Goal: Contribute content: Contribute content

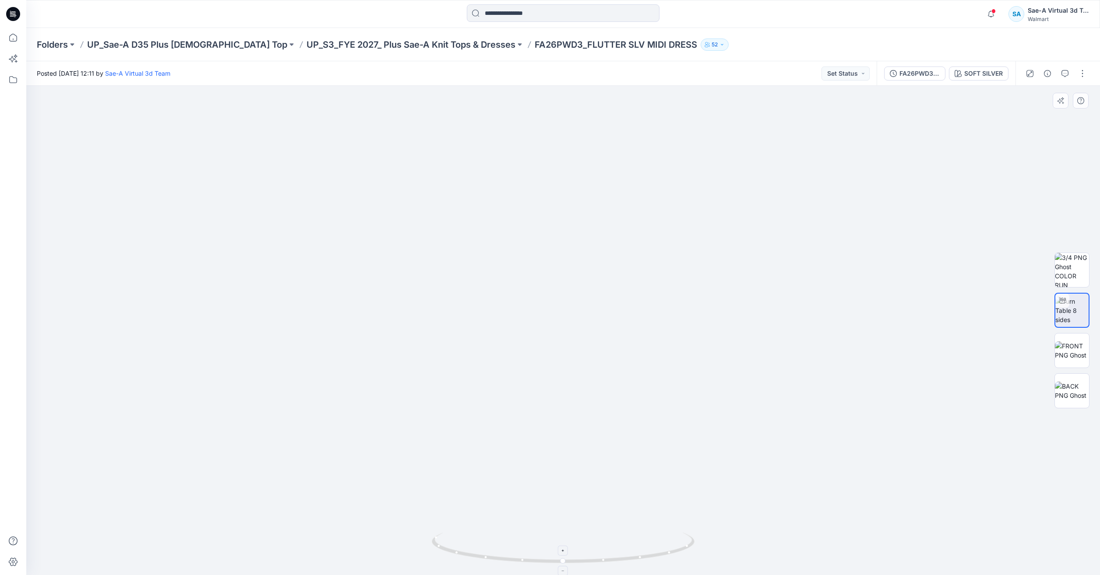
drag, startPoint x: 661, startPoint y: 558, endPoint x: 660, endPoint y: 551, distance: 7.5
click at [489, 549] on icon at bounding box center [564, 549] width 265 height 33
click at [657, 436] on div at bounding box center [562, 330] width 1073 height 489
drag, startPoint x: 642, startPoint y: 559, endPoint x: 447, endPoint y: 545, distance: 196.1
click at [447, 545] on icon at bounding box center [564, 549] width 265 height 33
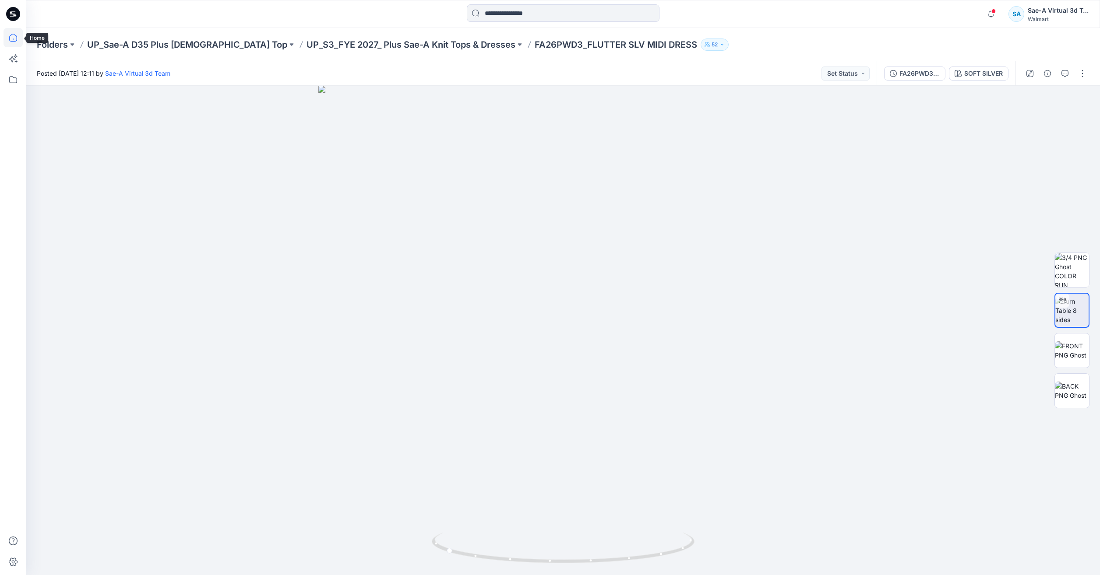
click at [11, 35] on icon at bounding box center [13, 37] width 19 height 19
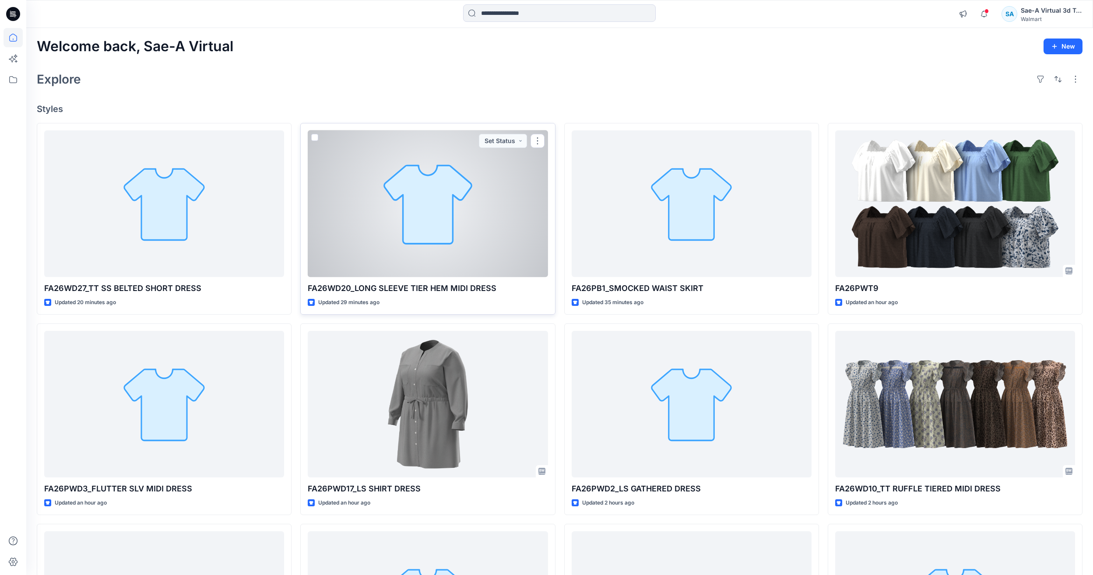
click at [334, 222] on div at bounding box center [428, 203] width 240 height 147
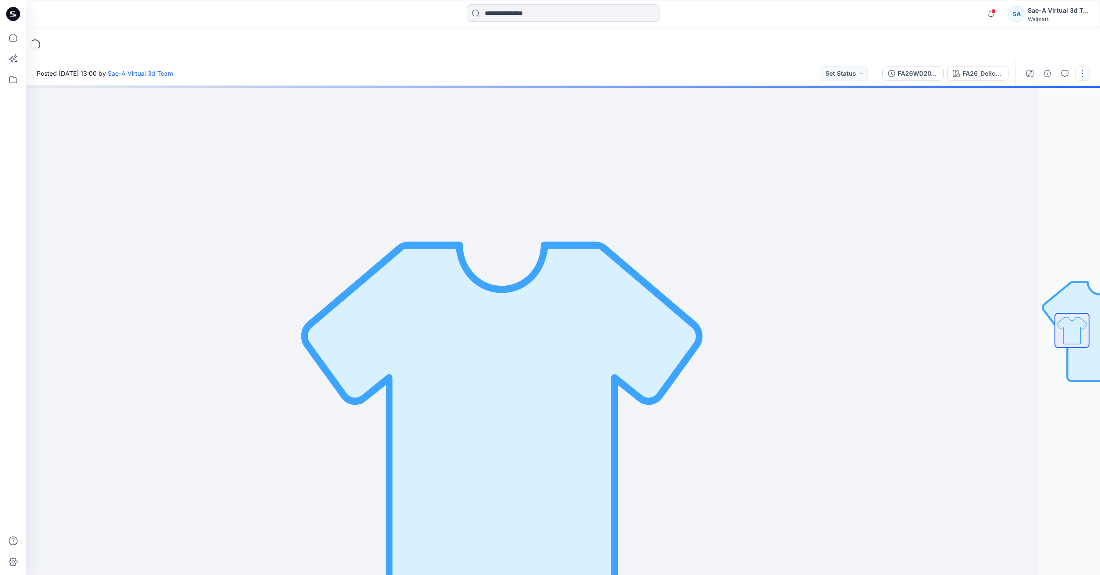
click at [1084, 67] on button "button" at bounding box center [1082, 74] width 14 height 14
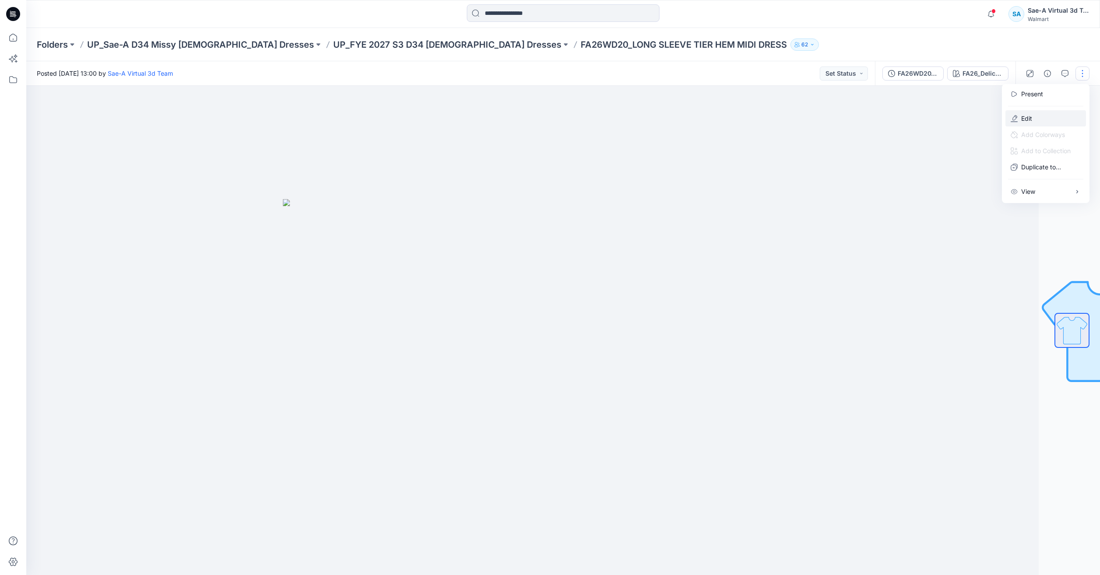
click at [1031, 117] on p "Edit" at bounding box center [1026, 118] width 11 height 9
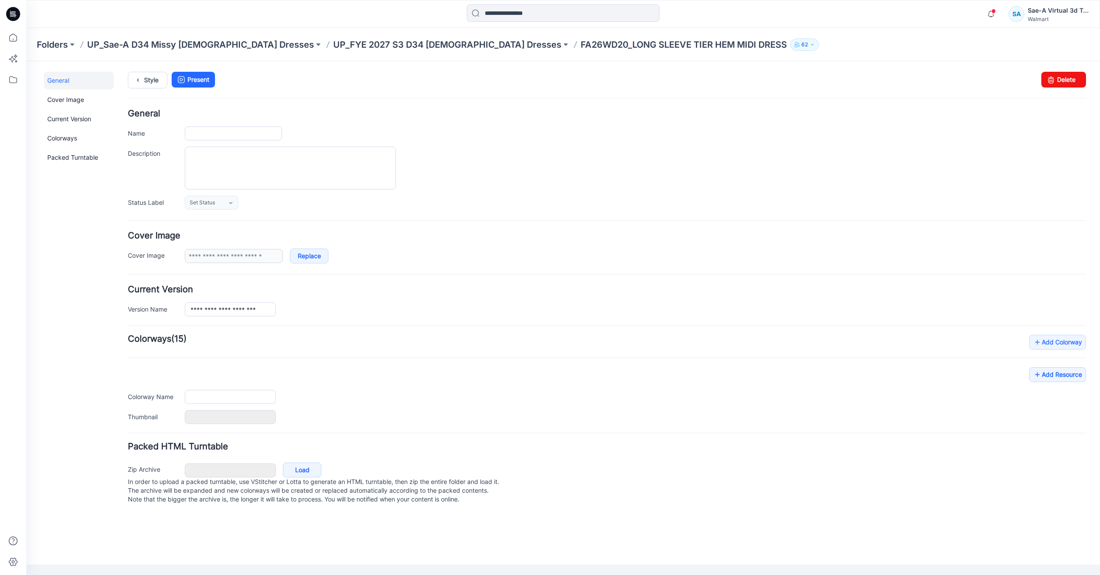
type input "**********"
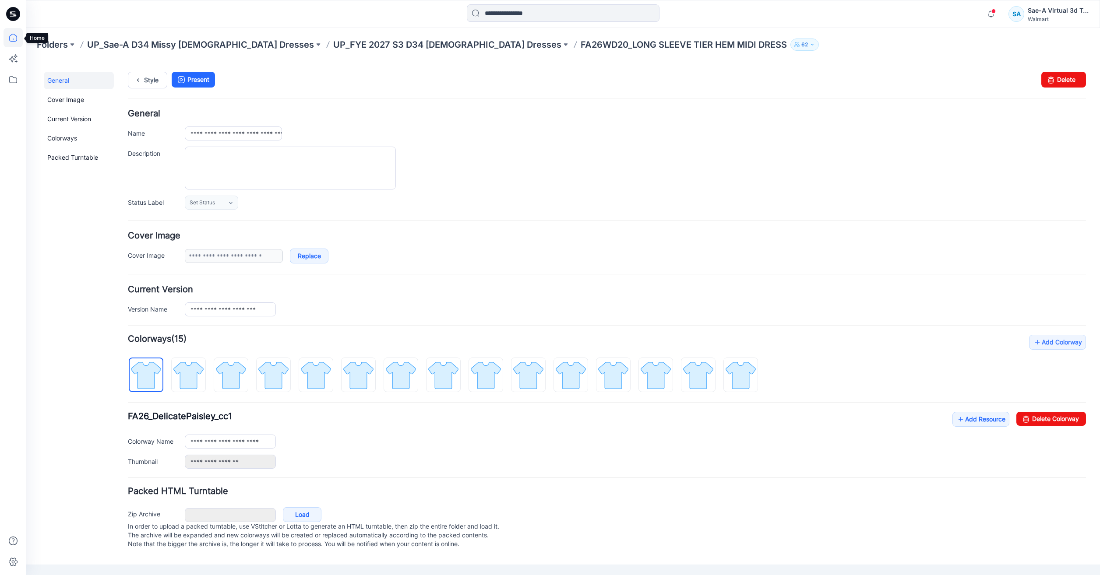
click at [7, 35] on icon at bounding box center [13, 37] width 19 height 19
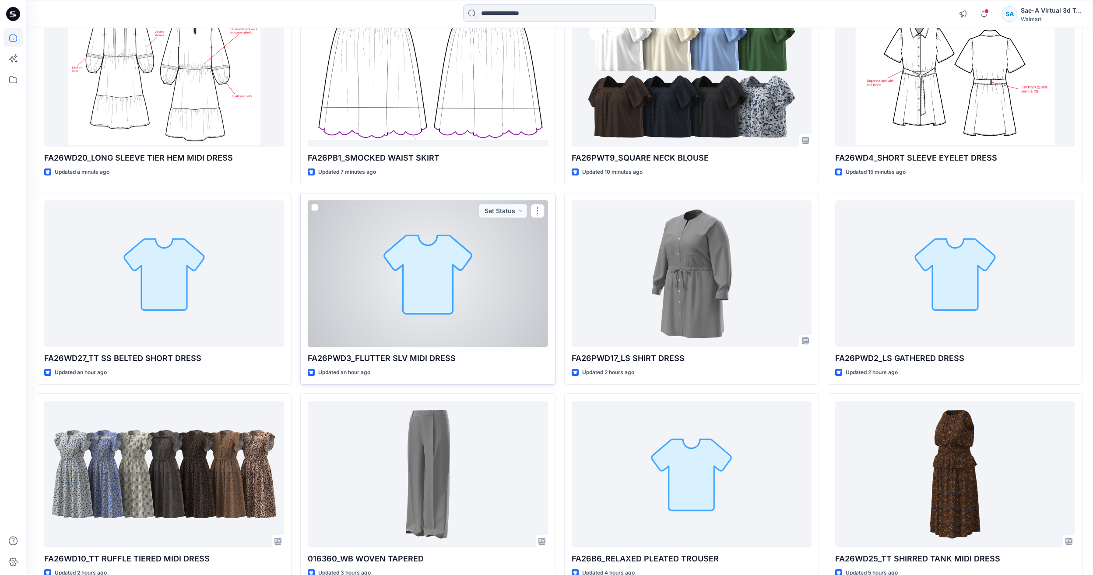
scroll to position [131, 0]
click at [479, 316] on div at bounding box center [428, 273] width 240 height 147
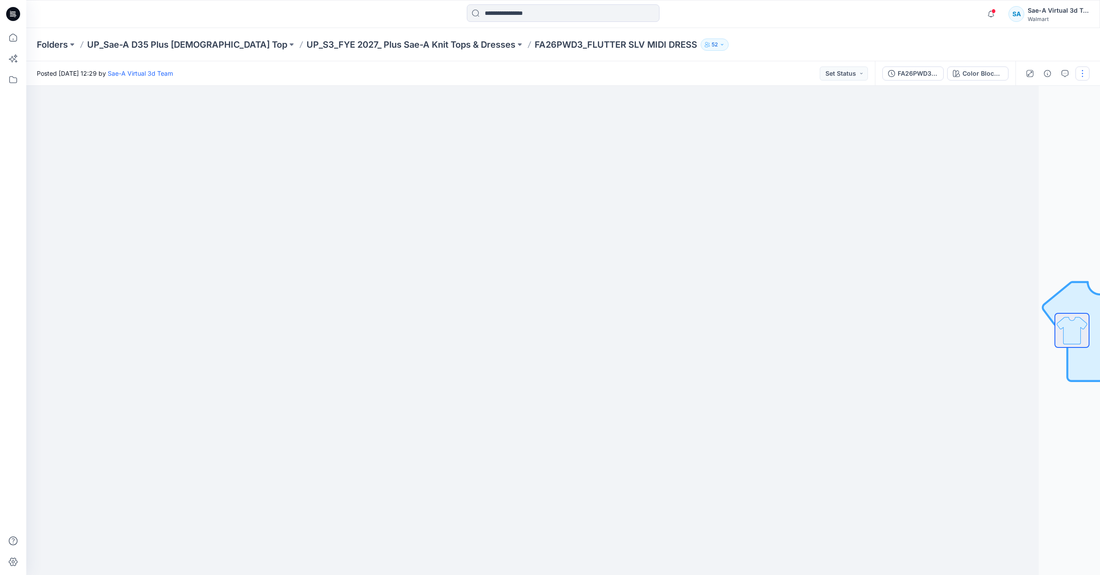
click at [1079, 76] on button "button" at bounding box center [1082, 74] width 14 height 14
click at [1037, 121] on button "Edit" at bounding box center [1045, 118] width 81 height 16
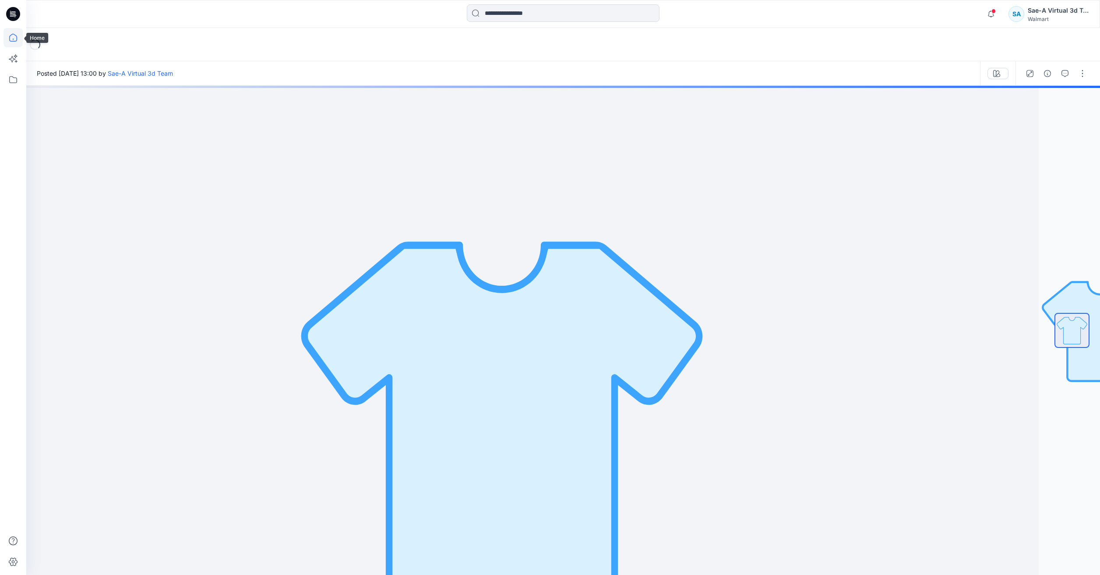
drag, startPoint x: 0, startPoint y: 0, endPoint x: 7, endPoint y: 39, distance: 39.1
click at [7, 39] on icon at bounding box center [13, 37] width 19 height 19
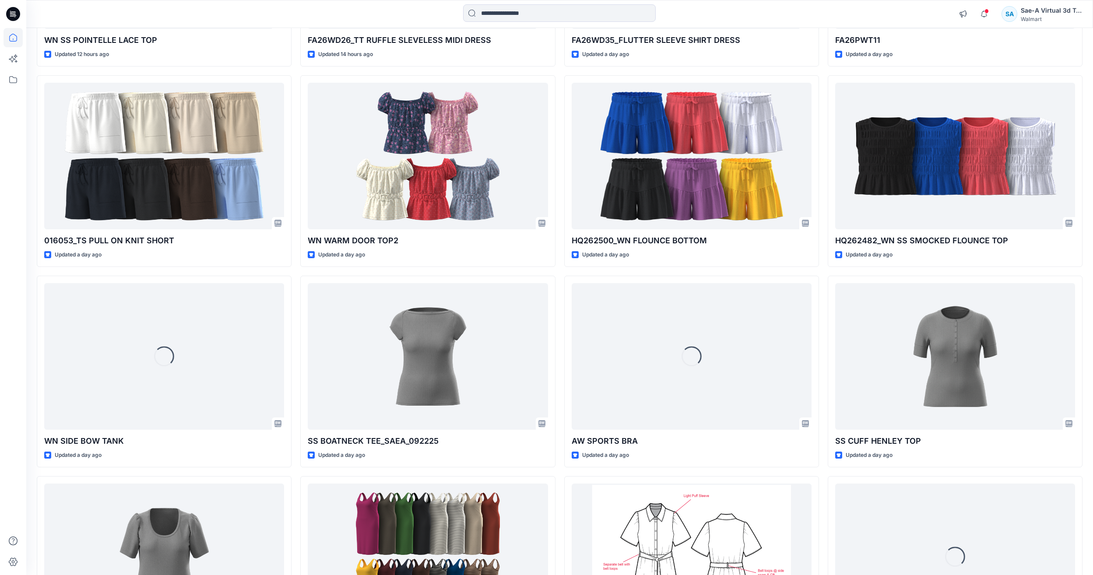
scroll to position [1222, 0]
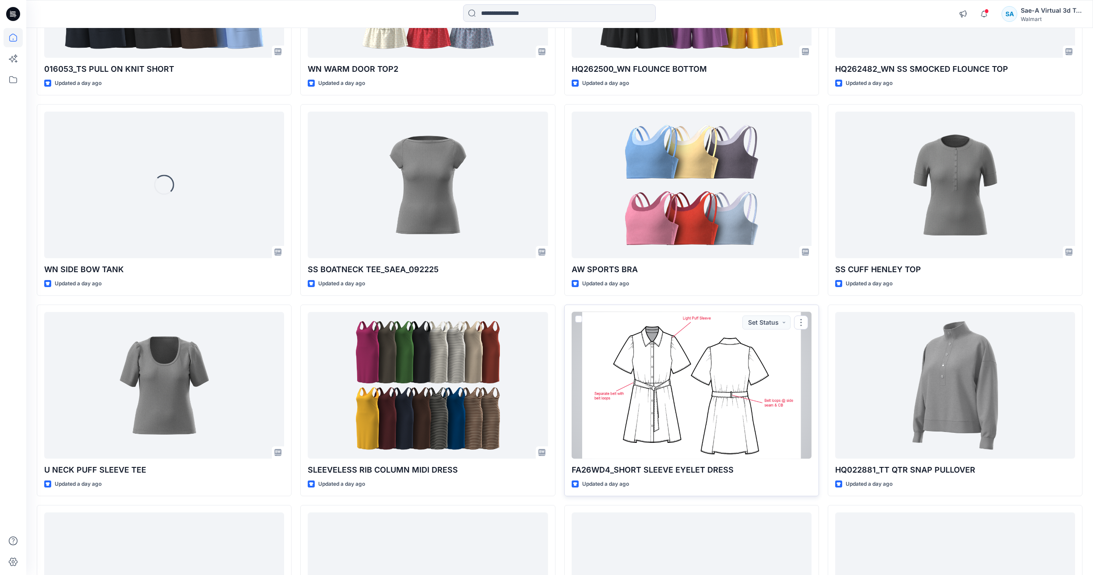
click at [709, 419] on div at bounding box center [692, 385] width 240 height 147
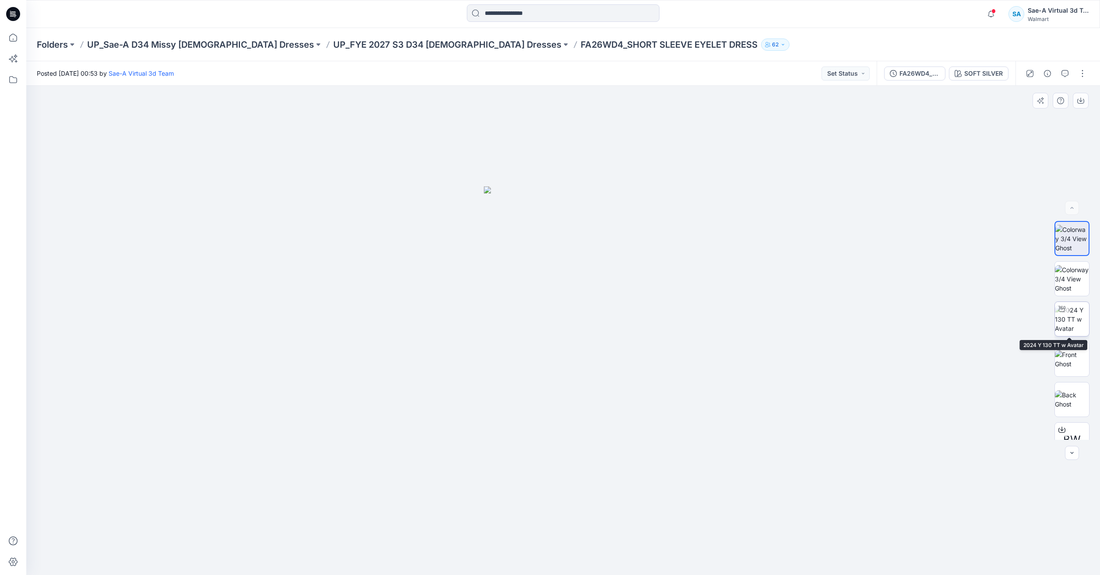
click at [1059, 321] on img at bounding box center [1072, 320] width 34 height 28
click at [1072, 353] on img at bounding box center [1072, 359] width 34 height 18
drag, startPoint x: 1083, startPoint y: 70, endPoint x: 1080, endPoint y: 75, distance: 5.7
click at [1083, 70] on button "button" at bounding box center [1082, 74] width 14 height 14
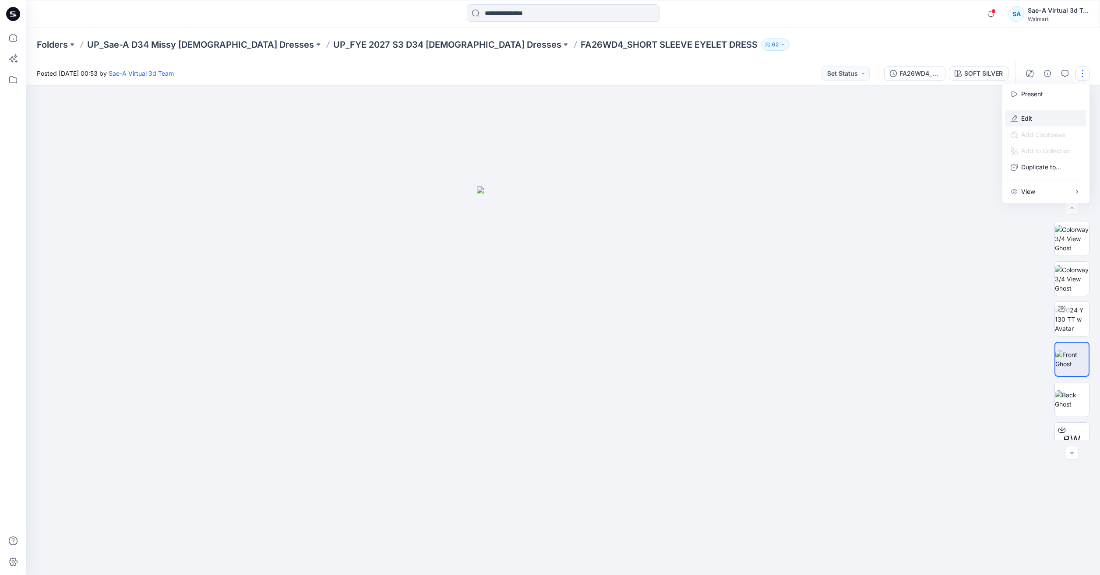
click at [1040, 116] on button "Edit" at bounding box center [1045, 118] width 81 height 16
click at [1035, 115] on button "Edit" at bounding box center [1045, 118] width 81 height 16
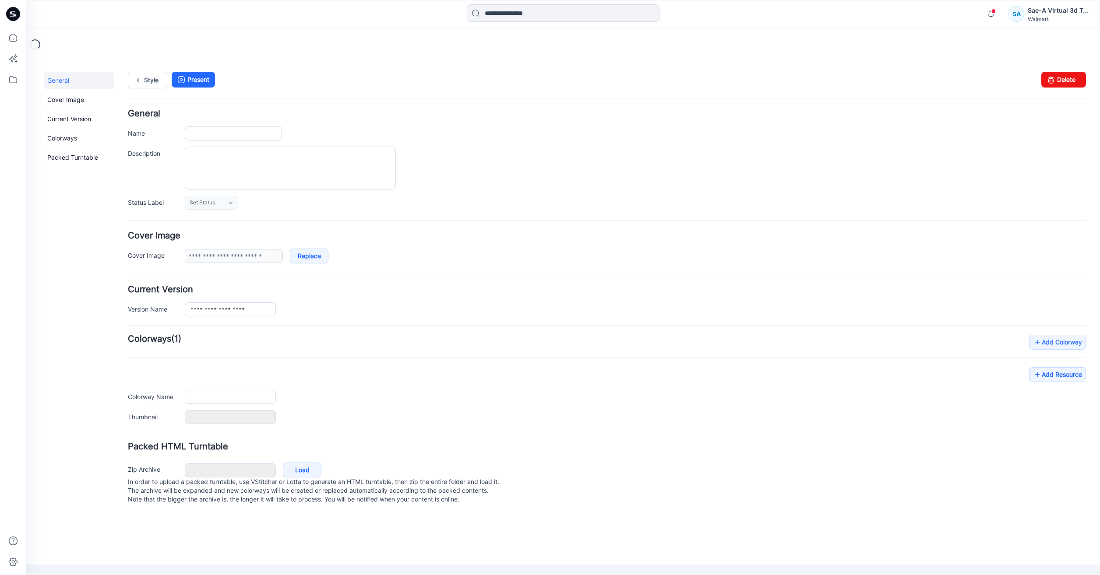
type input "**********"
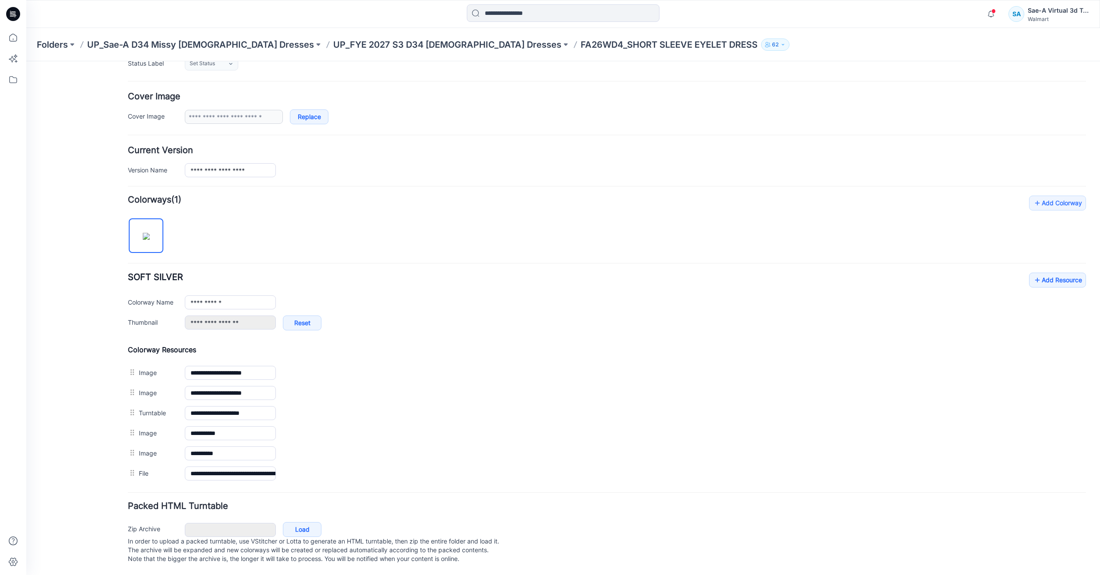
scroll to position [148, 0]
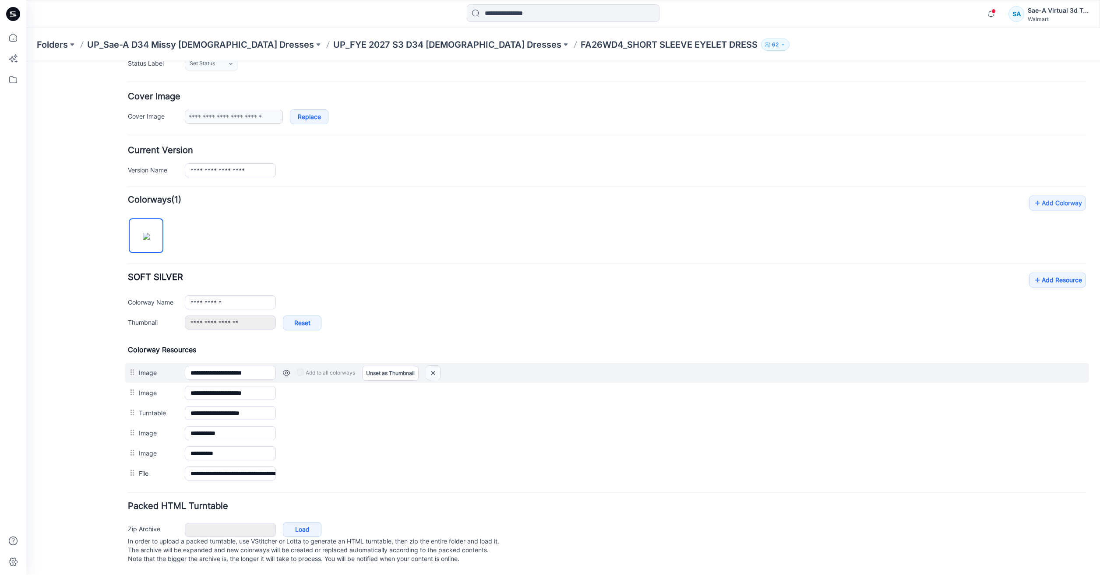
click at [429, 367] on img at bounding box center [433, 373] width 14 height 14
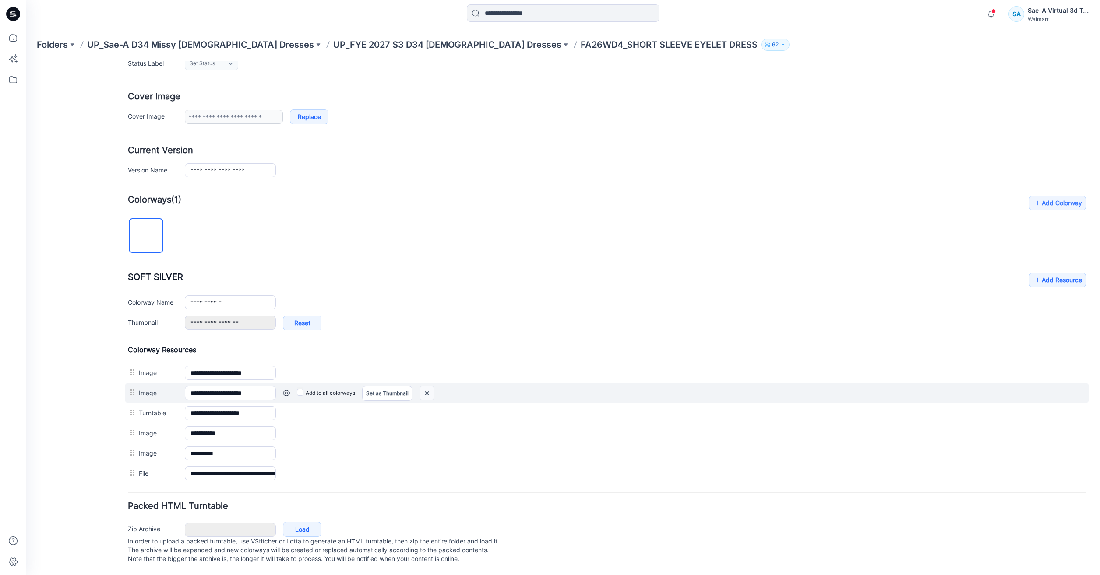
scroll to position [118, 0]
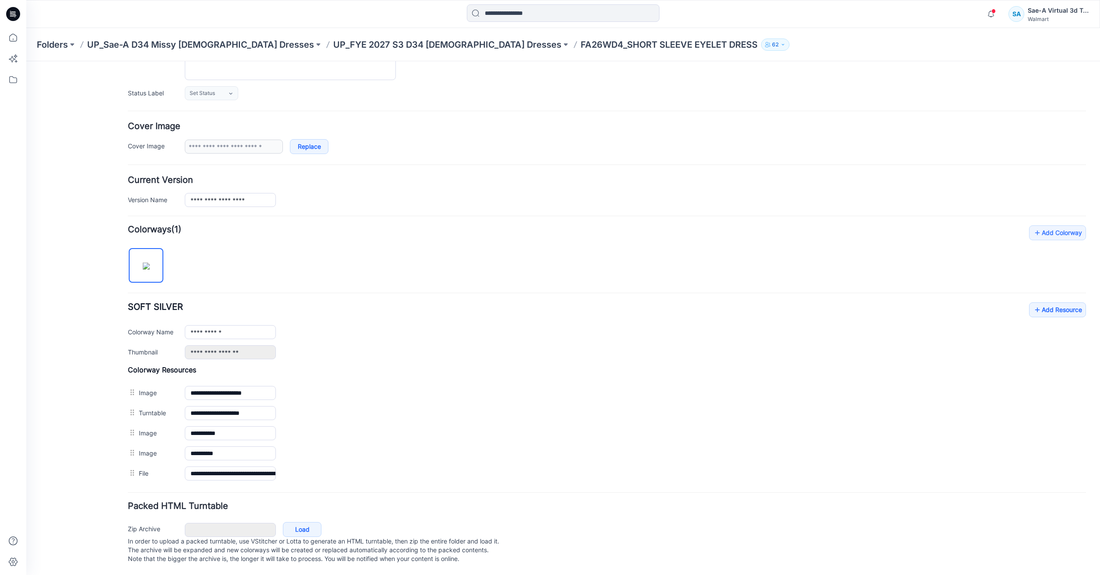
click at [26, 61] on img at bounding box center [26, 61] width 0 height 0
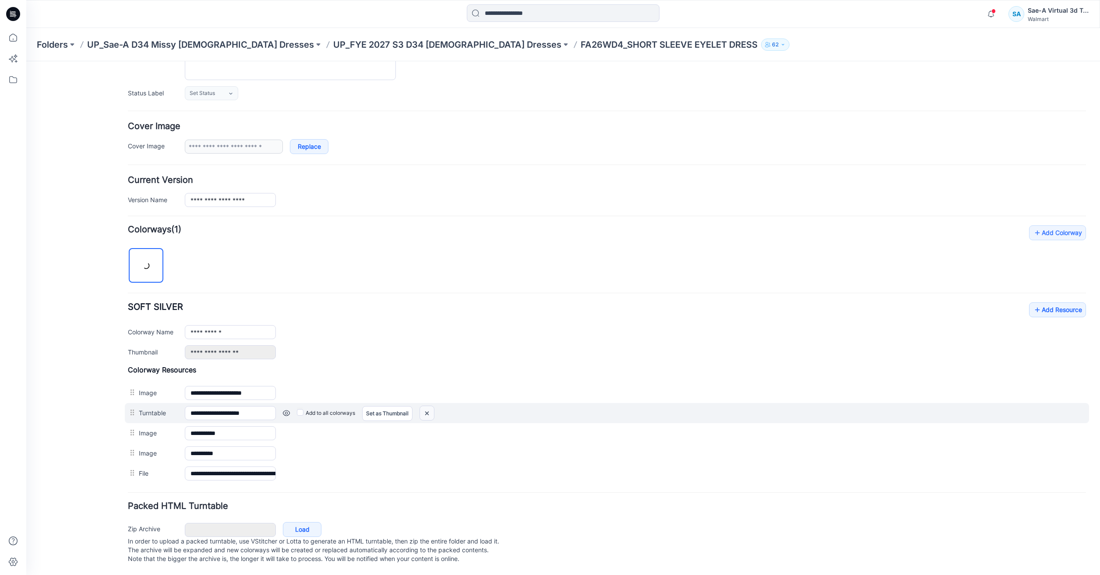
scroll to position [98, 0]
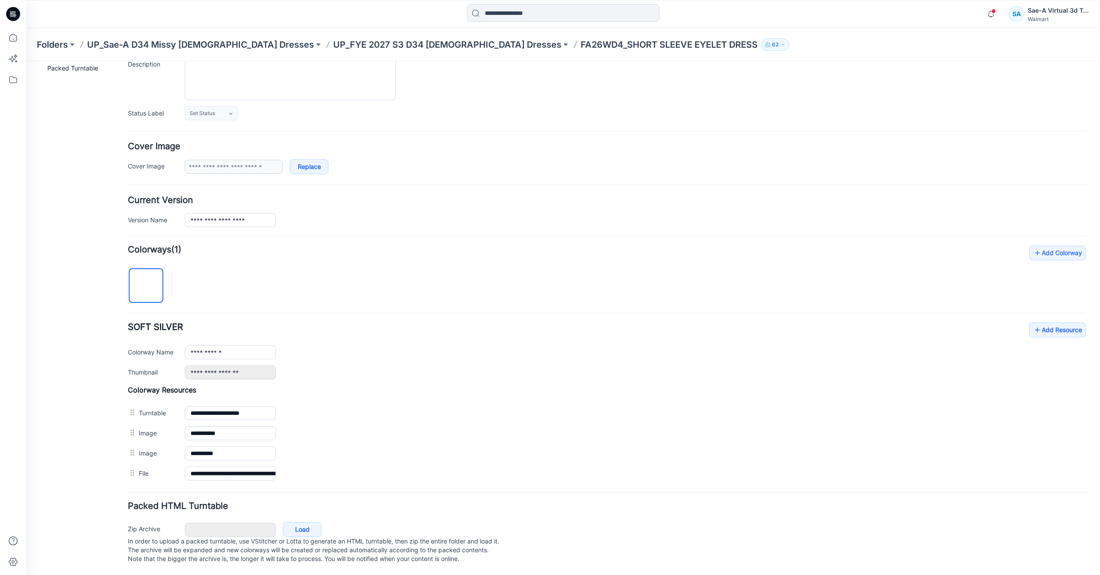
click at [26, 61] on img at bounding box center [26, 61] width 0 height 0
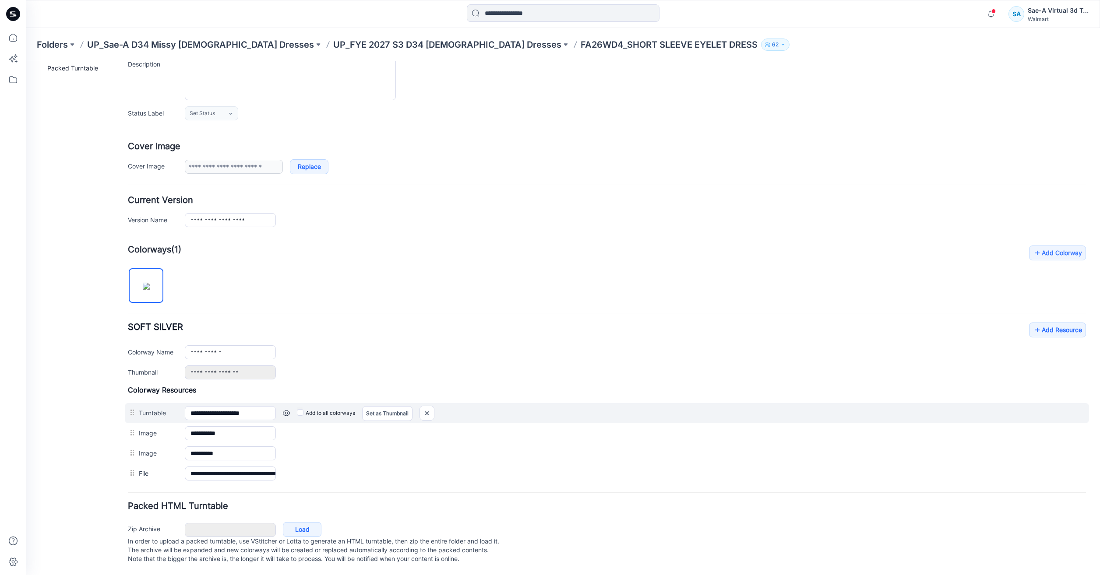
scroll to position [78, 0]
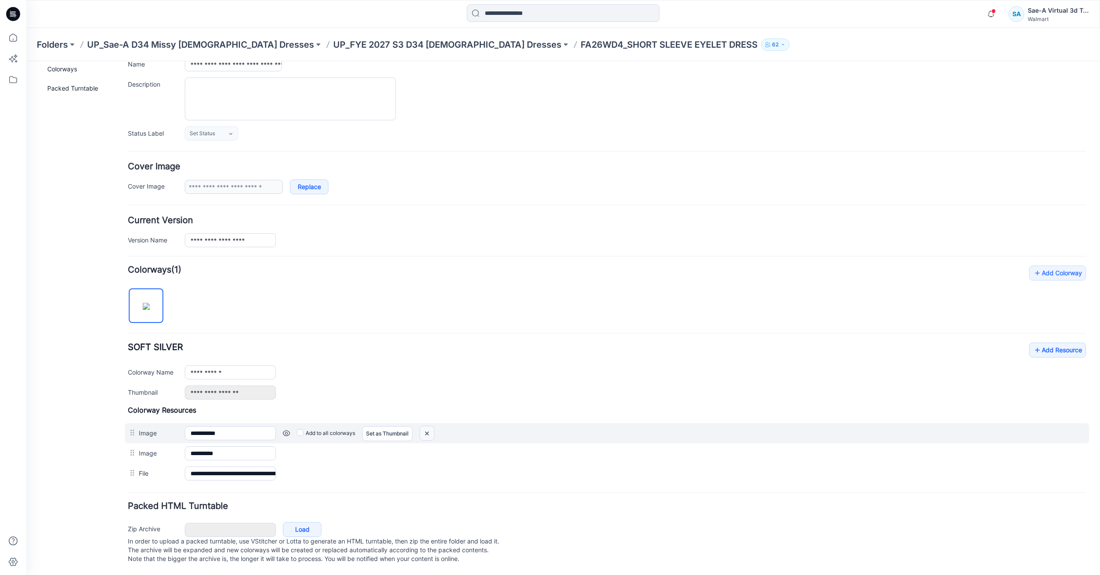
click at [425, 429] on img at bounding box center [427, 433] width 14 height 14
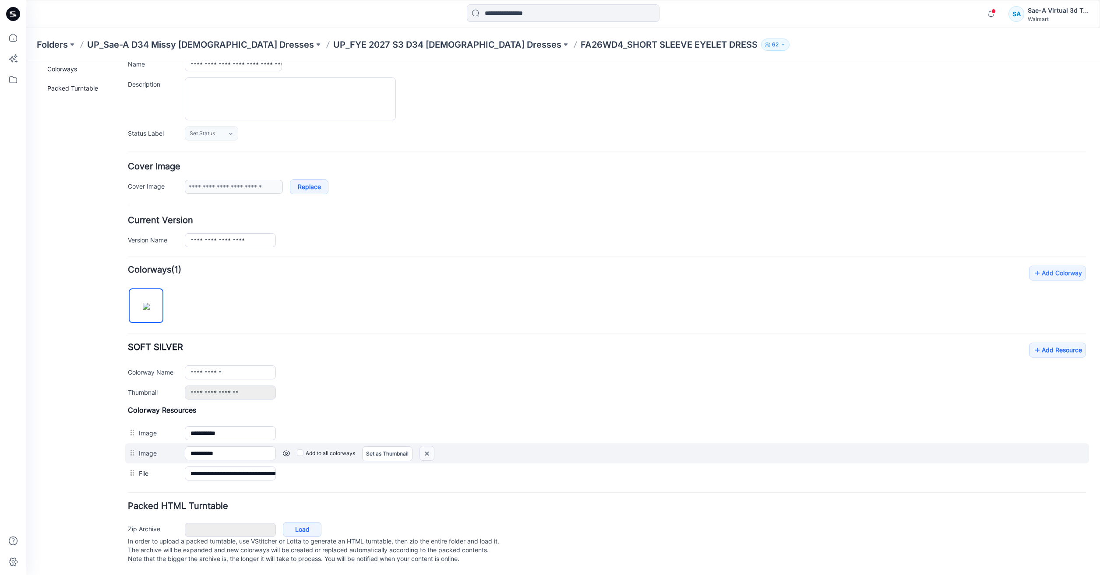
scroll to position [58, 0]
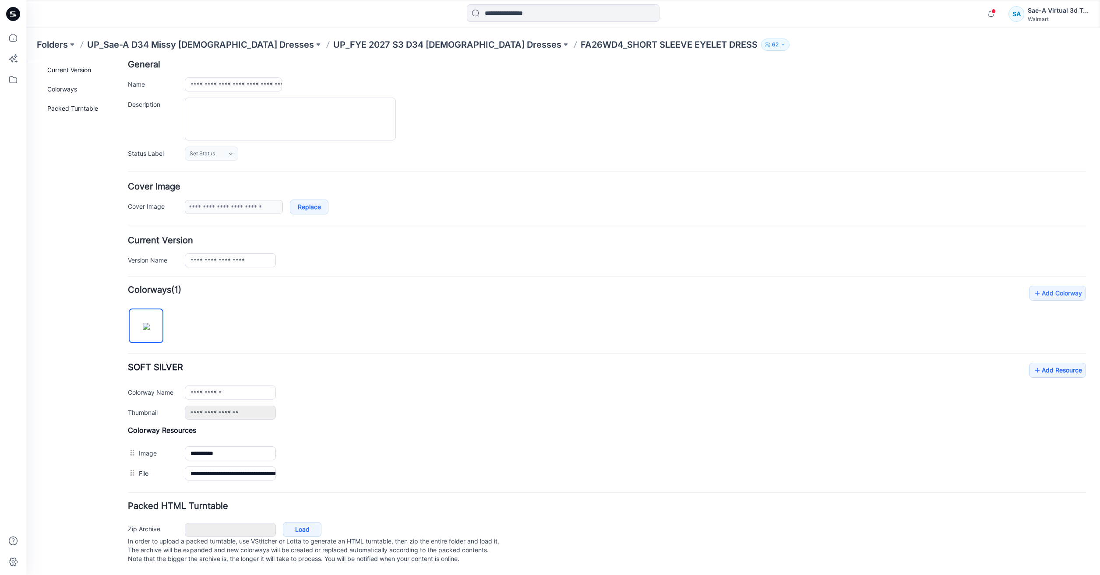
click at [26, 61] on img at bounding box center [26, 61] width 0 height 0
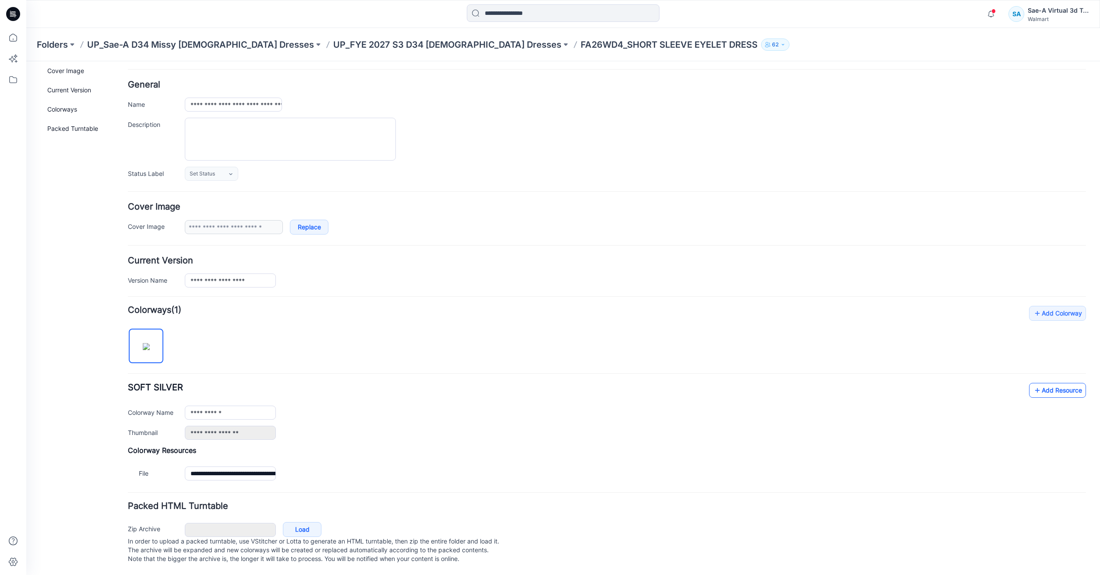
click at [1055, 386] on link "Add Resource" at bounding box center [1057, 390] width 57 height 15
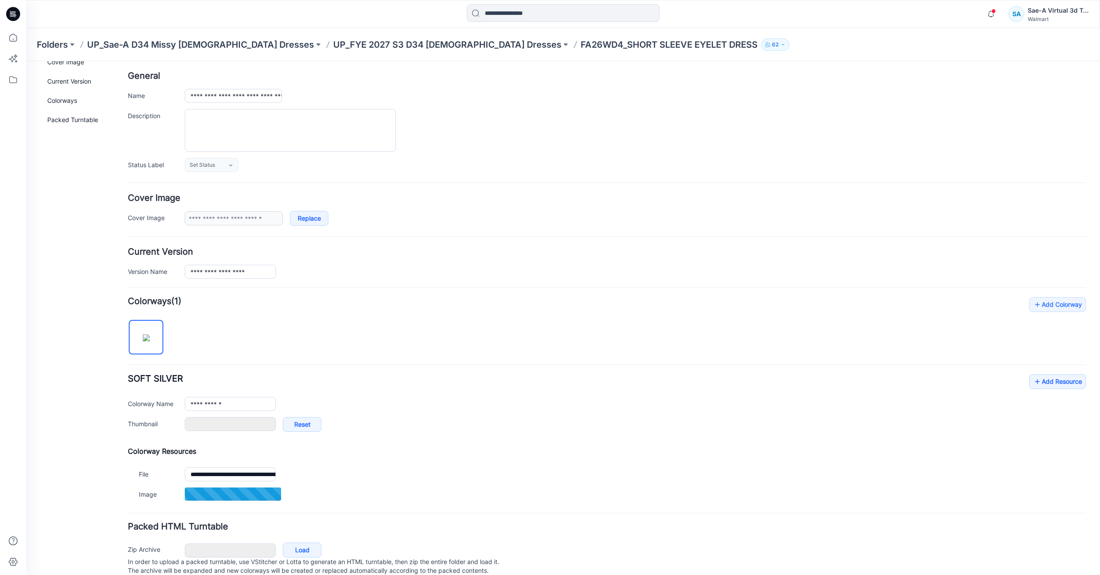
type input "***"
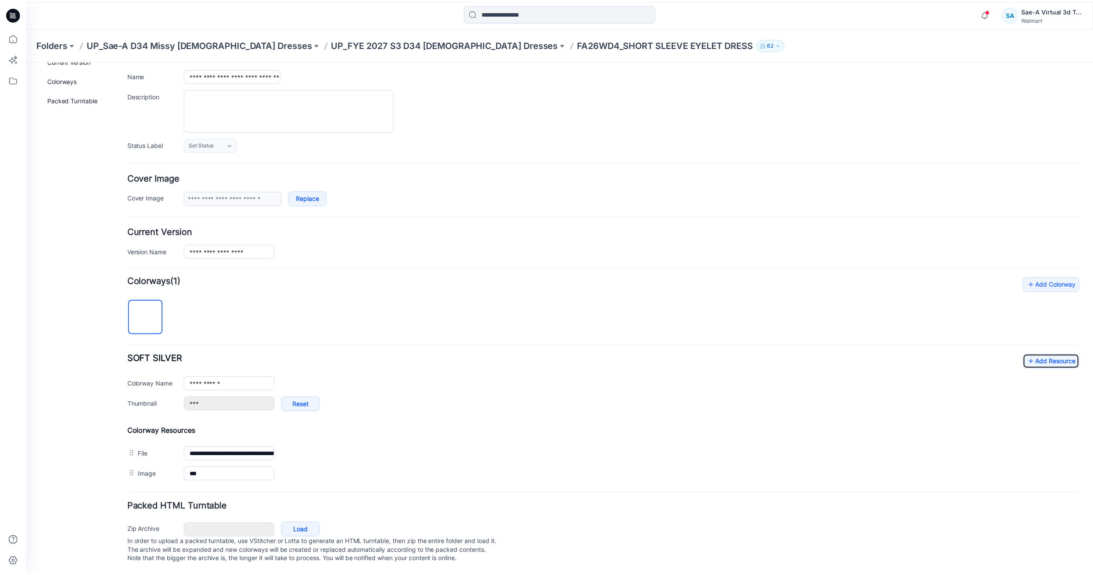
scroll to position [67, 0]
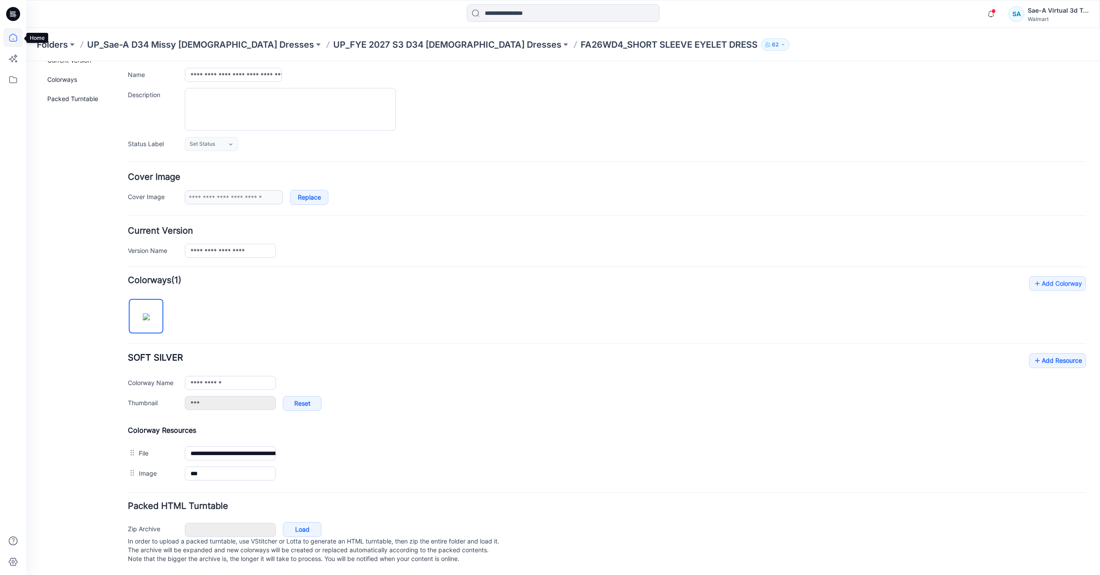
click at [14, 32] on icon at bounding box center [13, 37] width 19 height 19
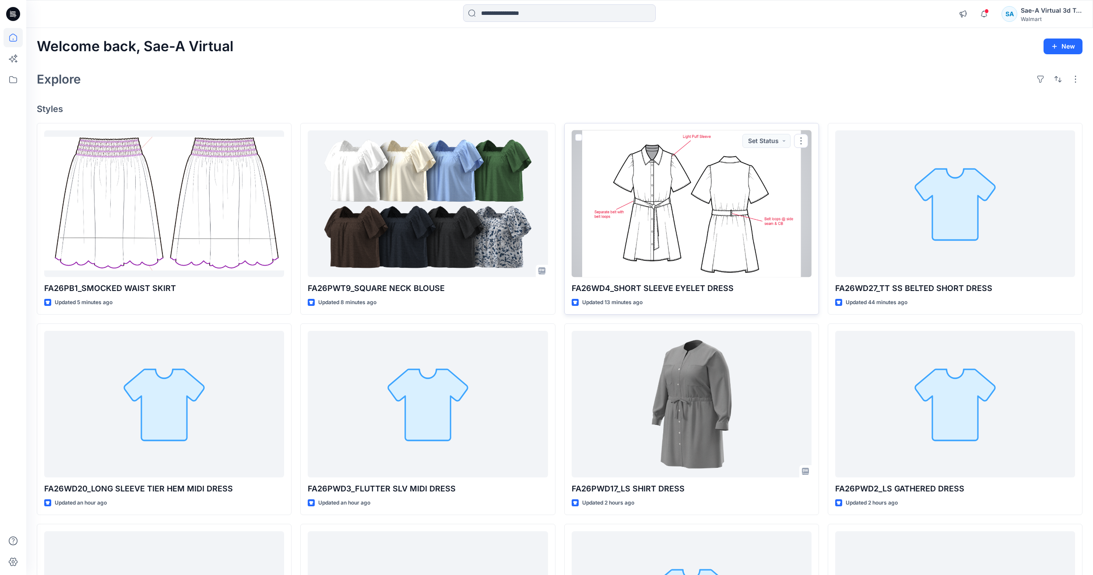
drag, startPoint x: 745, startPoint y: 249, endPoint x: 883, endPoint y: 182, distance: 152.7
click at [746, 248] on div at bounding box center [692, 203] width 240 height 147
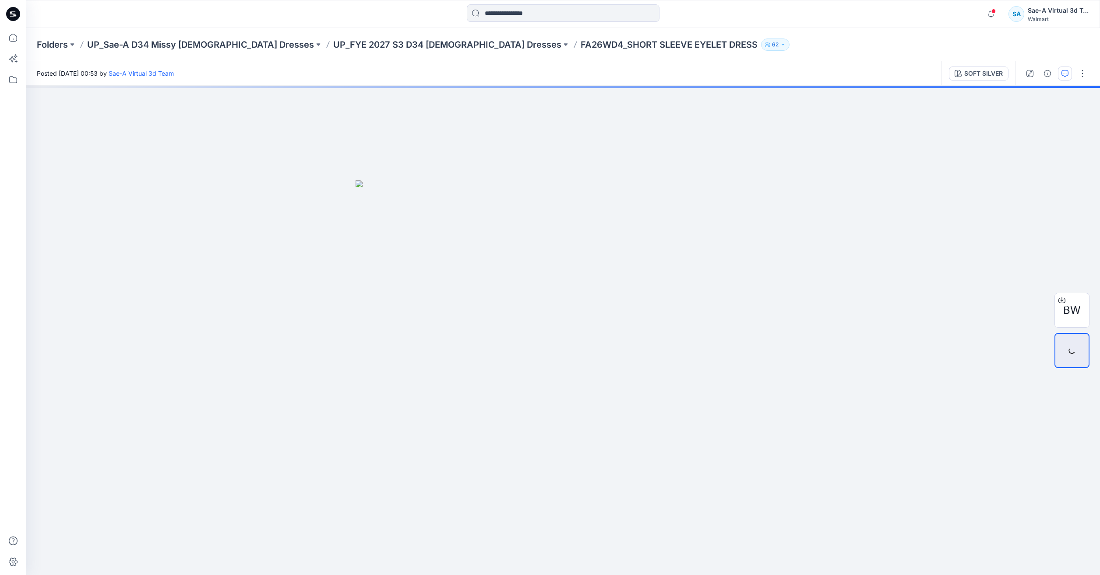
click at [1068, 76] on icon "button" at bounding box center [1064, 73] width 7 height 7
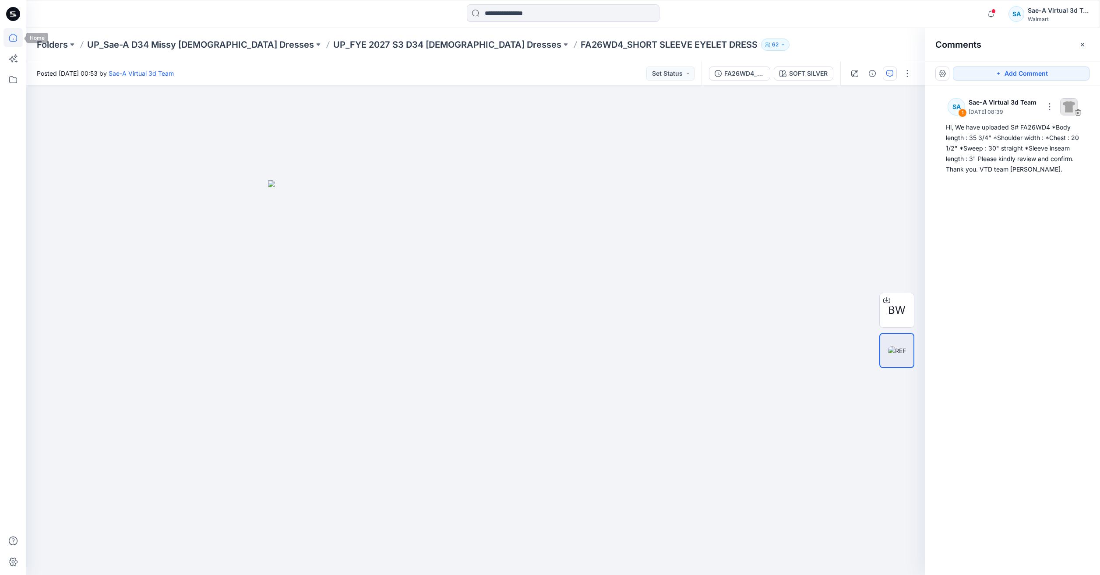
click at [8, 36] on icon at bounding box center [13, 37] width 19 height 19
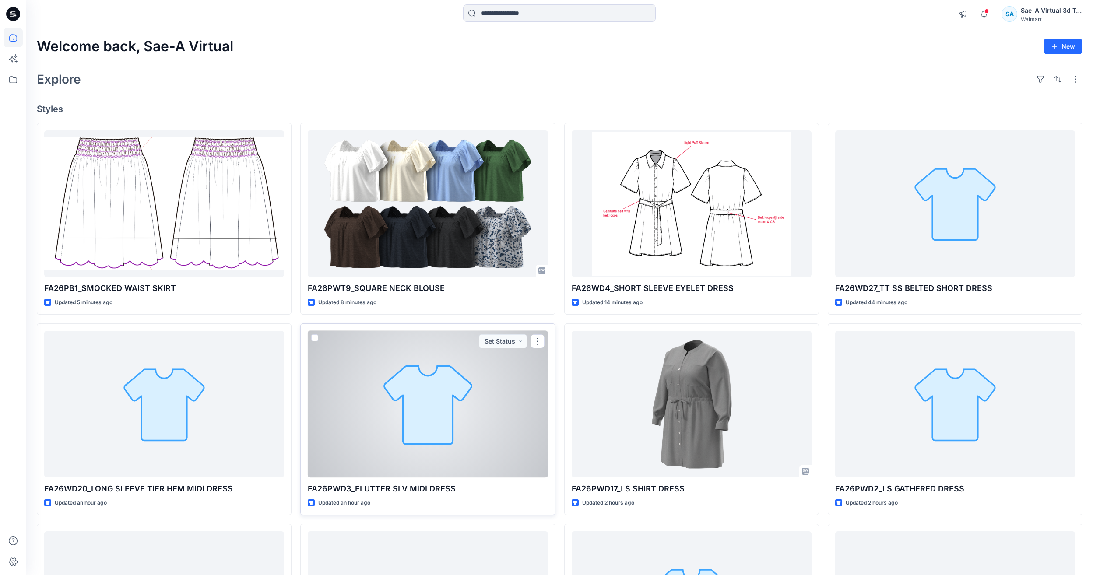
scroll to position [44, 0]
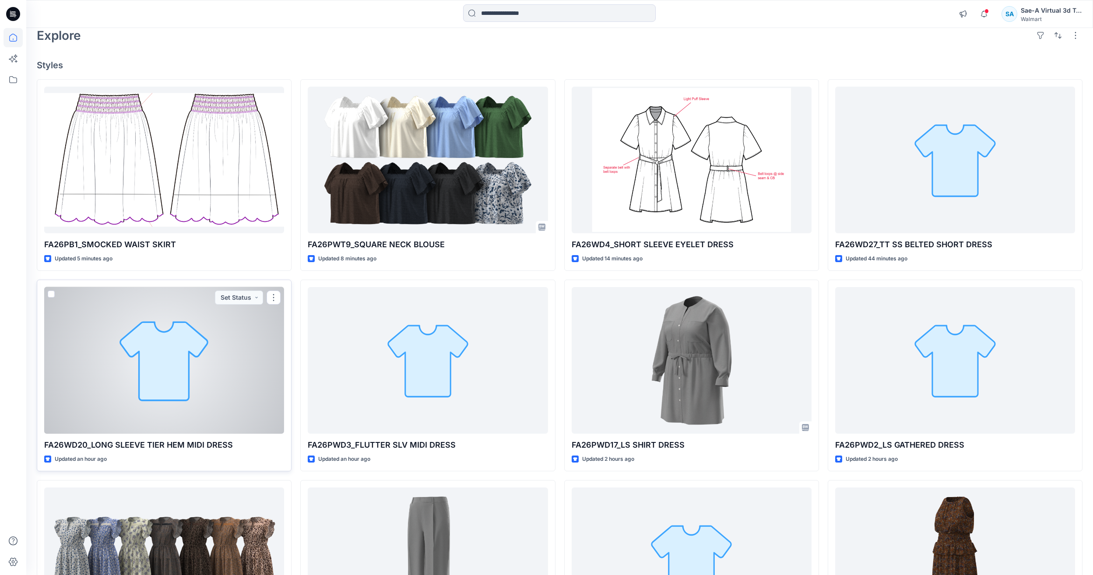
click at [170, 379] on div at bounding box center [164, 360] width 240 height 147
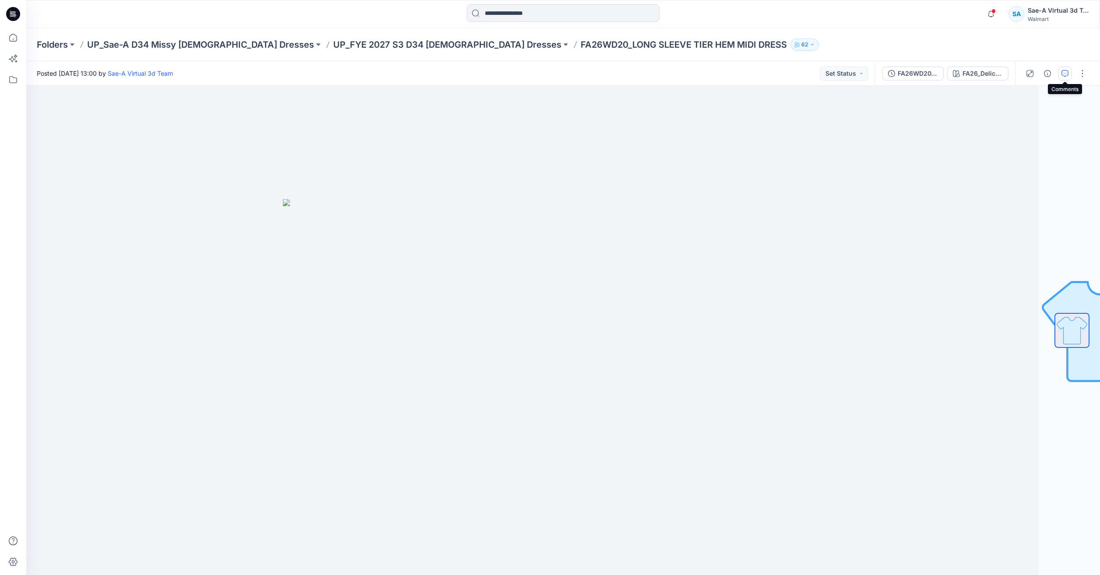
click at [1066, 76] on icon "button" at bounding box center [1064, 73] width 7 height 7
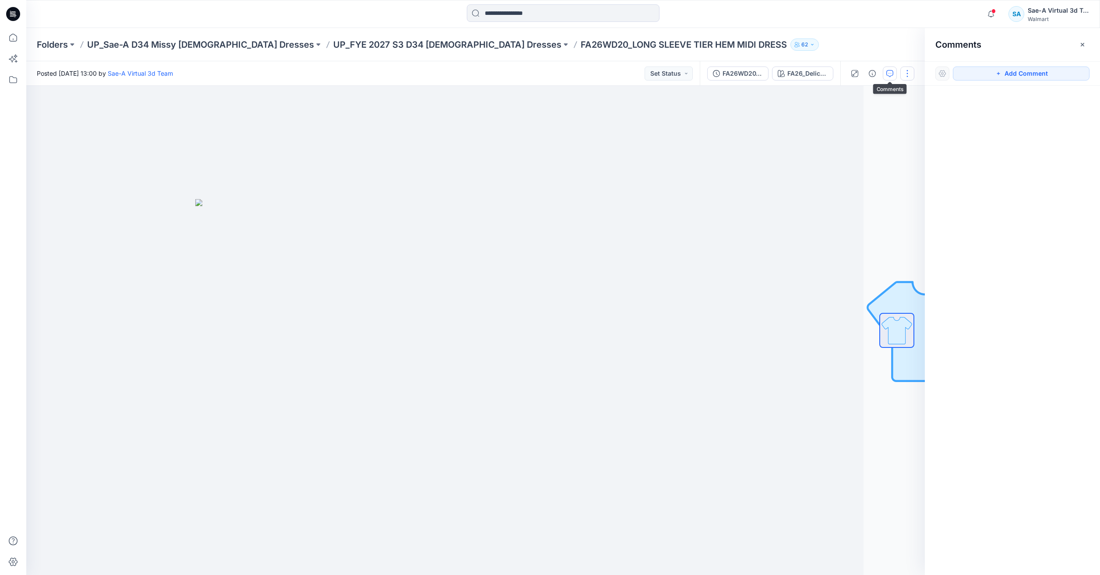
click at [903, 74] on button "button" at bounding box center [907, 74] width 14 height 14
click at [859, 121] on button "Edit" at bounding box center [870, 118] width 81 height 16
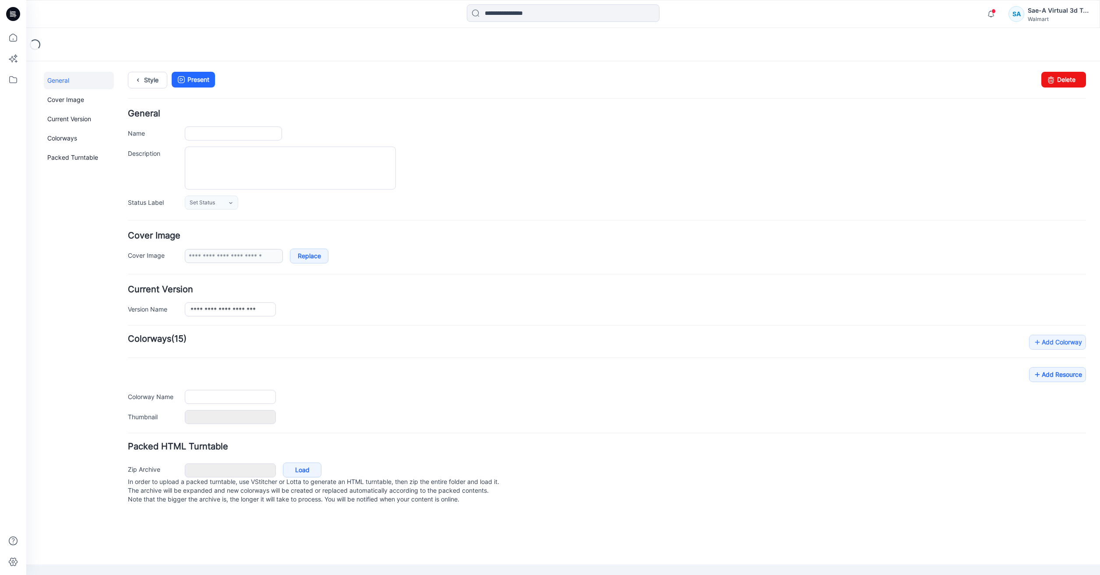
type input "**********"
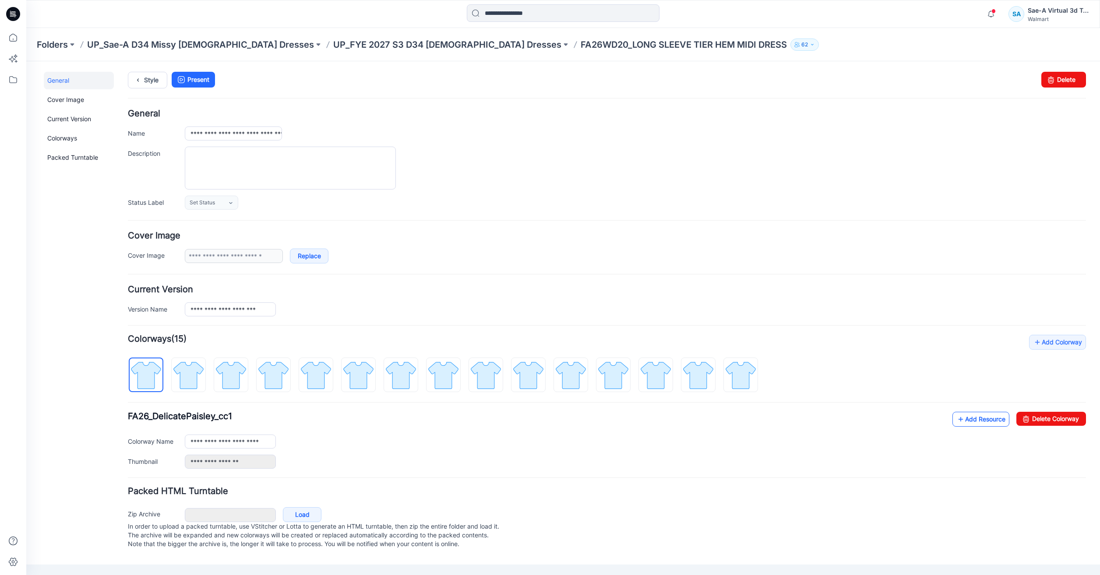
click at [976, 418] on link "Add Resource" at bounding box center [980, 419] width 57 height 15
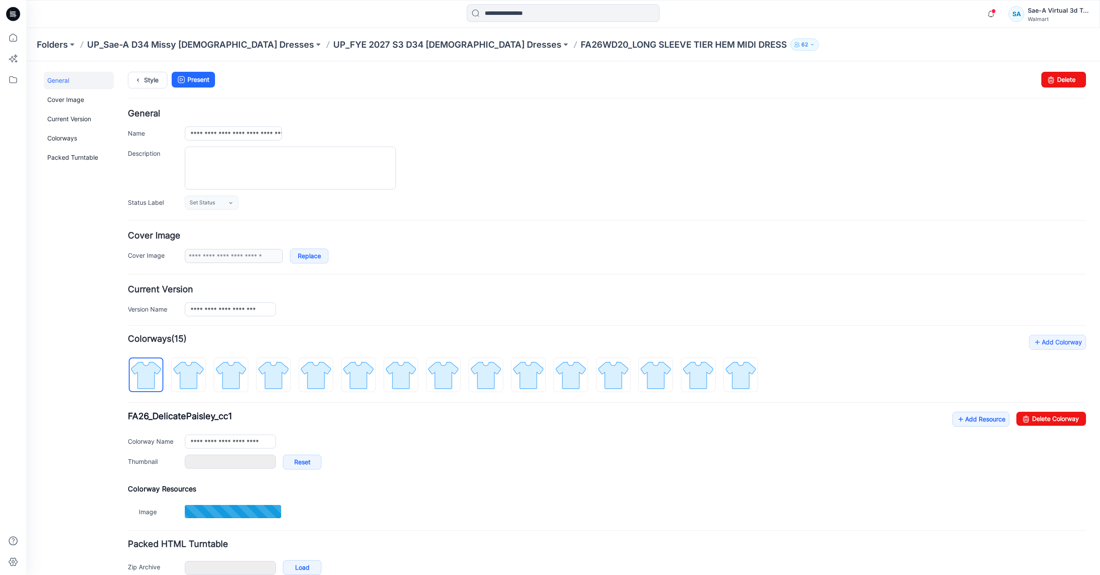
type input "***"
click at [969, 423] on link "Add Resource" at bounding box center [980, 419] width 57 height 15
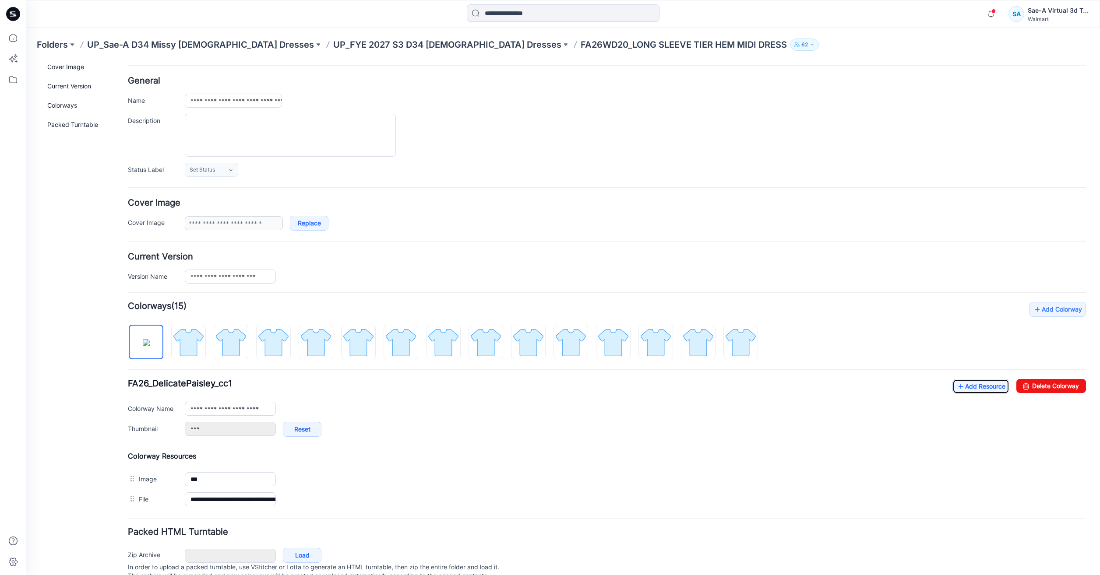
scroll to position [67, 0]
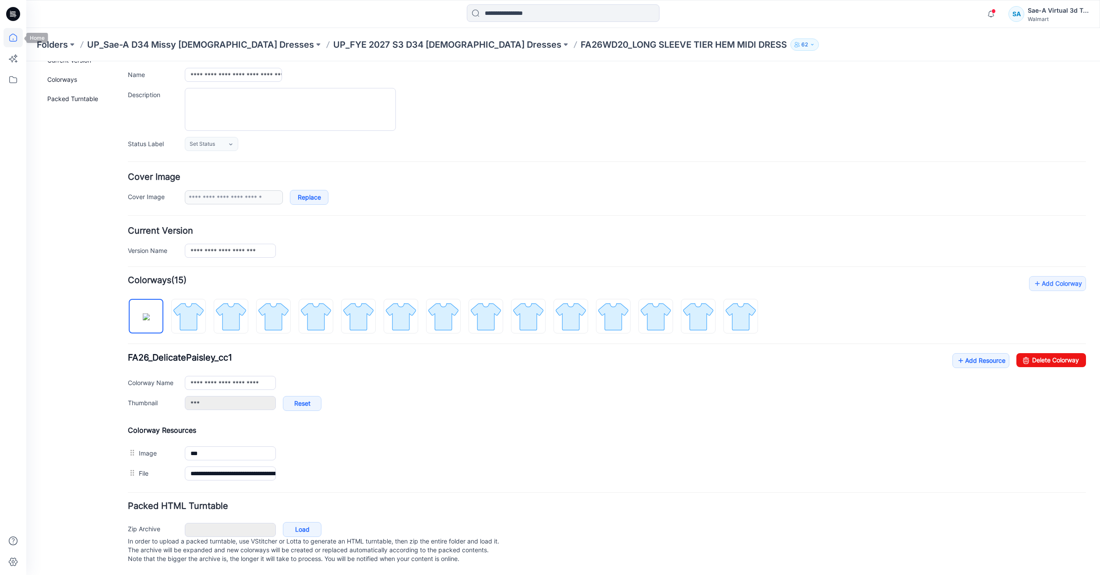
click at [20, 39] on icon at bounding box center [13, 37] width 19 height 19
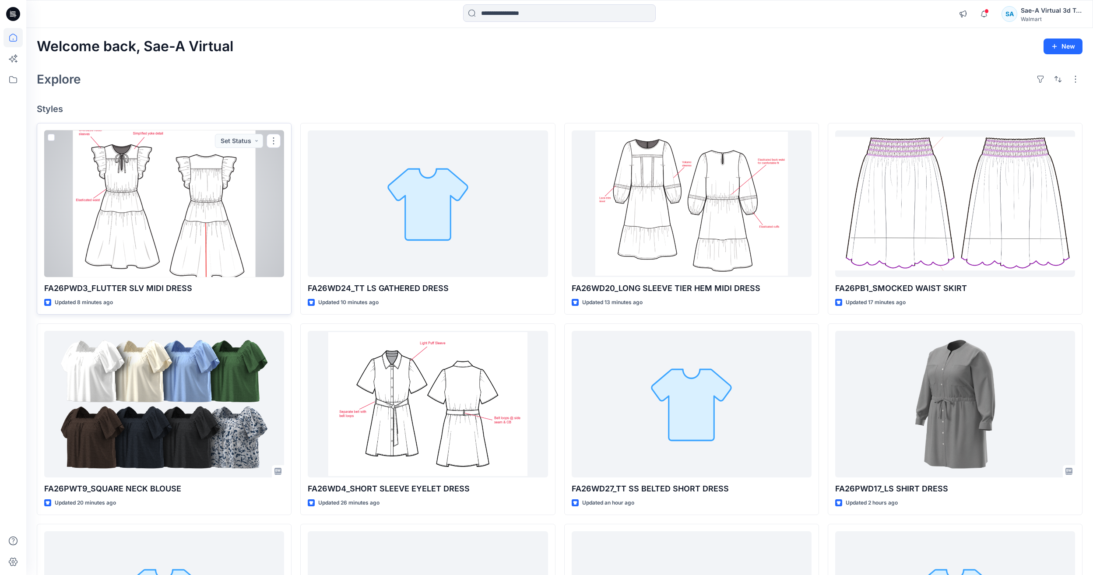
click at [201, 201] on div at bounding box center [164, 203] width 240 height 147
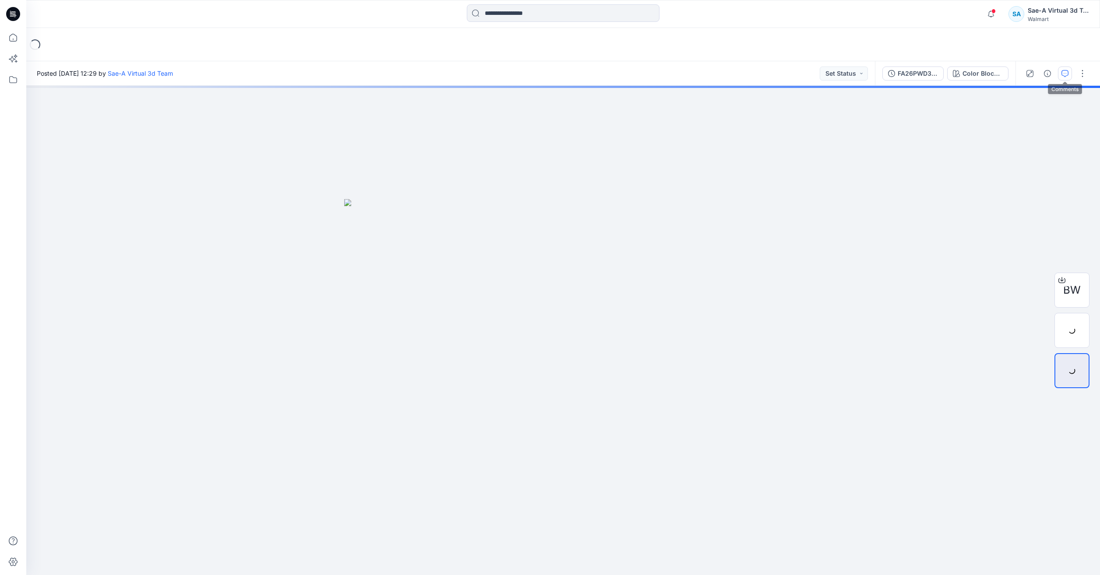
click at [1067, 72] on icon "button" at bounding box center [1064, 73] width 7 height 7
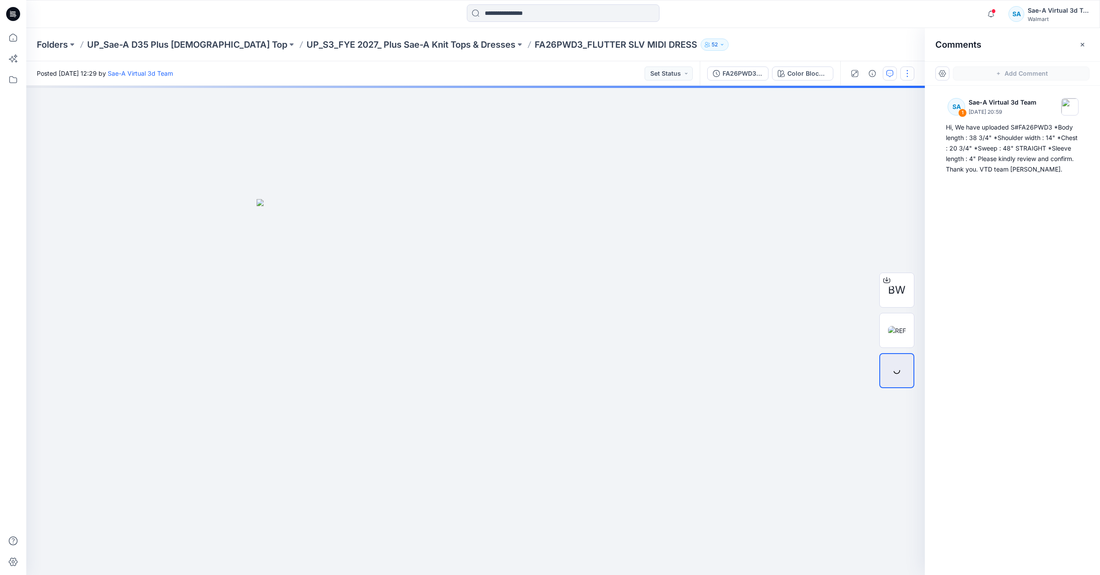
click at [904, 77] on button "button" at bounding box center [907, 74] width 14 height 14
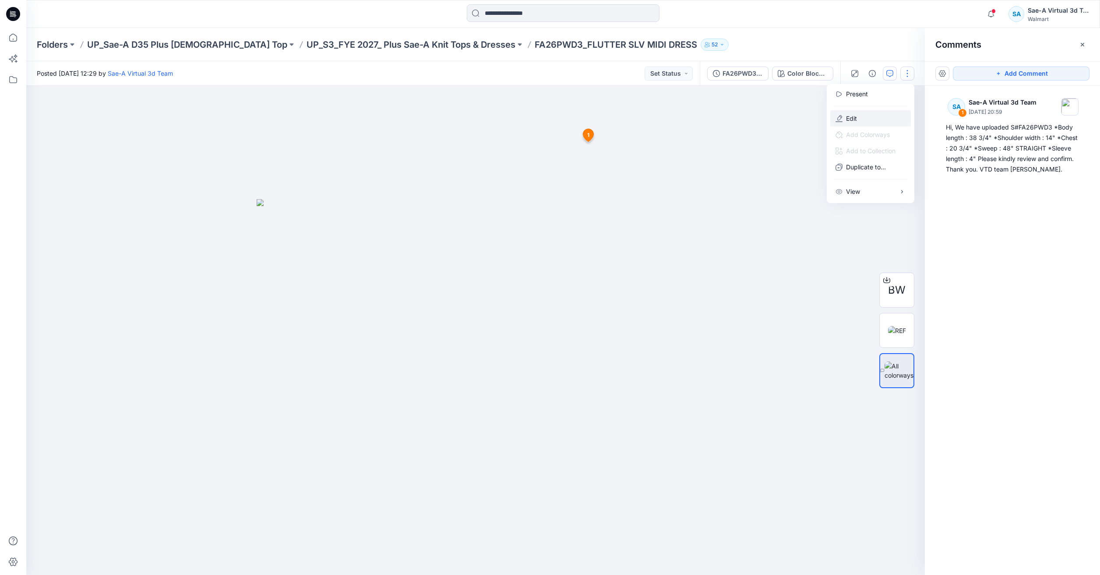
click at [866, 117] on button "Edit" at bounding box center [870, 118] width 81 height 16
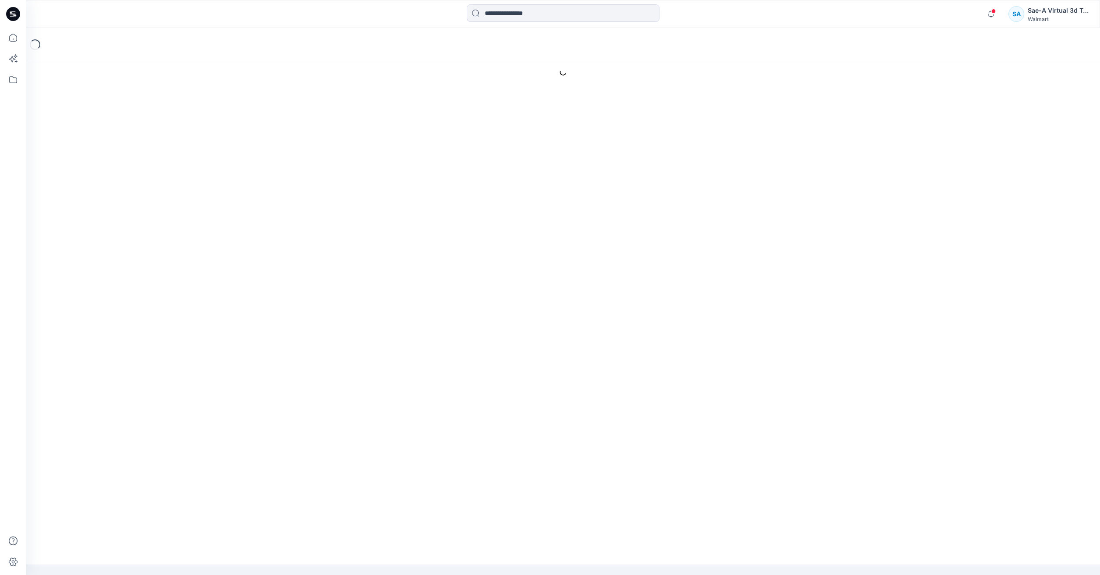
type input "**********"
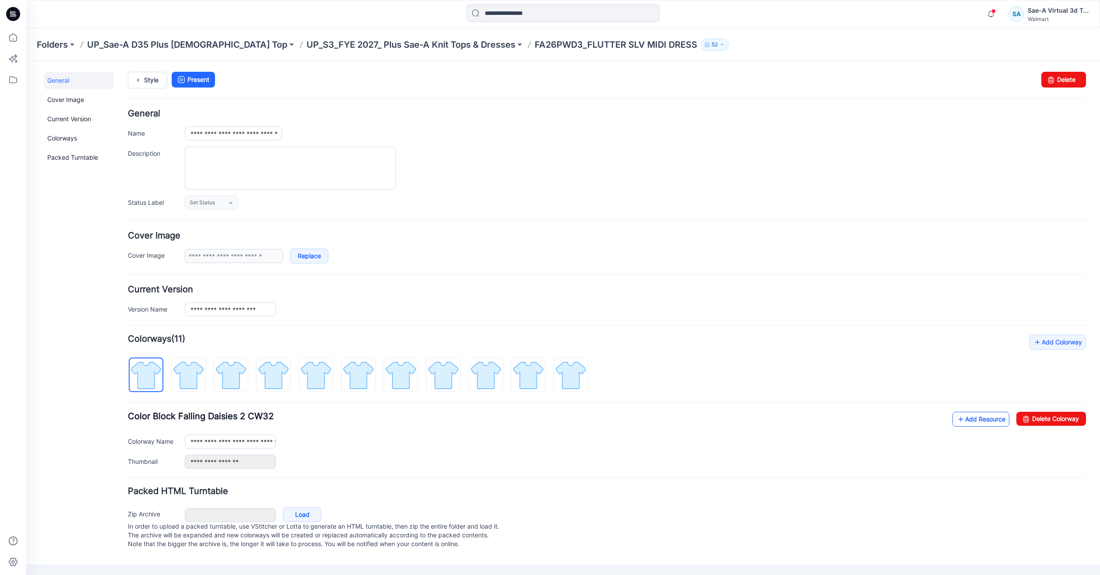
click at [992, 420] on link "Add Resource" at bounding box center [980, 419] width 57 height 15
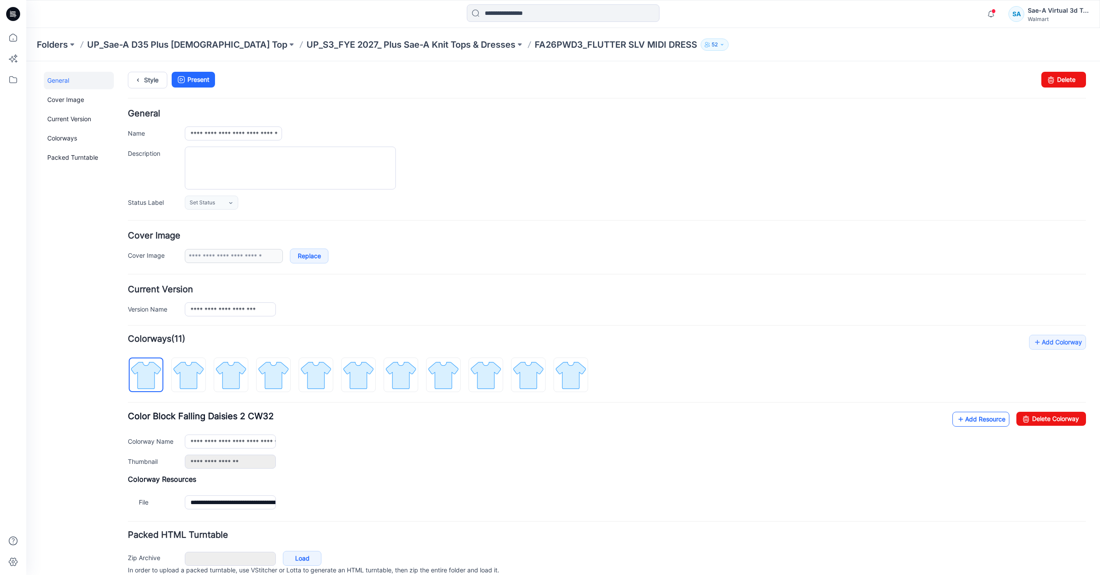
click at [989, 418] on link "Add Resource" at bounding box center [980, 419] width 57 height 15
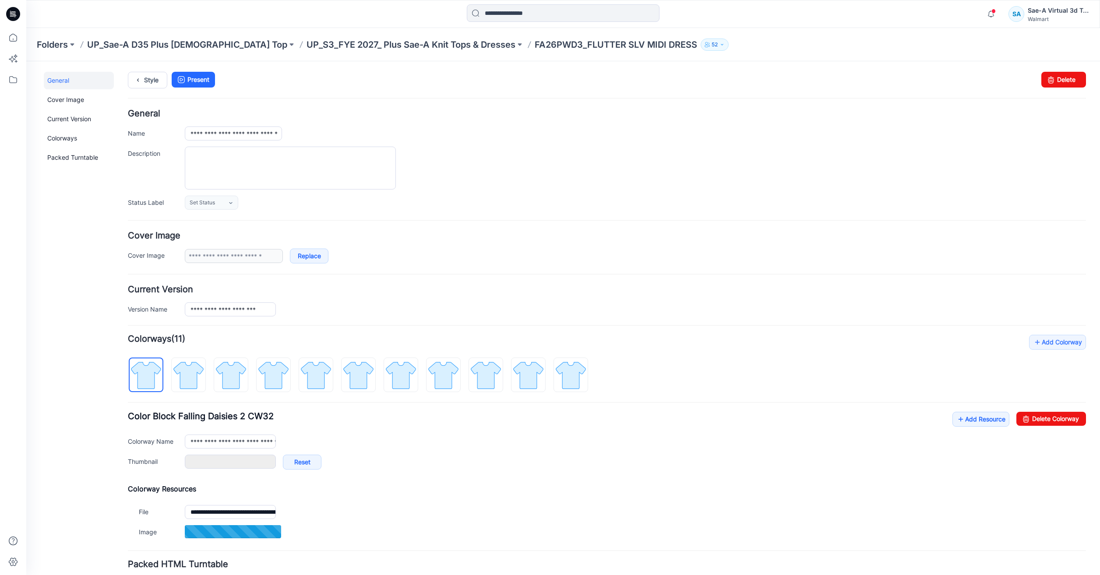
type input "***"
click at [19, 40] on icon at bounding box center [13, 37] width 19 height 19
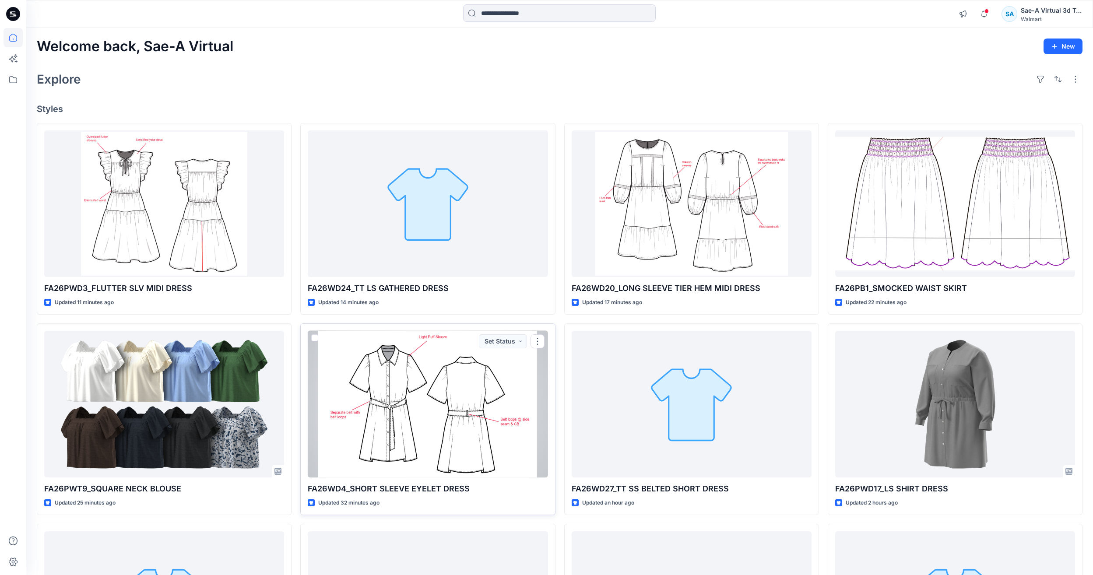
click at [463, 426] on div at bounding box center [428, 404] width 240 height 147
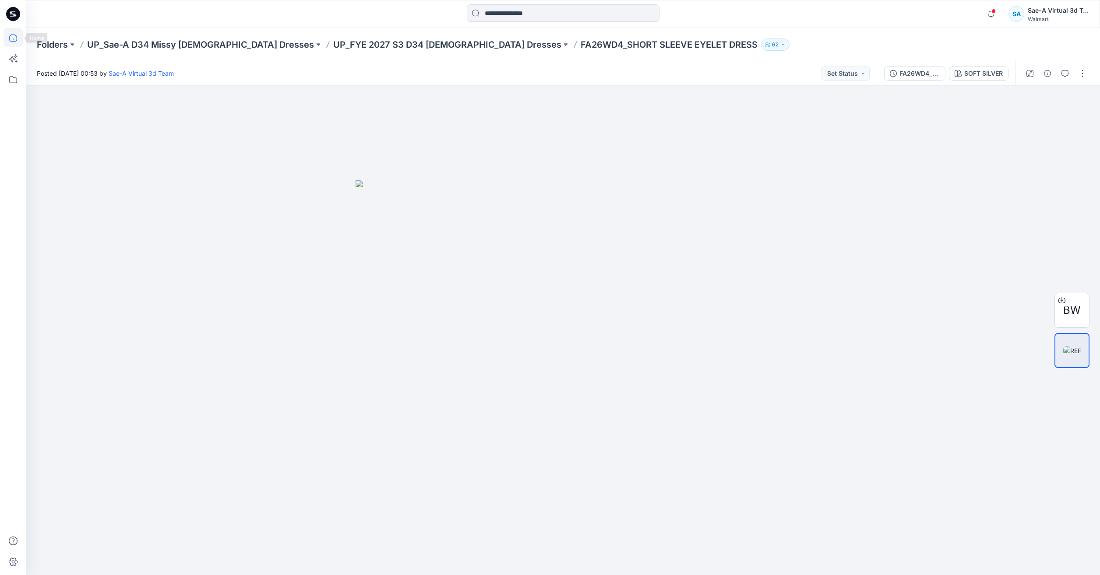
click at [4, 39] on icon at bounding box center [13, 37] width 19 height 19
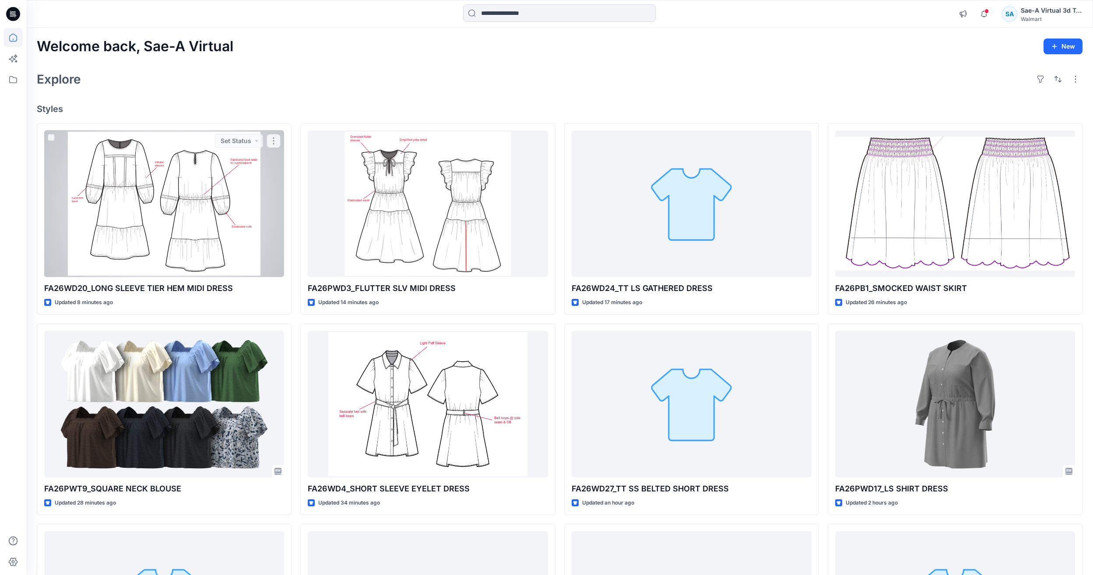
drag, startPoint x: 98, startPoint y: 194, endPoint x: 105, endPoint y: 193, distance: 7.6
click at [98, 194] on div at bounding box center [164, 203] width 240 height 147
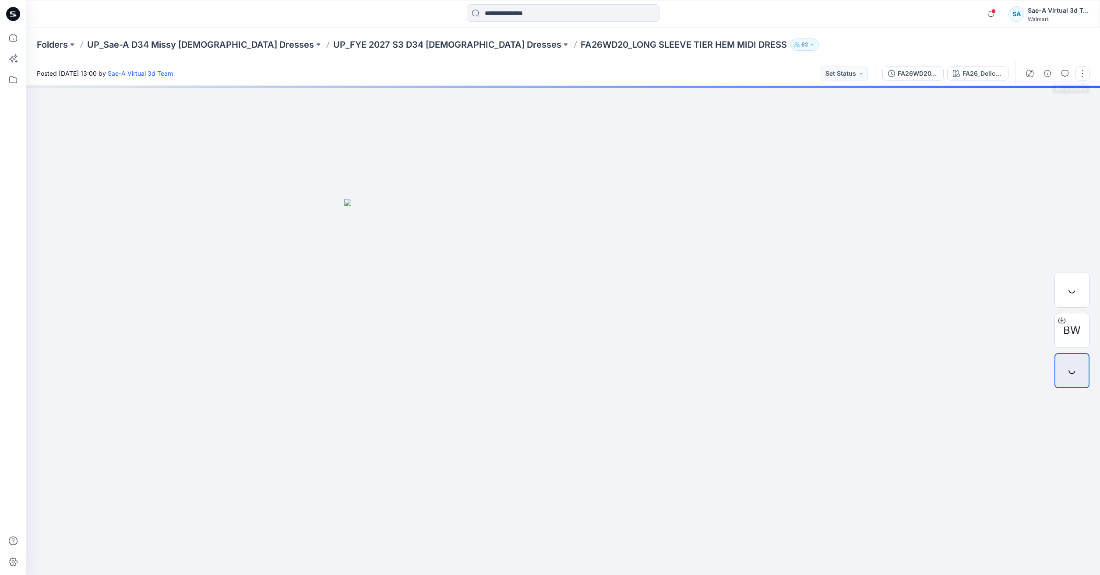
click at [1078, 70] on button "button" at bounding box center [1082, 74] width 14 height 14
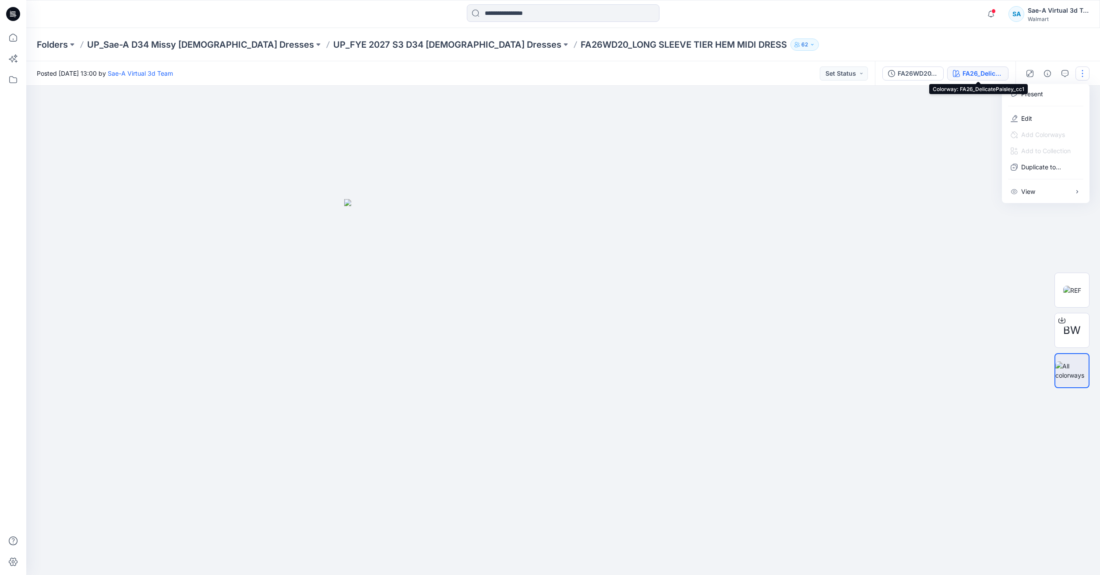
click at [978, 74] on div "FA26_DelicatePaisley_cc1" at bounding box center [982, 74] width 40 height 10
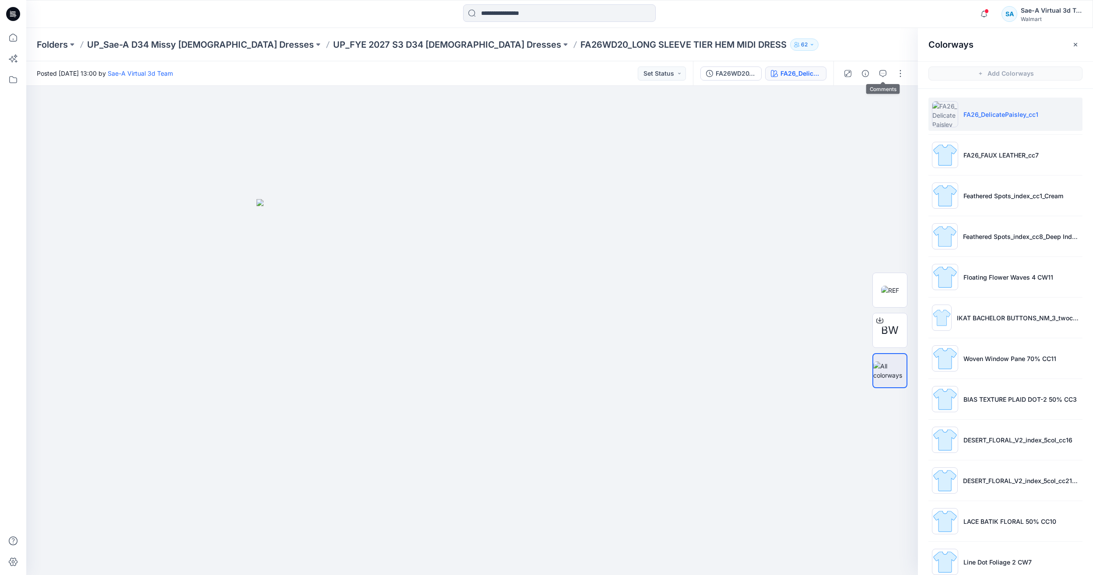
click at [908, 70] on div at bounding box center [873, 73] width 81 height 25
click at [911, 71] on div at bounding box center [873, 73] width 81 height 25
click at [899, 73] on button "button" at bounding box center [900, 74] width 14 height 14
click at [848, 122] on p "Edit" at bounding box center [844, 118] width 11 height 9
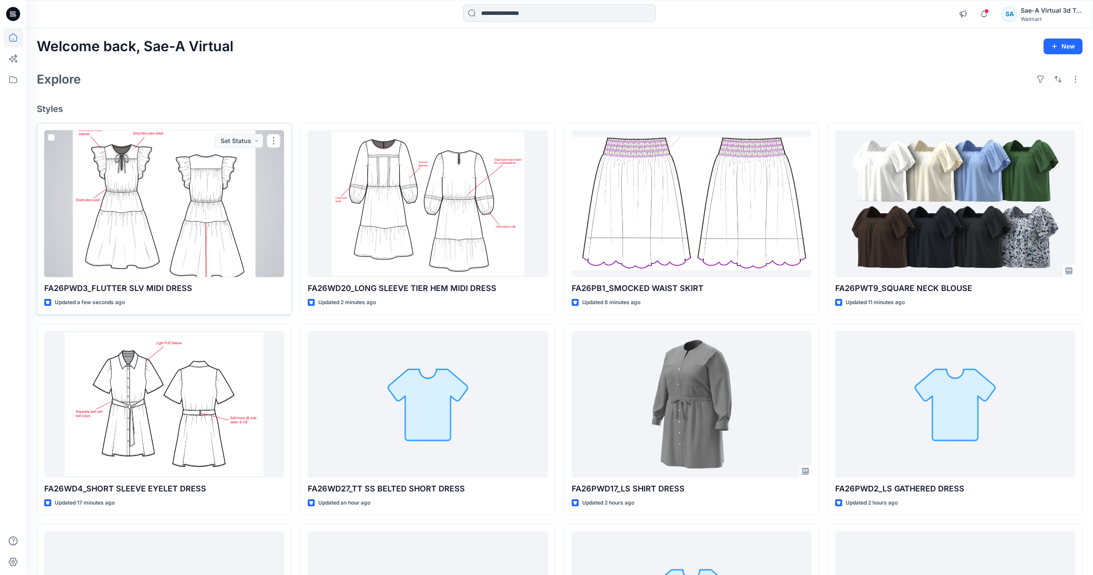
click at [182, 250] on div at bounding box center [164, 203] width 240 height 147
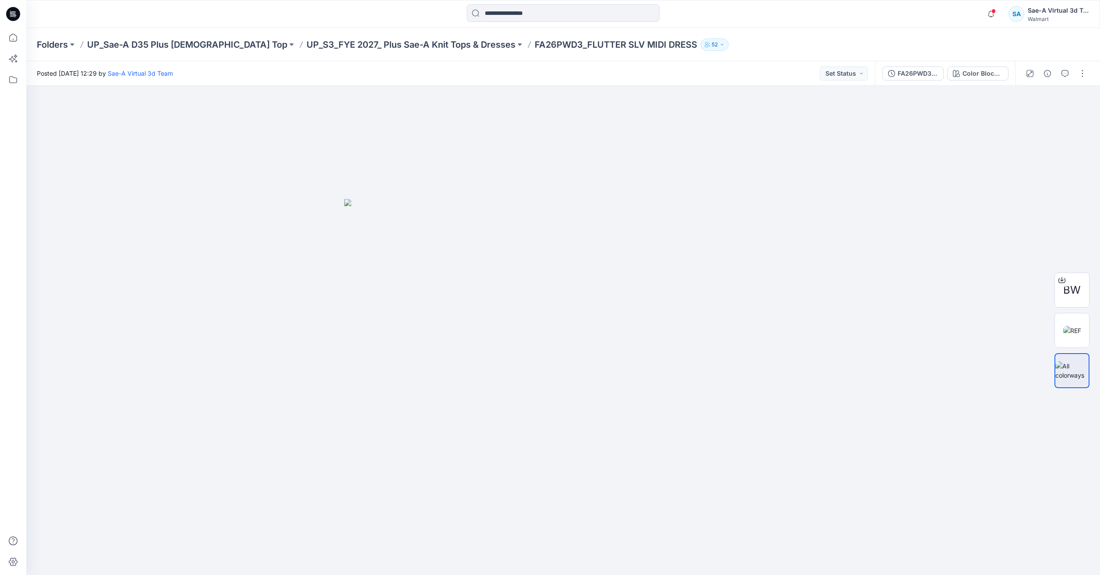
click at [534, 40] on p "FA26PWD3_FLUTTER SLV MIDI DRESS" at bounding box center [615, 45] width 162 height 12
drag, startPoint x: 512, startPoint y: 44, endPoint x: 454, endPoint y: 33, distance: 58.7
click at [454, 33] on div "Folders UP_Sae-A D35 Plus [DEMOGRAPHIC_DATA] Top UP_S3_FYE 2027_ Plus Sae-A Kni…" at bounding box center [562, 44] width 1073 height 33
copy p "FA26PWD3"
click at [1065, 71] on icon "button" at bounding box center [1064, 73] width 7 height 7
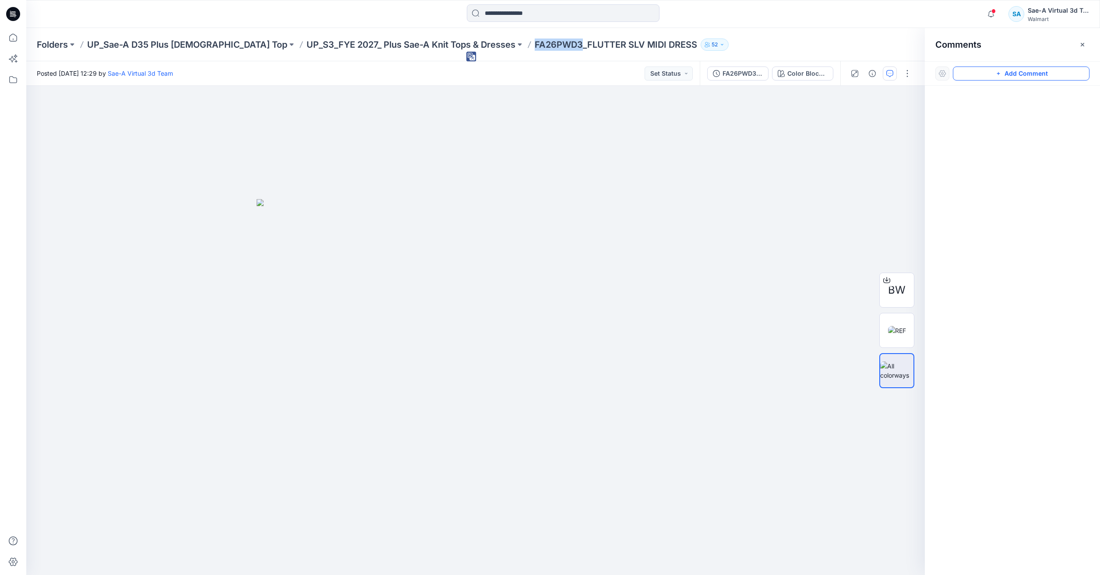
click at [1009, 74] on button "Add Comment" at bounding box center [1021, 74] width 137 height 14
click at [587, 142] on div "1" at bounding box center [475, 330] width 898 height 489
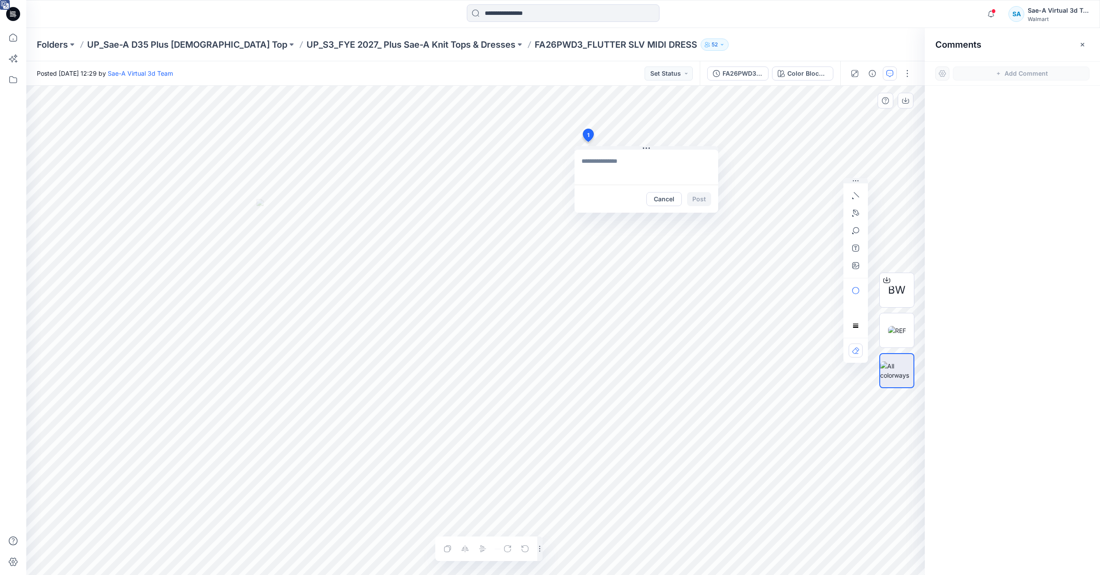
type textarea "**********"
click at [693, 196] on button "Post" at bounding box center [699, 199] width 24 height 14
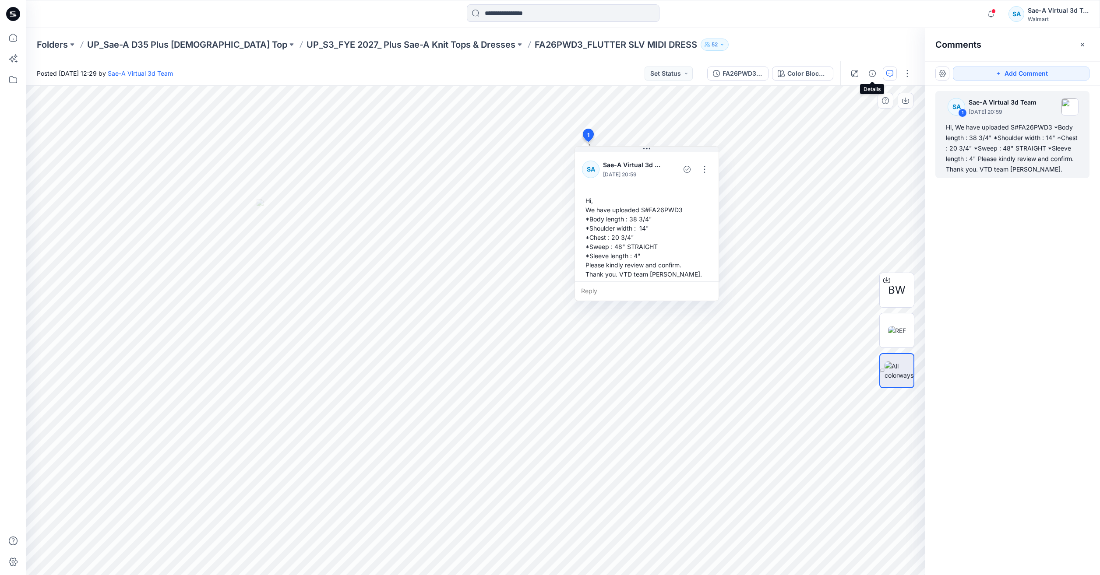
drag, startPoint x: 871, startPoint y: 75, endPoint x: 885, endPoint y: 78, distance: 14.3
click at [871, 75] on icon "button" at bounding box center [871, 73] width 7 height 7
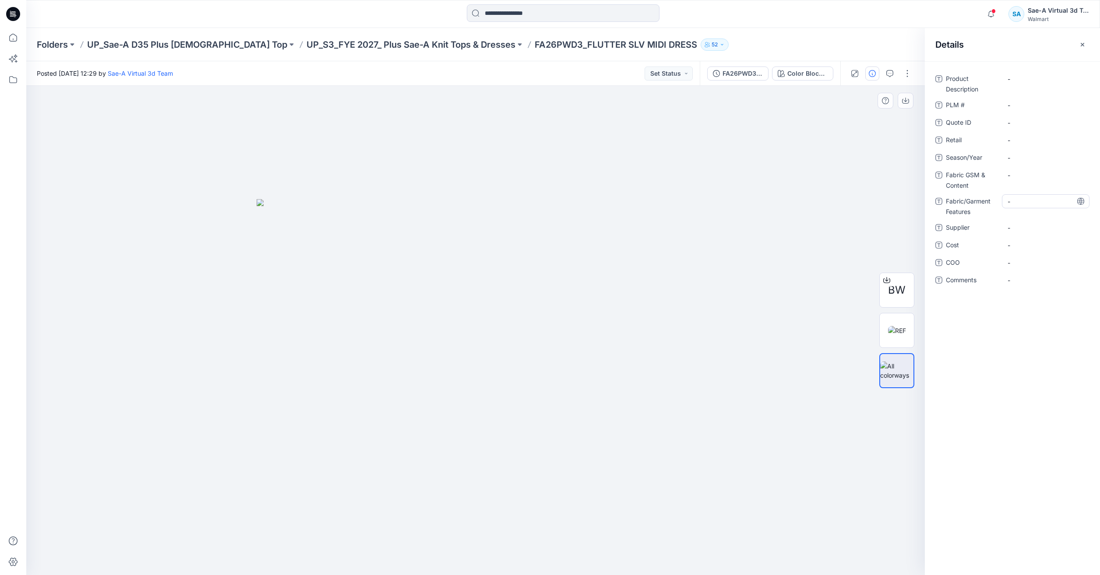
click at [1017, 202] on Features "-" at bounding box center [1045, 201] width 76 height 9
drag, startPoint x: 1020, startPoint y: 197, endPoint x: 1027, endPoint y: 204, distance: 9.3
click at [1027, 204] on textarea "**********" at bounding box center [1046, 201] width 88 height 14
click at [1052, 199] on textarea "**********" at bounding box center [1046, 201] width 88 height 14
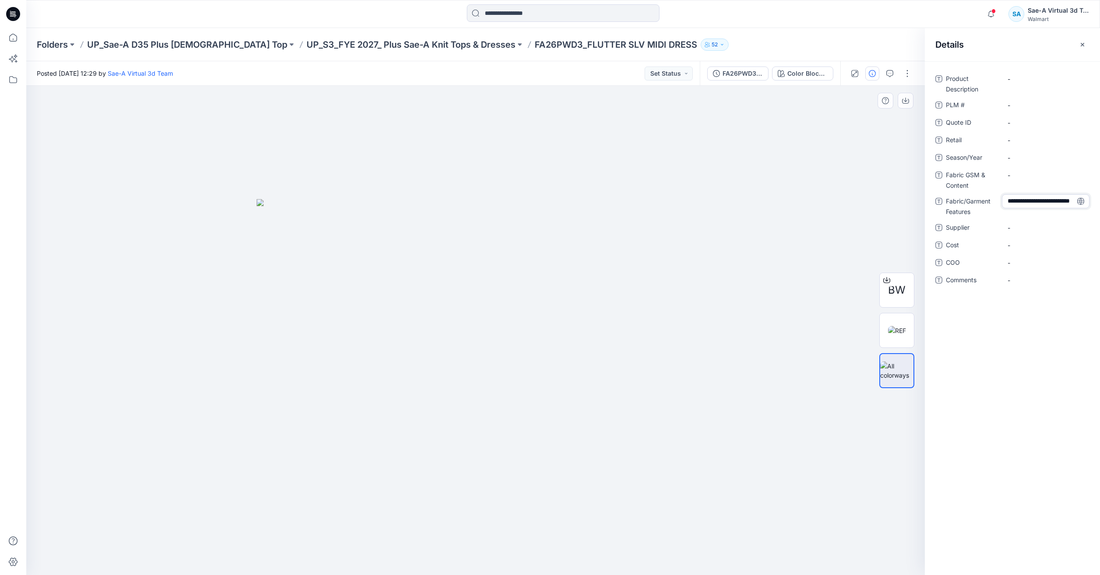
scroll to position [7, 0]
drag, startPoint x: 1062, startPoint y: 204, endPoint x: 1008, endPoint y: 204, distance: 54.3
click at [1008, 204] on textarea "**********" at bounding box center [1046, 201] width 88 height 14
type textarea "**********"
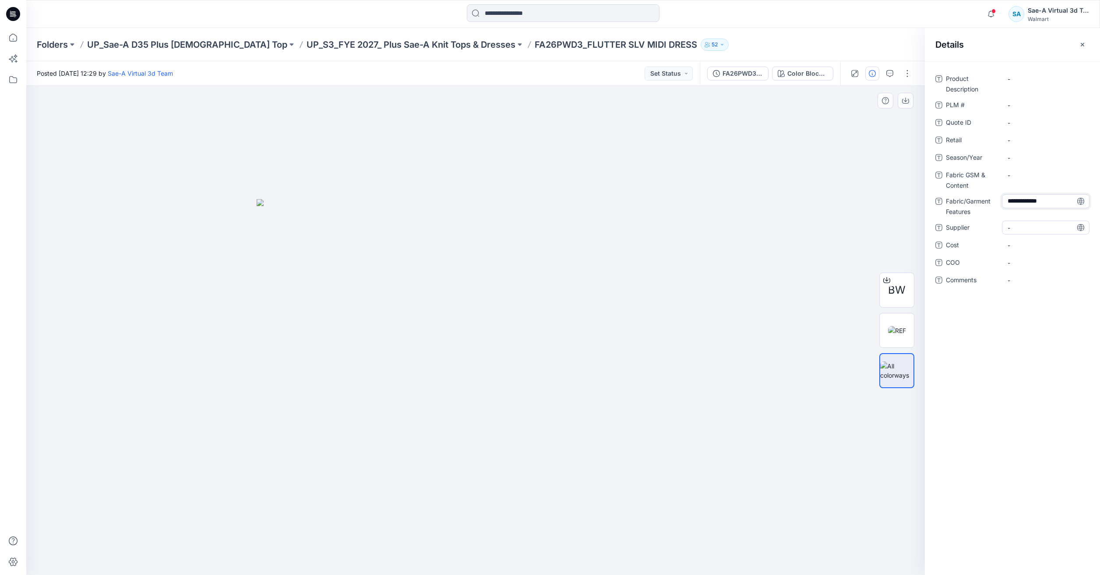
click at [1035, 229] on span "-" at bounding box center [1045, 227] width 76 height 9
click at [1038, 223] on span "-" at bounding box center [1045, 227] width 76 height 9
type textarea "**********"
click at [1029, 247] on span "-" at bounding box center [1045, 245] width 76 height 9
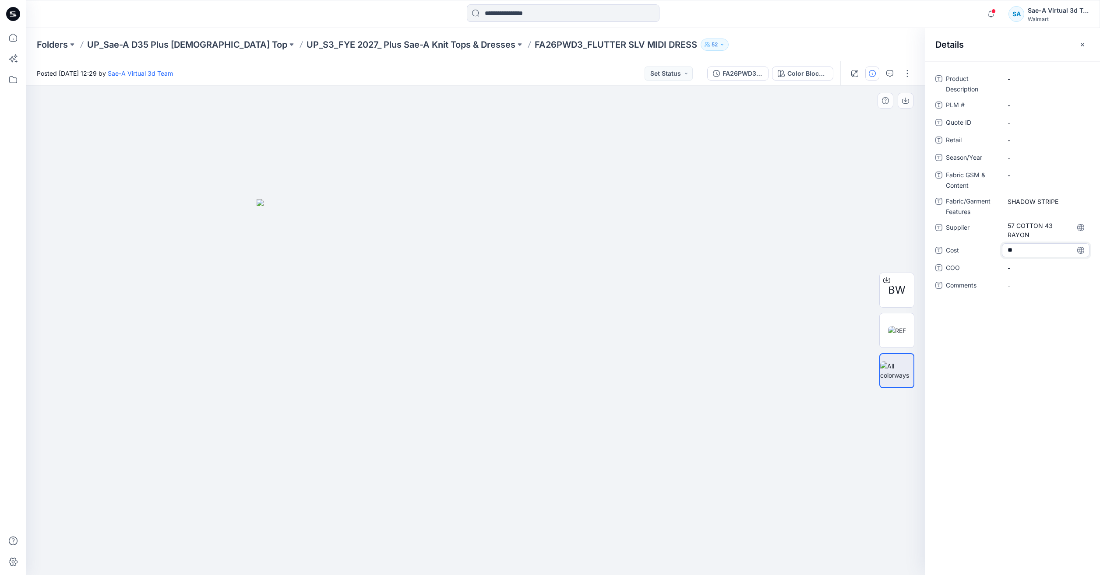
type textarea "***"
click at [1023, 172] on Content "-" at bounding box center [1045, 175] width 76 height 9
click at [1035, 228] on span "57 COTTON 43 RAYON" at bounding box center [1045, 230] width 76 height 18
click at [1051, 204] on Features "SHADOW STRIPE" at bounding box center [1045, 201] width 76 height 9
click at [1042, 176] on Content "-" at bounding box center [1045, 175] width 76 height 9
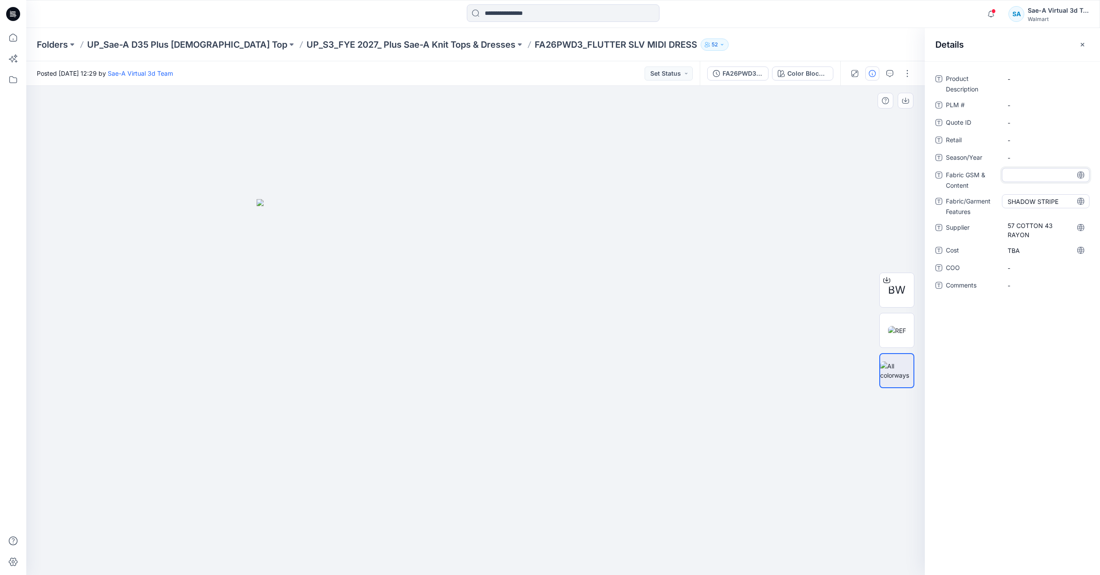
type textarea "**********"
click at [1039, 232] on span "57 COTTON 43 RAYON" at bounding box center [1045, 230] width 76 height 18
click at [1039, 176] on Content "SHADOW STRIPE" at bounding box center [1045, 175] width 76 height 9
type textarea "**********"
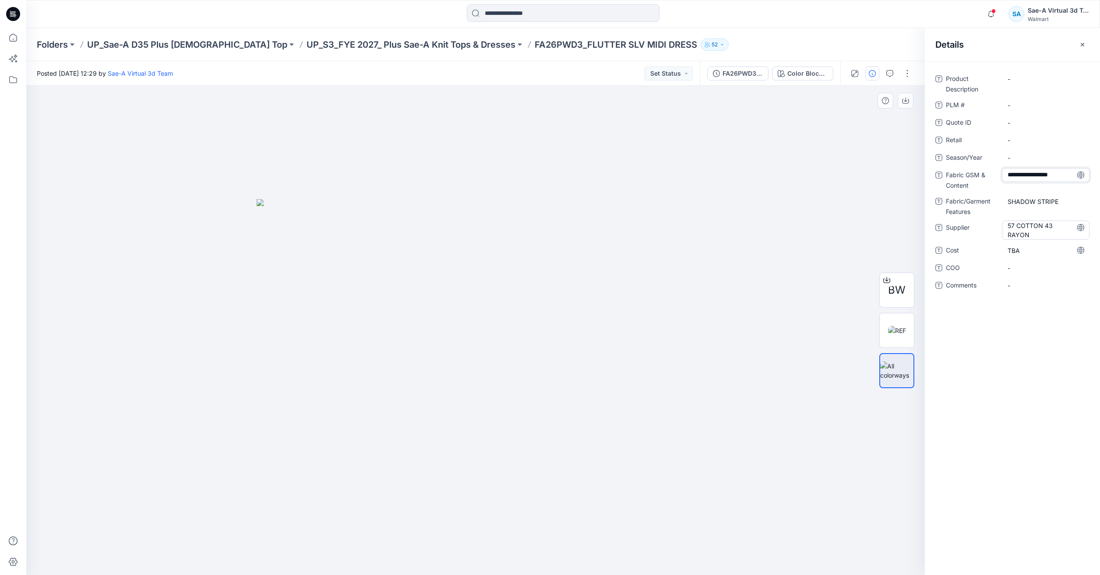
click at [1034, 229] on span "57 COTTON 43 RAYON" at bounding box center [1045, 230] width 76 height 18
drag, startPoint x: 1033, startPoint y: 235, endPoint x: 1003, endPoint y: 224, distance: 32.1
click at [1003, 224] on textarea "**********" at bounding box center [1046, 230] width 88 height 18
type textarea "****"
click at [1019, 82] on Description "-" at bounding box center [1045, 78] width 76 height 9
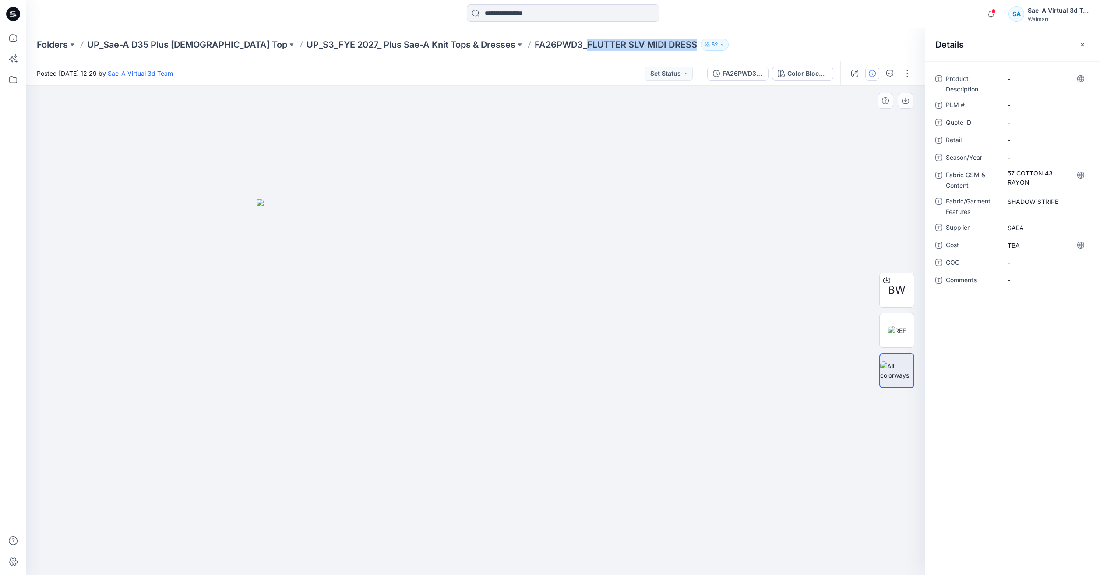
drag, startPoint x: 519, startPoint y: 43, endPoint x: 628, endPoint y: 41, distance: 108.6
click at [628, 41] on p "FA26PWD3_FLUTTER SLV MIDI DRESS" at bounding box center [615, 45] width 162 height 12
copy p "FLUTTER SLV MIDI DRESS"
click at [1034, 73] on div "-" at bounding box center [1046, 79] width 88 height 14
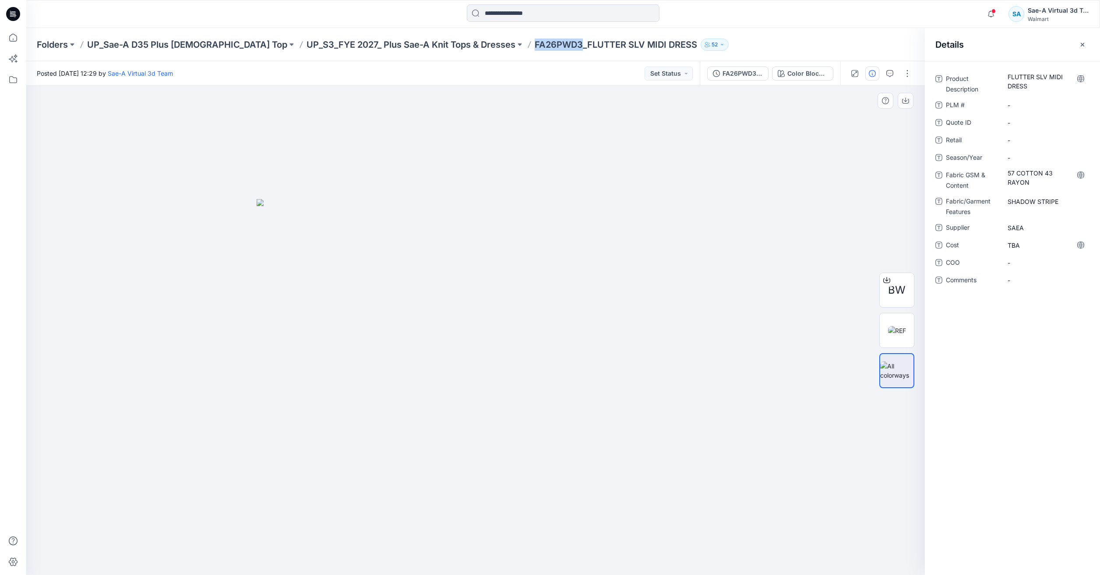
drag, startPoint x: 513, startPoint y: 46, endPoint x: 465, endPoint y: 53, distance: 48.2
click at [465, 53] on div "Folders UP_Sae-A D35 Plus [DEMOGRAPHIC_DATA] Top UP_S3_FYE 2027_ Plus Sae-A Kni…" at bounding box center [562, 44] width 1073 height 33
copy p "FA26PWD3"
click at [1050, 112] on div "Product Description FLUTTER SLV MIDI DRESS PLM # - Quote ID - Retail - Season/Y…" at bounding box center [1012, 185] width 154 height 226
click at [1041, 102] on \ "-" at bounding box center [1045, 105] width 76 height 9
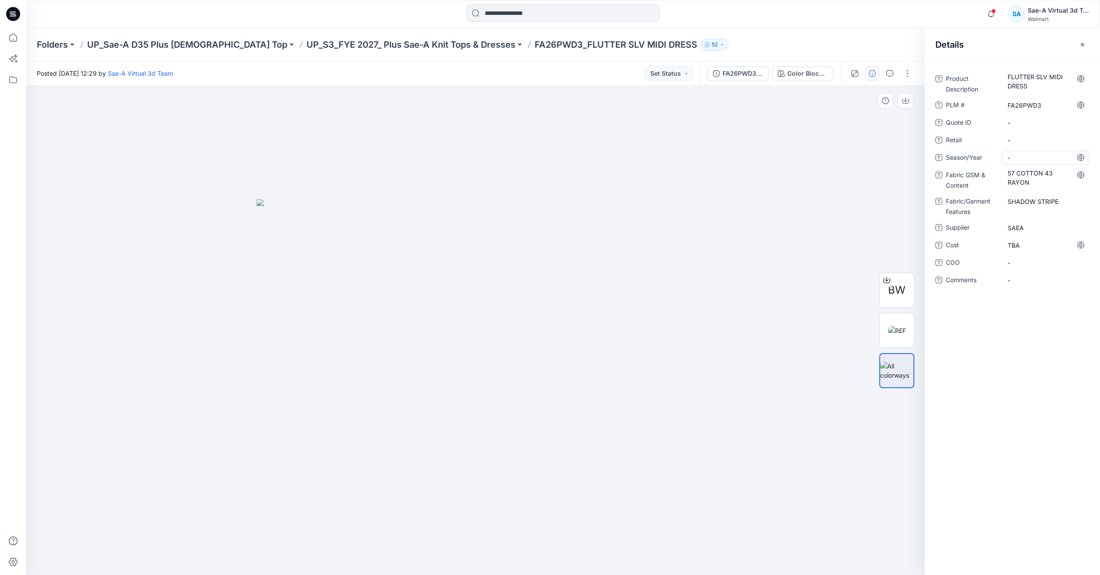
click at [1014, 157] on span "-" at bounding box center [1045, 157] width 76 height 9
type textarea "*****"
click at [1061, 366] on div "Product Description FLUTTER SLV MIDI DRESS PLM # FA26PWD3 Quote ID - Retail - S…" at bounding box center [1012, 318] width 175 height 514
click at [16, 37] on icon at bounding box center [13, 37] width 19 height 19
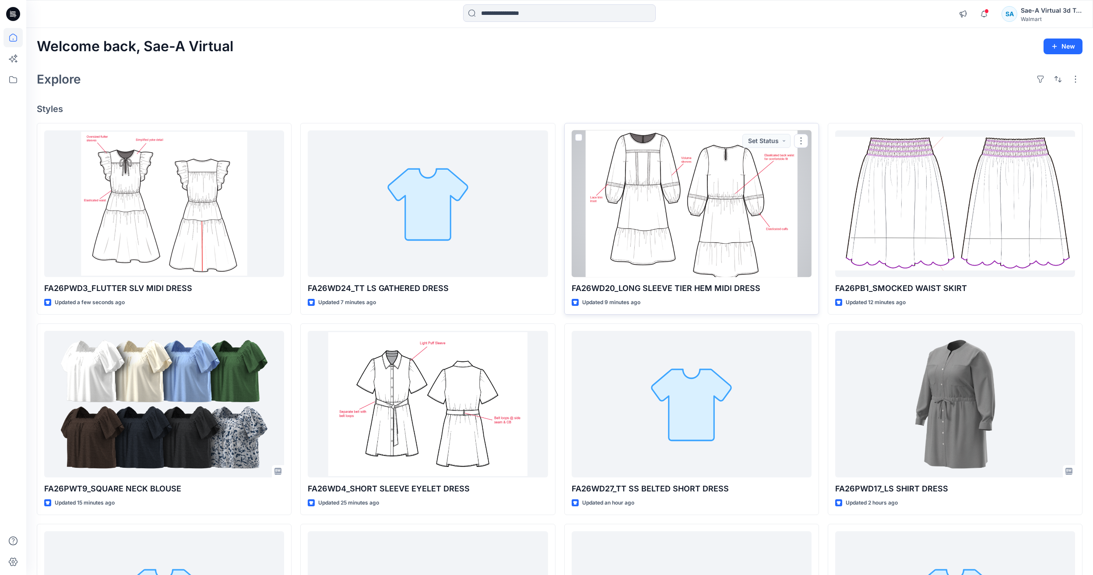
click at [716, 229] on div at bounding box center [692, 203] width 240 height 147
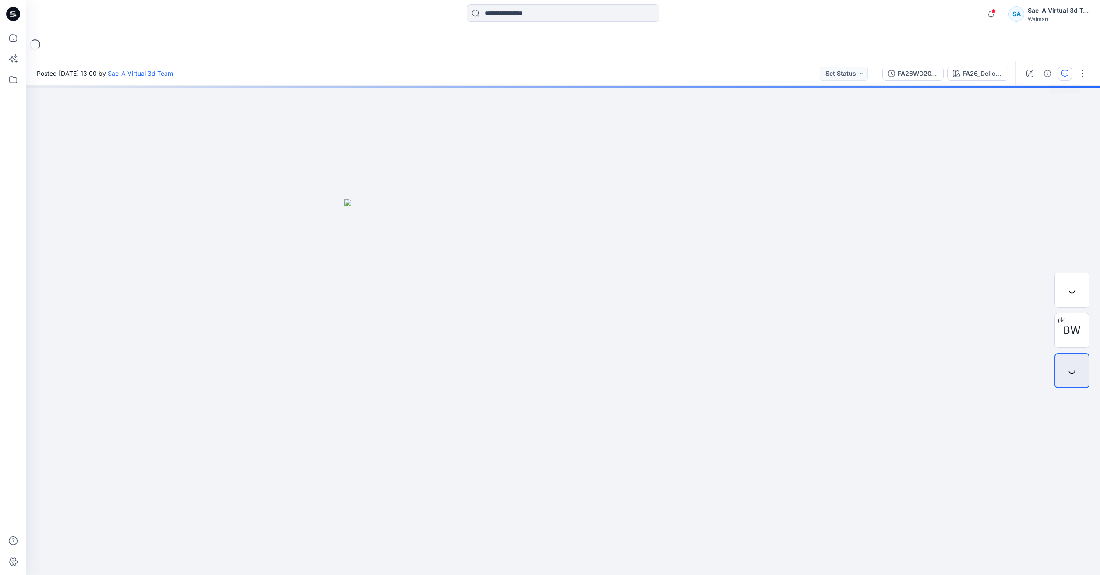
click at [1067, 76] on icon "button" at bounding box center [1064, 73] width 7 height 7
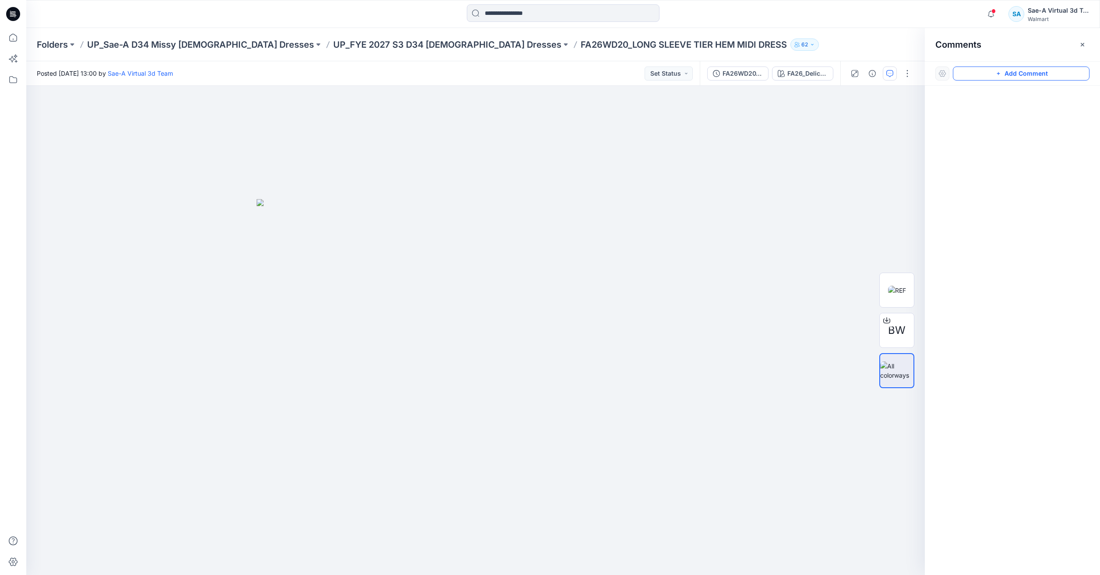
click at [1005, 80] on button "Add Comment" at bounding box center [1021, 74] width 137 height 14
click at [596, 190] on div "1" at bounding box center [475, 330] width 898 height 489
type textarea "**********"
click at [702, 246] on button "Post" at bounding box center [707, 247] width 24 height 14
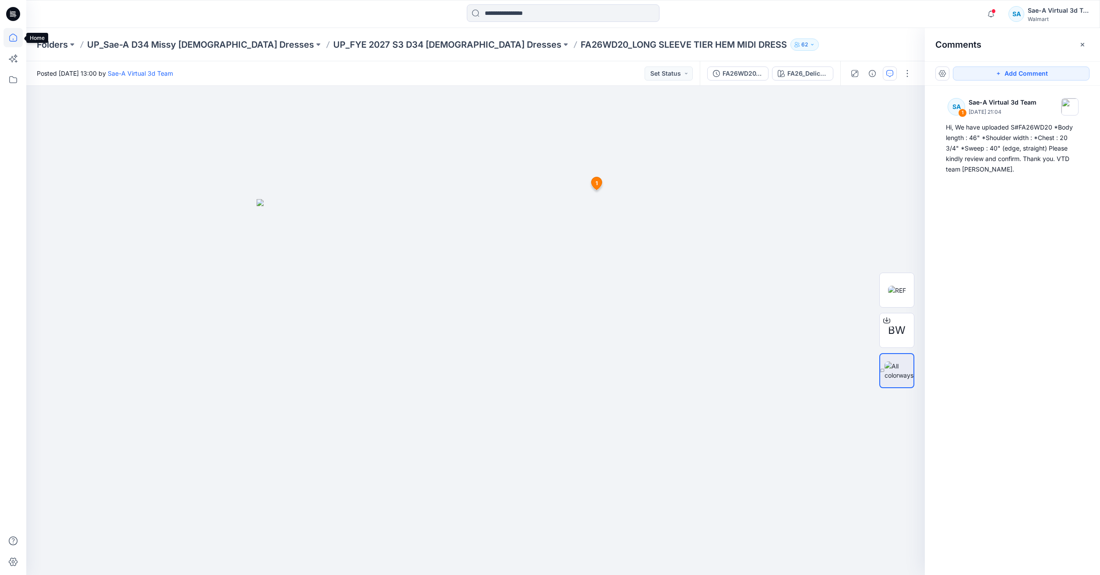
click at [21, 39] on icon at bounding box center [13, 37] width 19 height 19
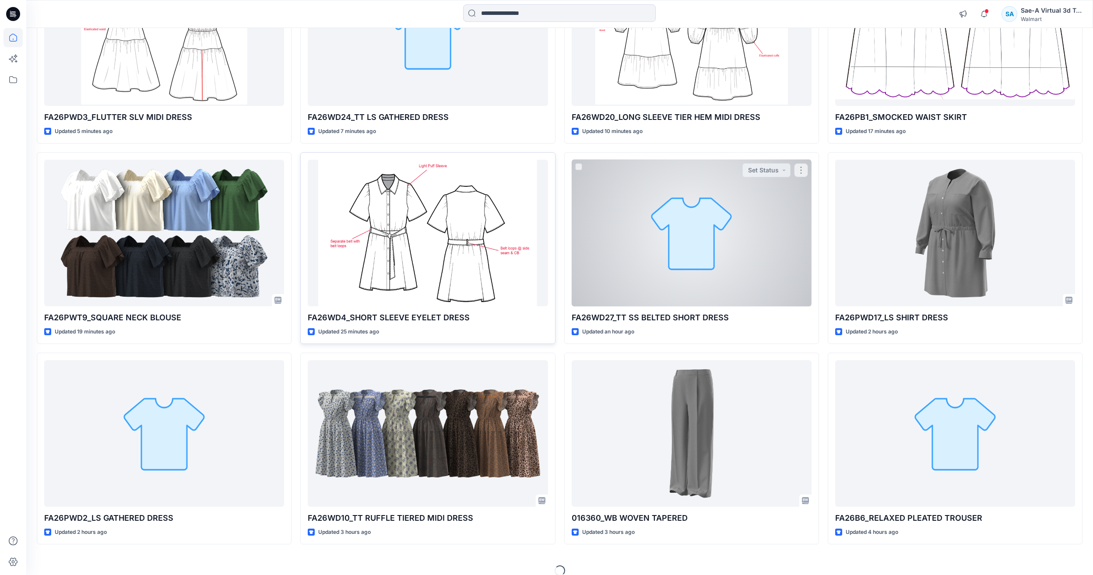
scroll to position [175, 0]
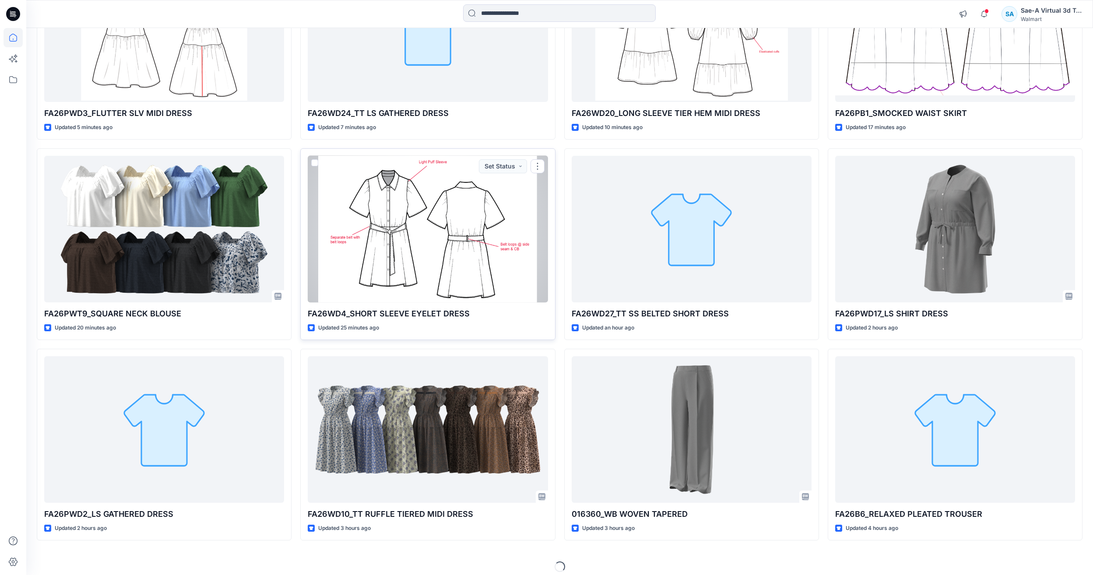
click at [401, 203] on div at bounding box center [428, 229] width 240 height 147
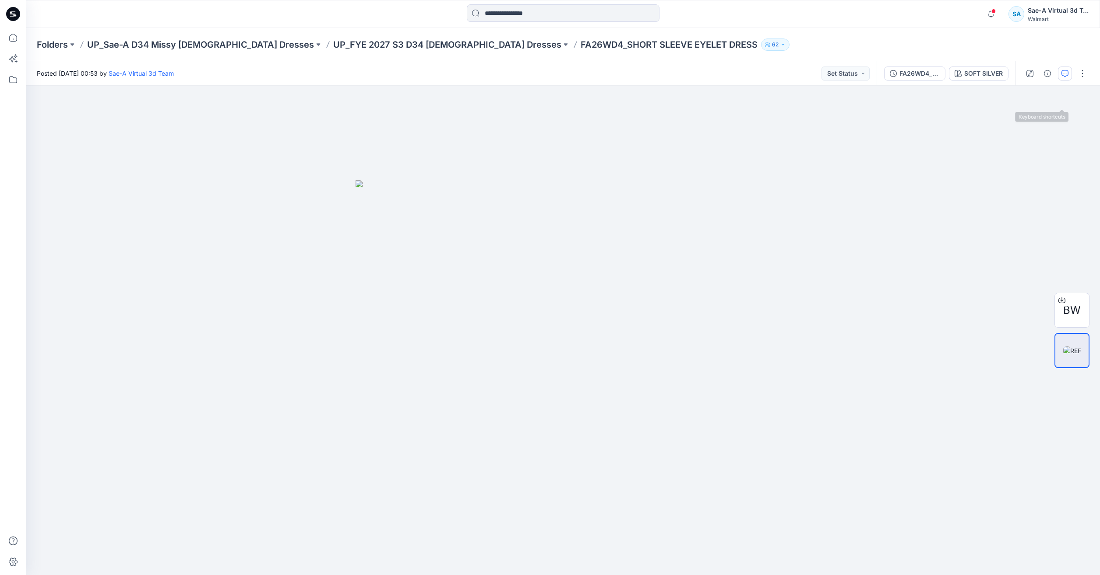
click at [1065, 76] on icon "button" at bounding box center [1064, 73] width 7 height 7
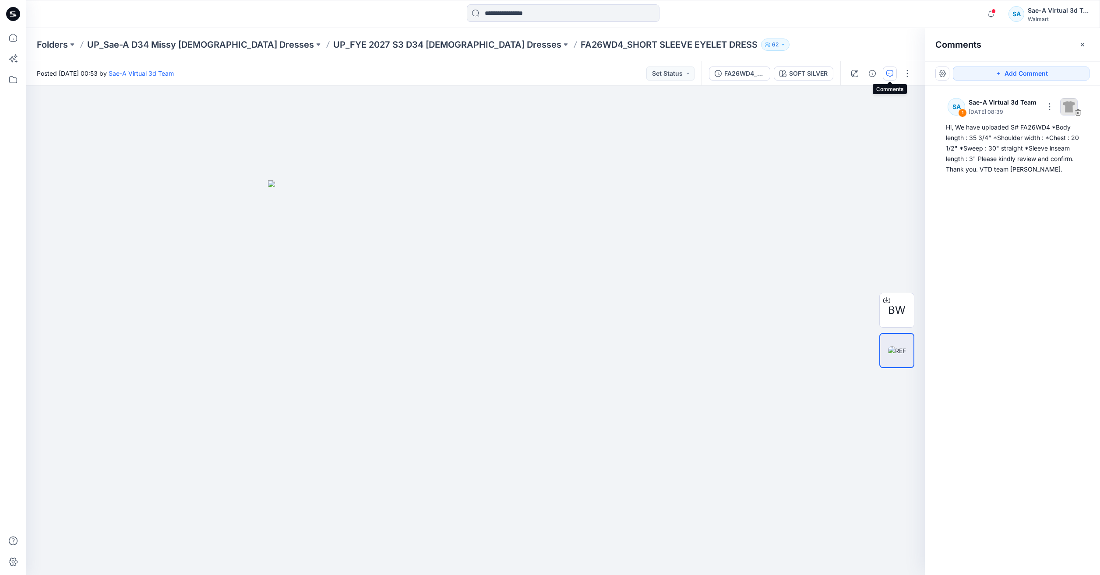
drag, startPoint x: 287, startPoint y: 43, endPoint x: 269, endPoint y: 26, distance: 25.1
click at [333, 43] on p "UP_FYE 2027 S3 D34 [DEMOGRAPHIC_DATA] Dresses" at bounding box center [447, 45] width 228 height 12
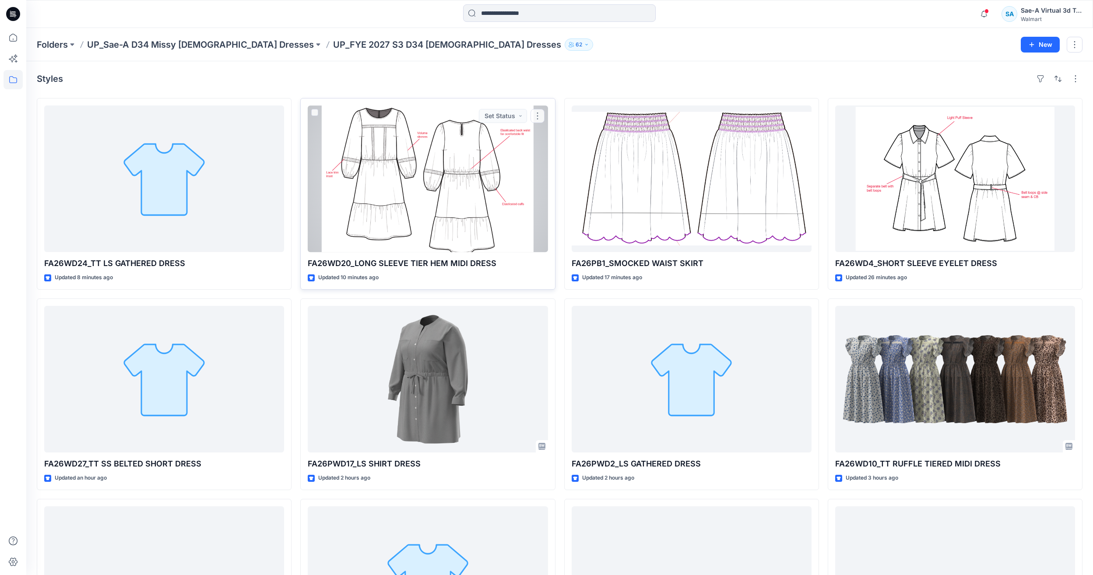
click at [396, 176] on div at bounding box center [428, 178] width 240 height 147
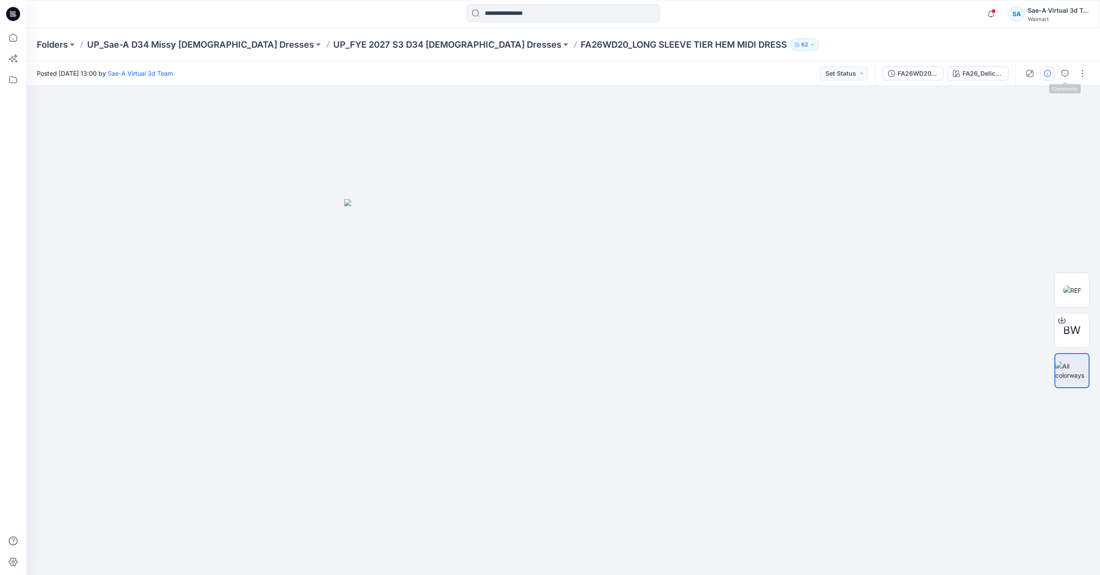
click at [1054, 77] on button "button" at bounding box center [1047, 74] width 14 height 14
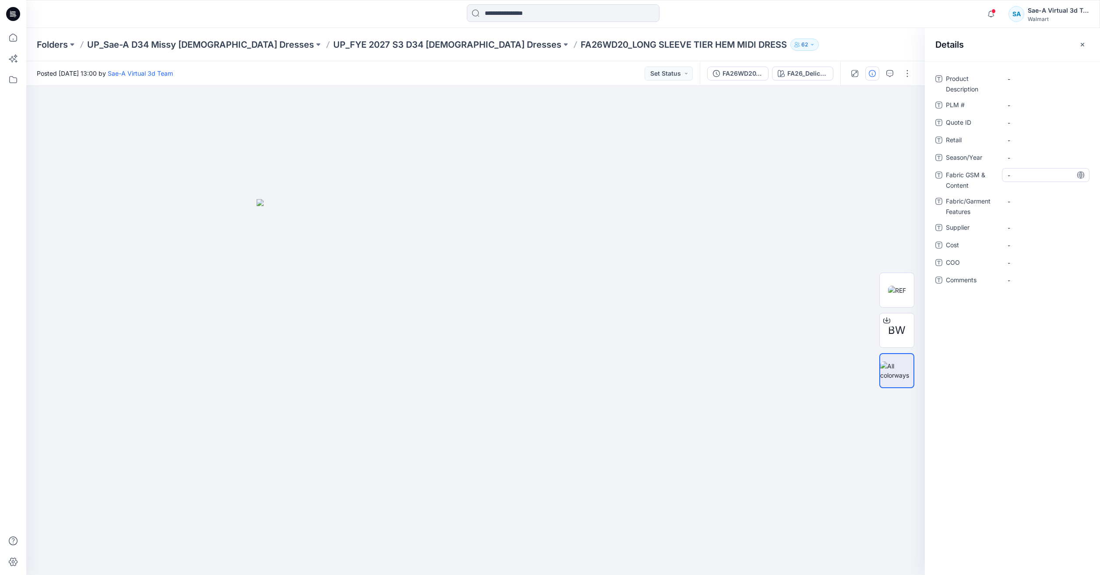
click at [1034, 172] on Content "-" at bounding box center [1045, 175] width 76 height 9
click at [1024, 201] on Features "-" at bounding box center [1045, 201] width 76 height 9
type textarea "**********"
click at [1008, 134] on div "-" at bounding box center [1046, 140] width 88 height 14
click at [1026, 224] on span "-" at bounding box center [1045, 227] width 76 height 9
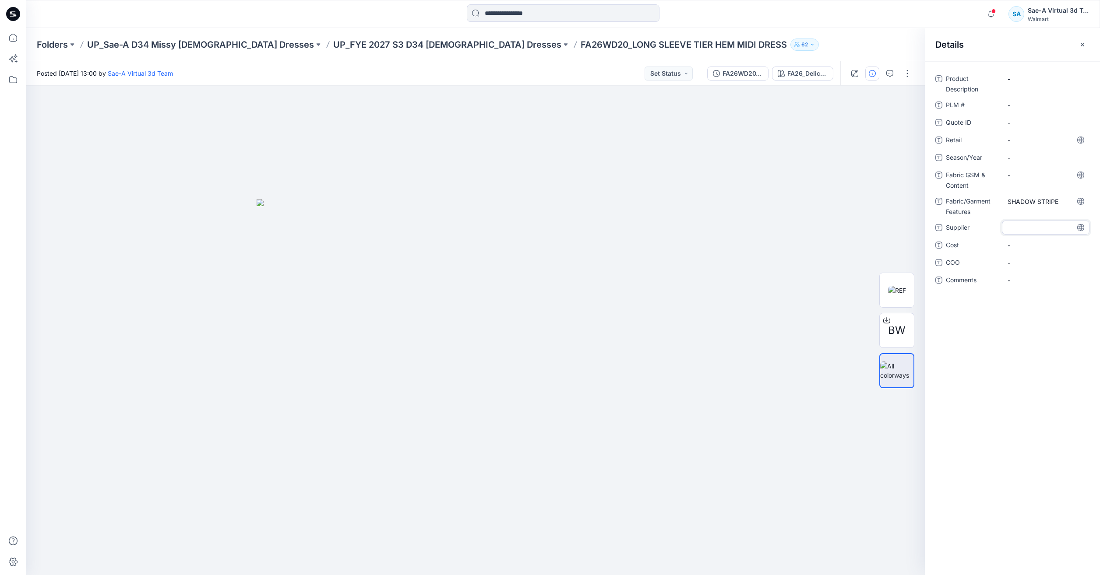
type textarea "**********"
click at [1052, 172] on Content "-" at bounding box center [1045, 175] width 76 height 9
click at [1032, 248] on span "-" at bounding box center [1045, 250] width 76 height 9
type textarea "***"
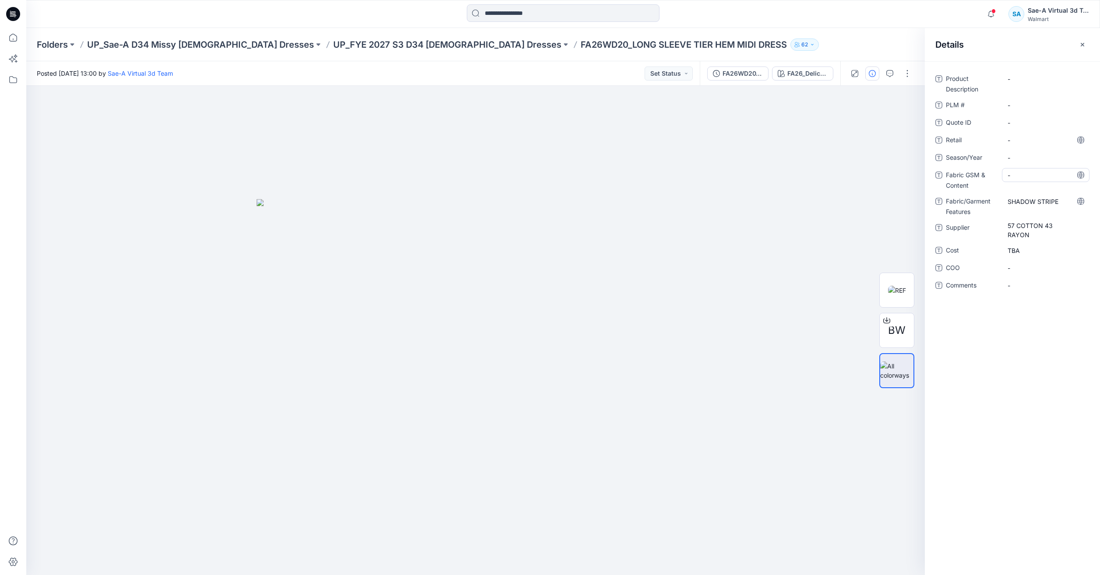
click at [1037, 178] on Content "-" at bounding box center [1045, 175] width 76 height 9
click at [1041, 236] on span "57 COTTON 43 RAYON" at bounding box center [1045, 230] width 76 height 18
click at [1044, 181] on div "-" at bounding box center [1046, 175] width 88 height 14
type textarea "**********"
click at [1035, 234] on span "57 COTTON 43 RAYON" at bounding box center [1045, 230] width 76 height 18
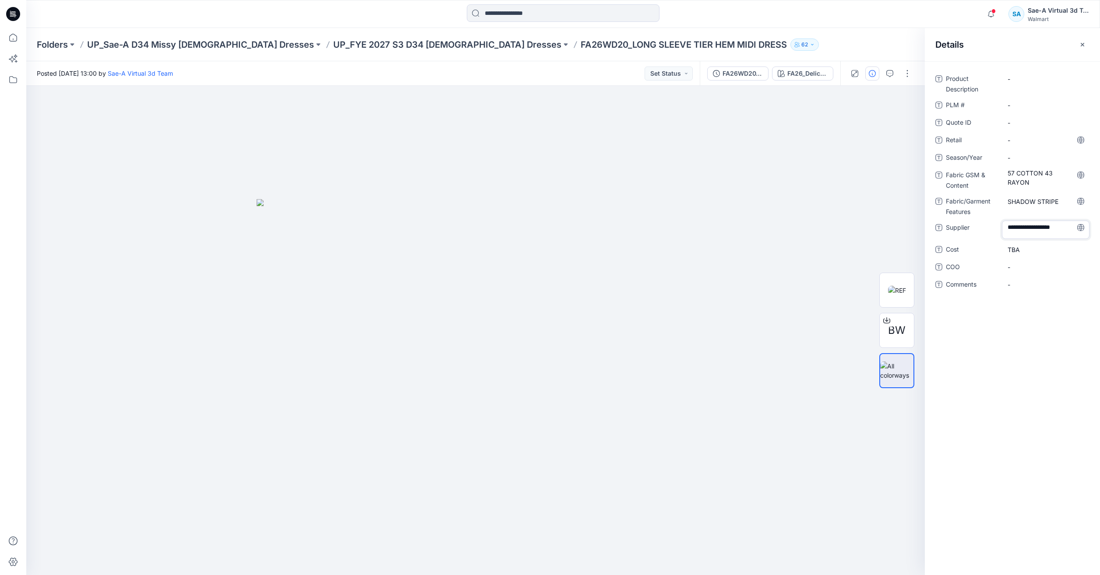
scroll to position [0, 0]
drag, startPoint x: 1039, startPoint y: 235, endPoint x: 996, endPoint y: 226, distance: 43.4
click at [996, 226] on div "**********" at bounding box center [1012, 230] width 154 height 18
type textarea "****"
click at [1025, 149] on div "Product Description - PLM # - Quote ID - Retail - Season/Year - Fabric GSM & Co…" at bounding box center [1012, 187] width 154 height 230
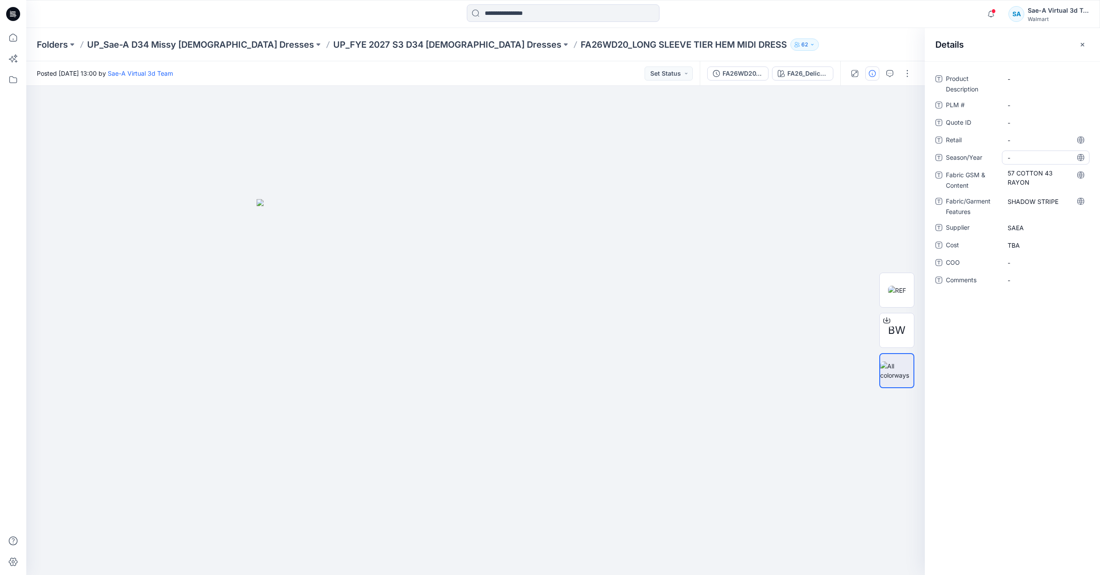
click at [1022, 155] on span "-" at bounding box center [1045, 157] width 76 height 9
type textarea "*****"
click at [1013, 135] on div "-" at bounding box center [1046, 140] width 88 height 14
click at [1023, 87] on div "-" at bounding box center [1046, 83] width 88 height 23
drag, startPoint x: 648, startPoint y: 43, endPoint x: 492, endPoint y: 48, distance: 155.9
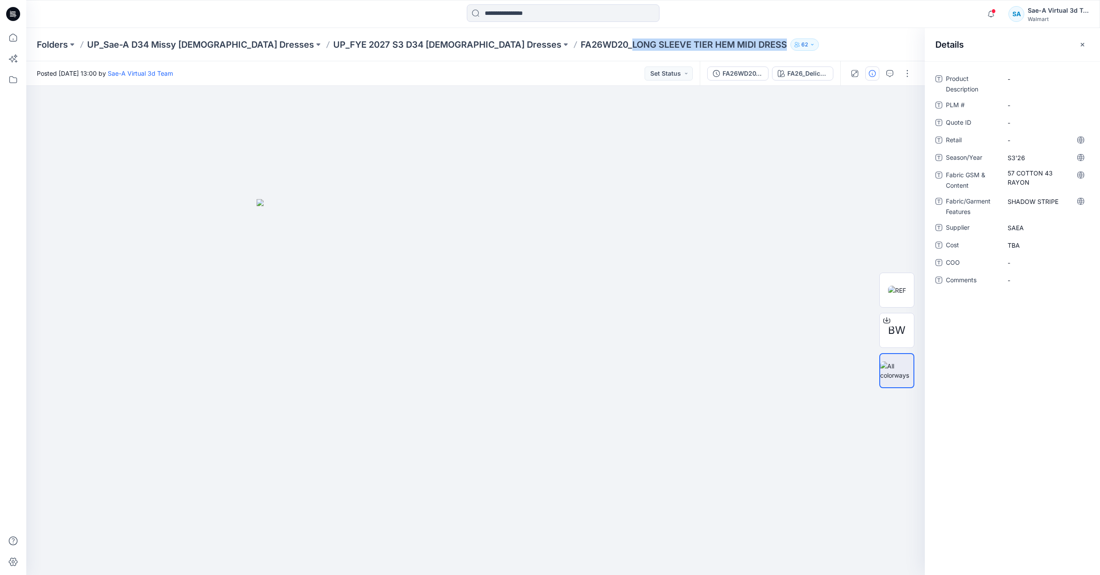
click at [492, 48] on div "Folders UP_Sae-A D34 Missy [DEMOGRAPHIC_DATA] Dresses UP_FYE 2027 S3 D34 [DEMOG…" at bounding box center [529, 45] width 984 height 12
copy p "LONG SLEEVE TIER HEM MIDI DRESS"
click at [1039, 76] on Description "-" at bounding box center [1045, 78] width 76 height 9
click at [1034, 102] on \ "-" at bounding box center [1045, 105] width 76 height 9
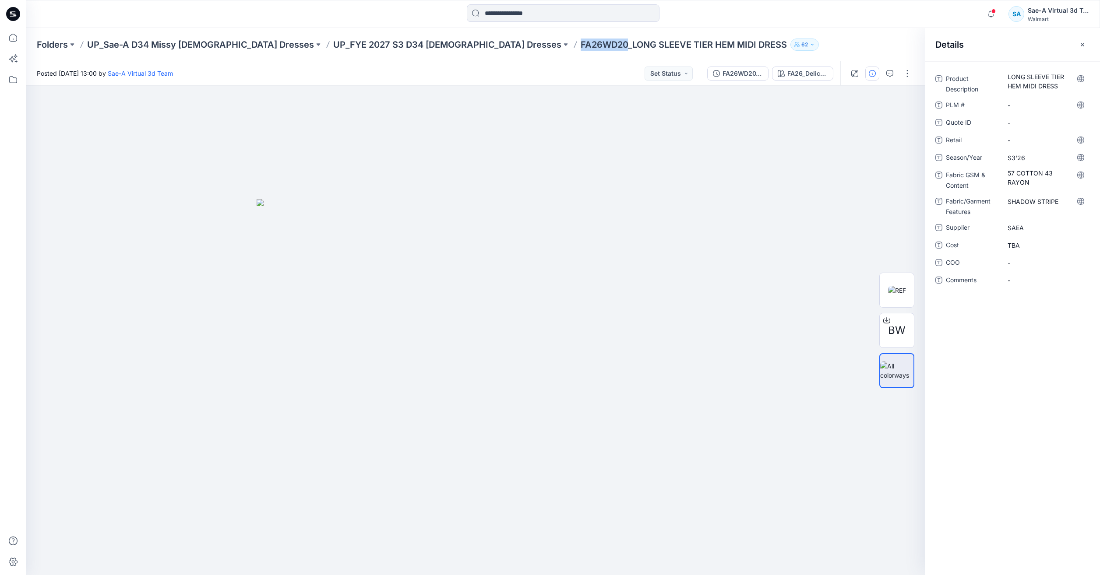
drag, startPoint x: 485, startPoint y: 45, endPoint x: 439, endPoint y: 45, distance: 46.4
click at [580, 45] on p "FA26WD20_LONG SLEEVE TIER HEM MIDI DRESS" at bounding box center [683, 45] width 206 height 12
copy p "FA26WD20"
click at [1034, 102] on \ "-" at bounding box center [1045, 105] width 76 height 9
click at [1038, 297] on div "Product Description LONG SLEEVE TIER HEM MIDI DRESS PLM # ******** Quote ID - R…" at bounding box center [1012, 185] width 154 height 226
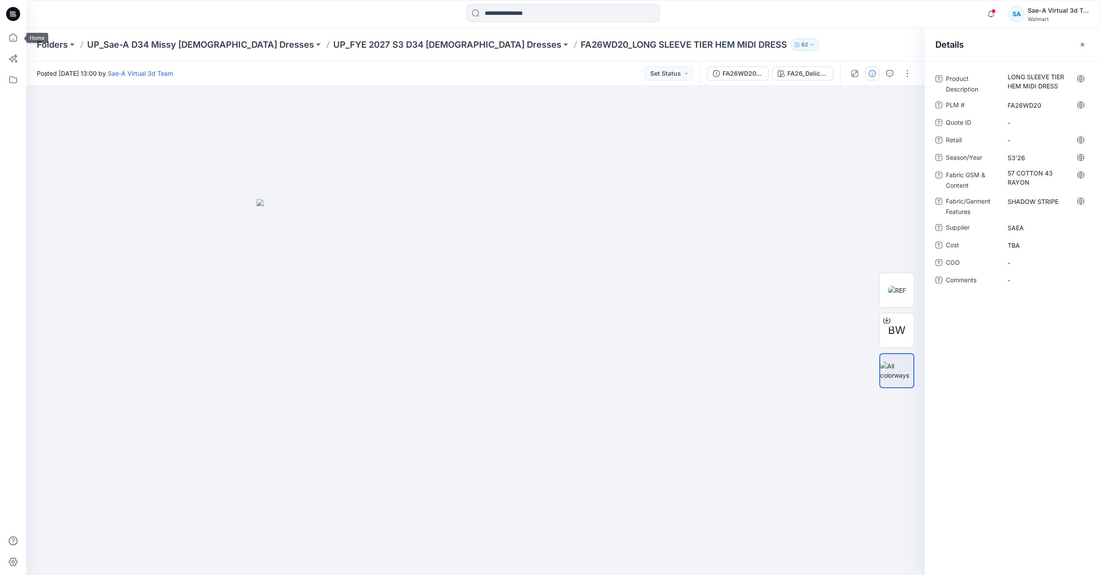
drag, startPoint x: 8, startPoint y: 35, endPoint x: 284, endPoint y: 5, distance: 277.0
click at [8, 36] on icon at bounding box center [13, 37] width 19 height 19
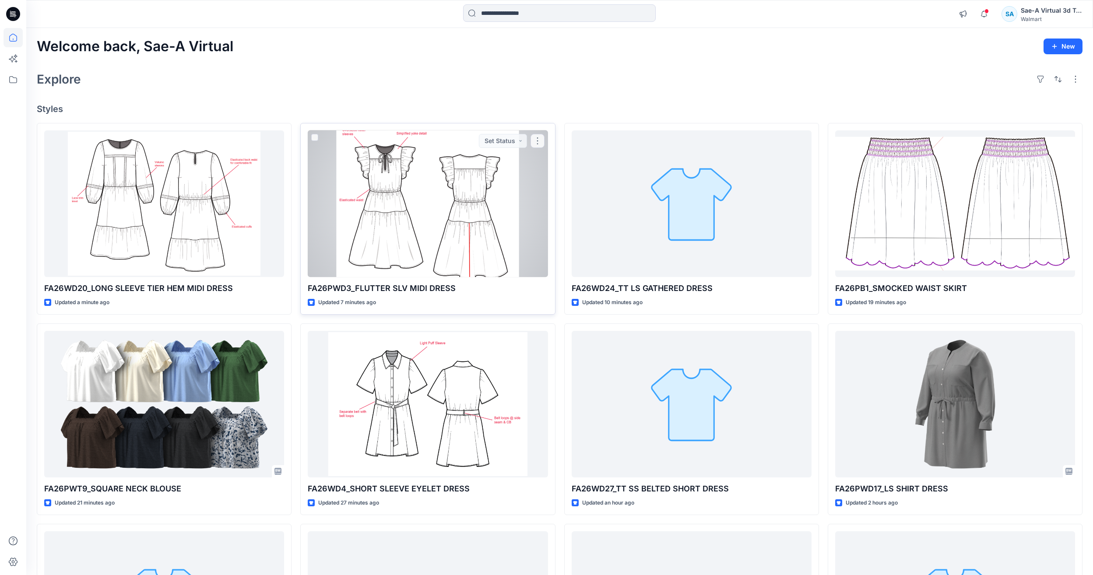
click at [442, 211] on div at bounding box center [428, 203] width 240 height 147
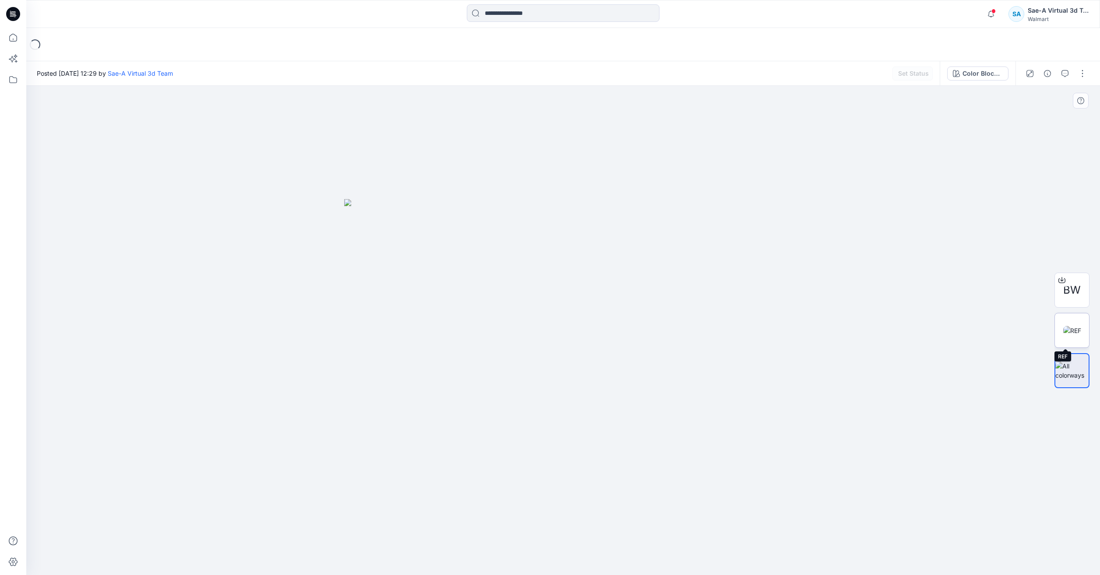
click at [1071, 326] on img at bounding box center [1072, 330] width 18 height 9
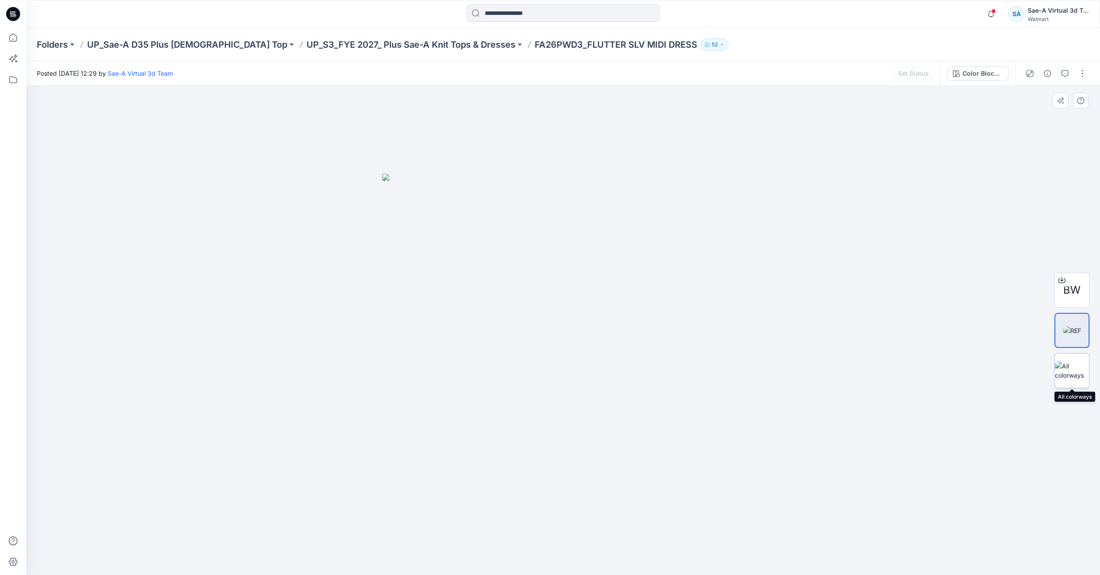
click at [1082, 363] on img at bounding box center [1072, 371] width 34 height 18
click at [1067, 73] on icon "button" at bounding box center [1064, 73] width 7 height 7
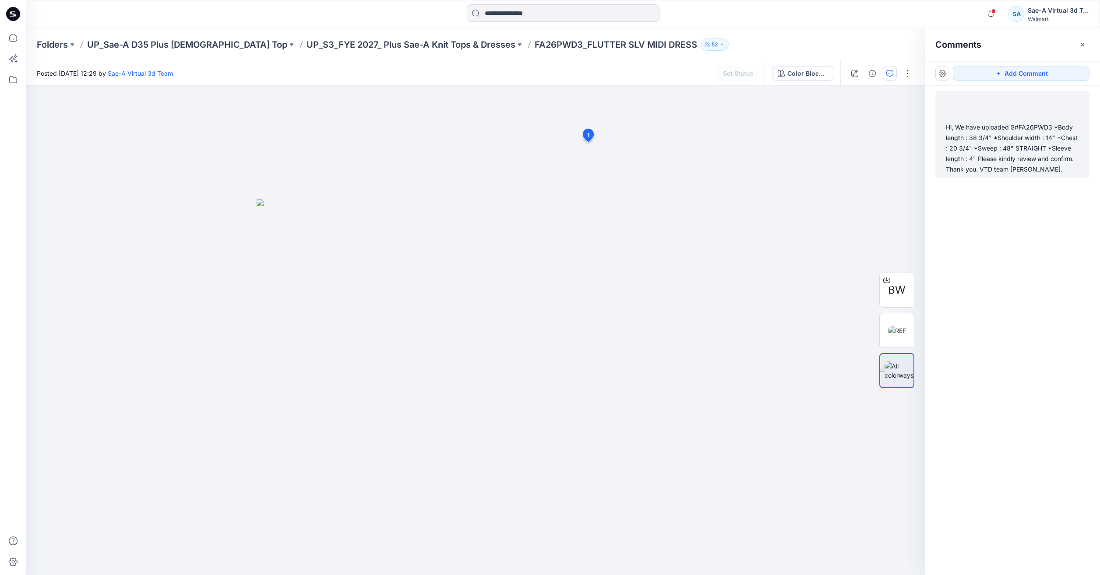
click at [1019, 165] on div "Hi, We have uploaded S#FA26PWD3 *Body length : 38 3/4" *Shoulder width : 14" *C…" at bounding box center [1012, 148] width 133 height 53
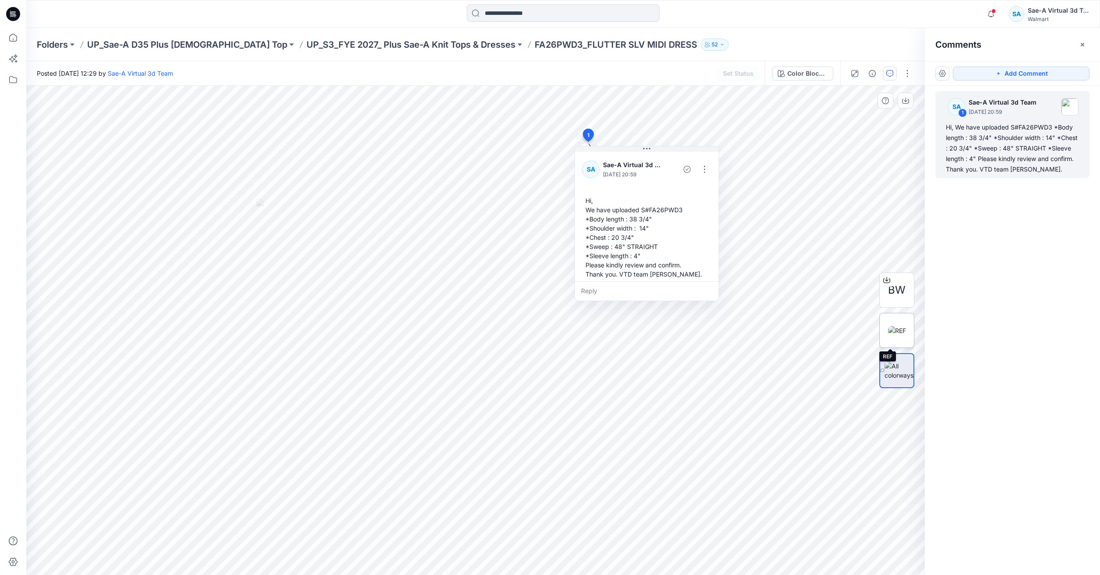
click at [893, 326] on img at bounding box center [897, 330] width 18 height 9
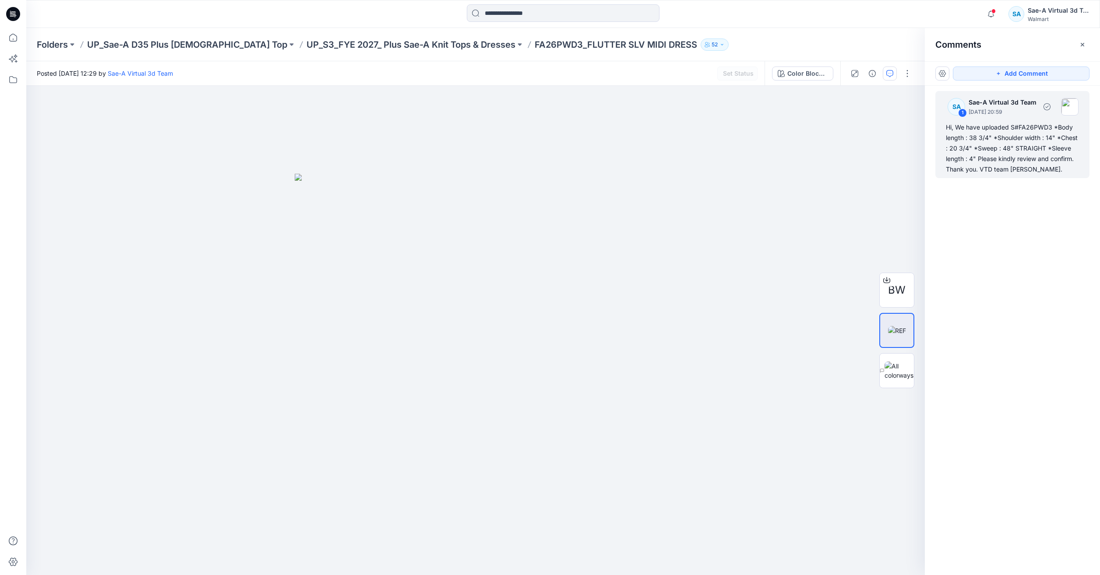
click at [1000, 148] on div "Hi, We have uploaded S#FA26PWD3 *Body length : 38 3/4" *Shoulder width : 14" *C…" at bounding box center [1012, 148] width 133 height 53
click at [897, 378] on img at bounding box center [898, 371] width 29 height 18
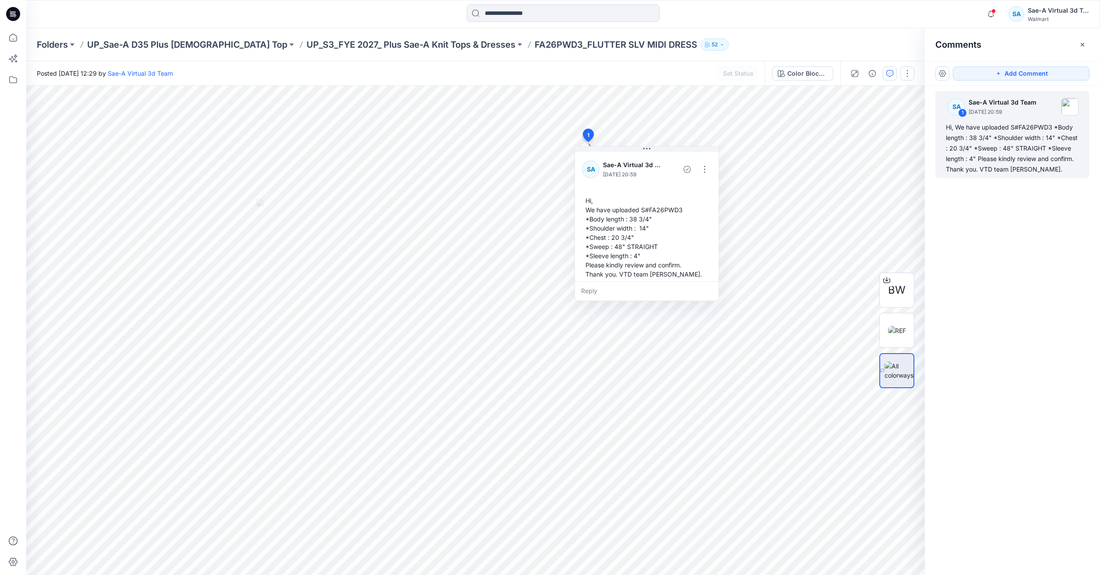
click at [903, 77] on button "button" at bounding box center [907, 74] width 14 height 14
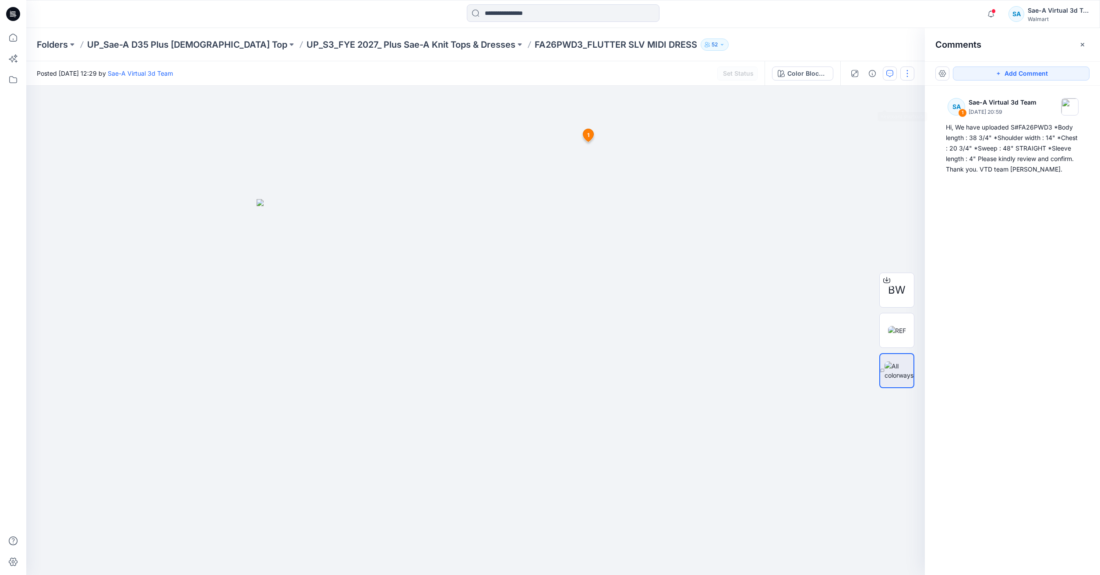
click at [906, 71] on button "button" at bounding box center [907, 74] width 14 height 14
click at [829, 71] on button "Color Block Falling Daisies 2 CW32" at bounding box center [802, 74] width 61 height 14
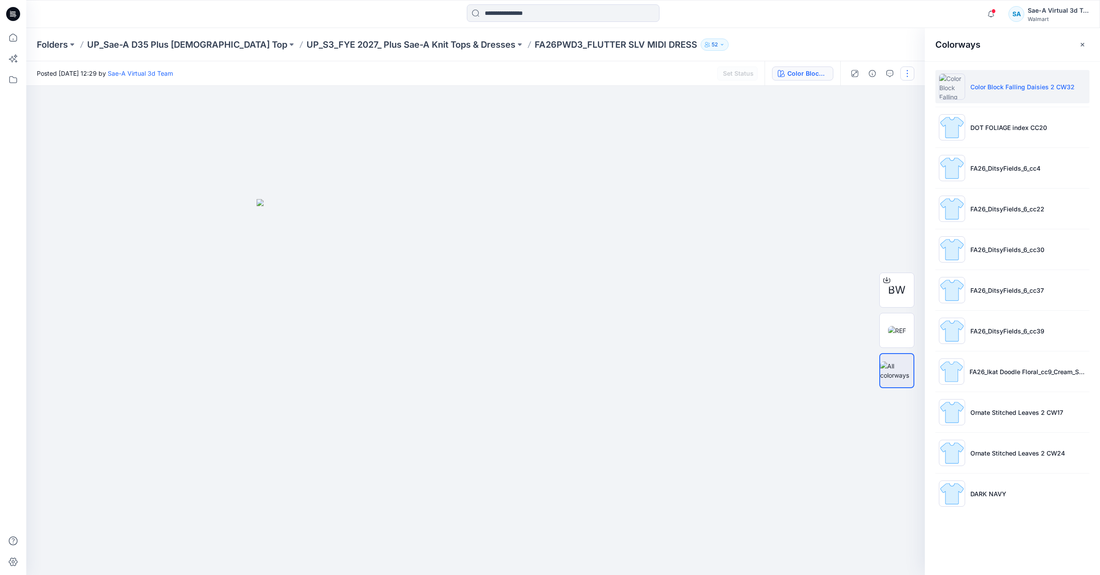
click at [900, 70] on div at bounding box center [880, 73] width 81 height 25
click at [901, 70] on button "button" at bounding box center [907, 74] width 14 height 14
click at [785, 106] on div at bounding box center [475, 330] width 898 height 489
click at [822, 77] on div "Color Block Falling Daisies 2 CW32" at bounding box center [807, 74] width 40 height 10
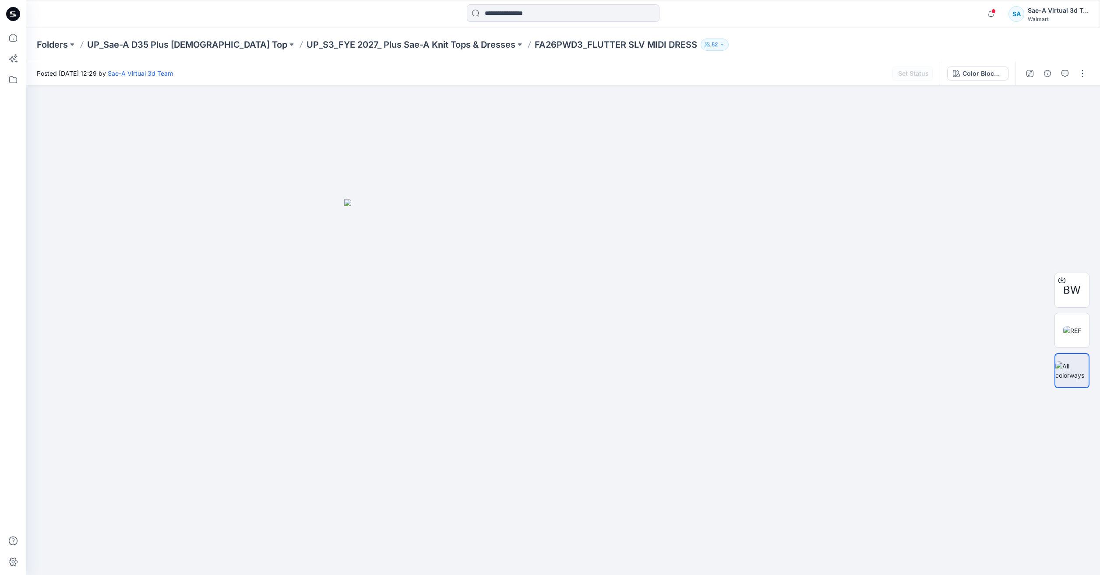
click at [544, 47] on p "FA26PWD3_FLUTTER SLV MIDI DRESS" at bounding box center [615, 45] width 162 height 12
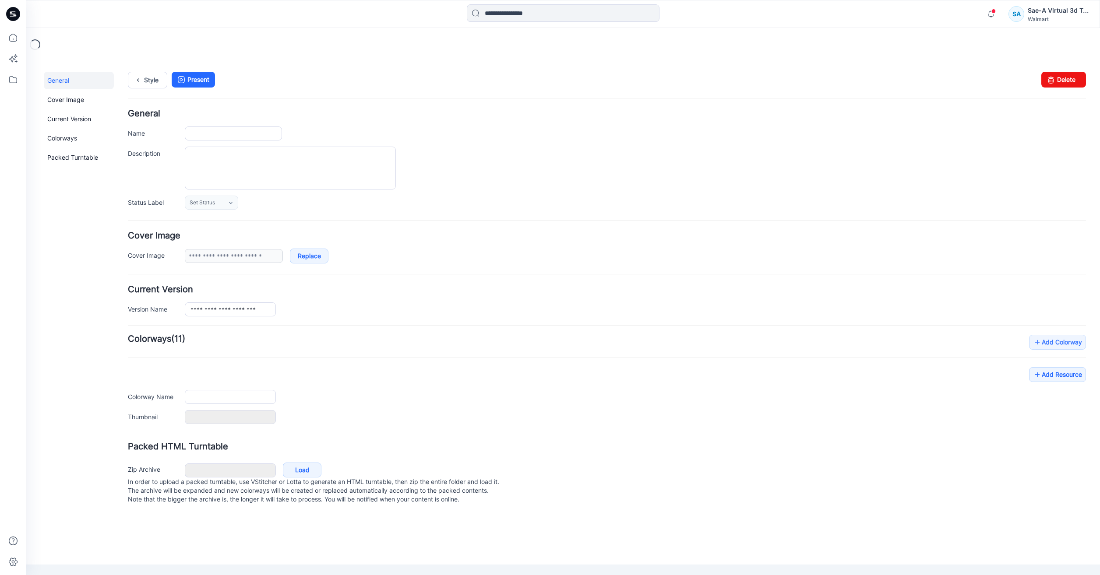
type input "**********"
type input "***"
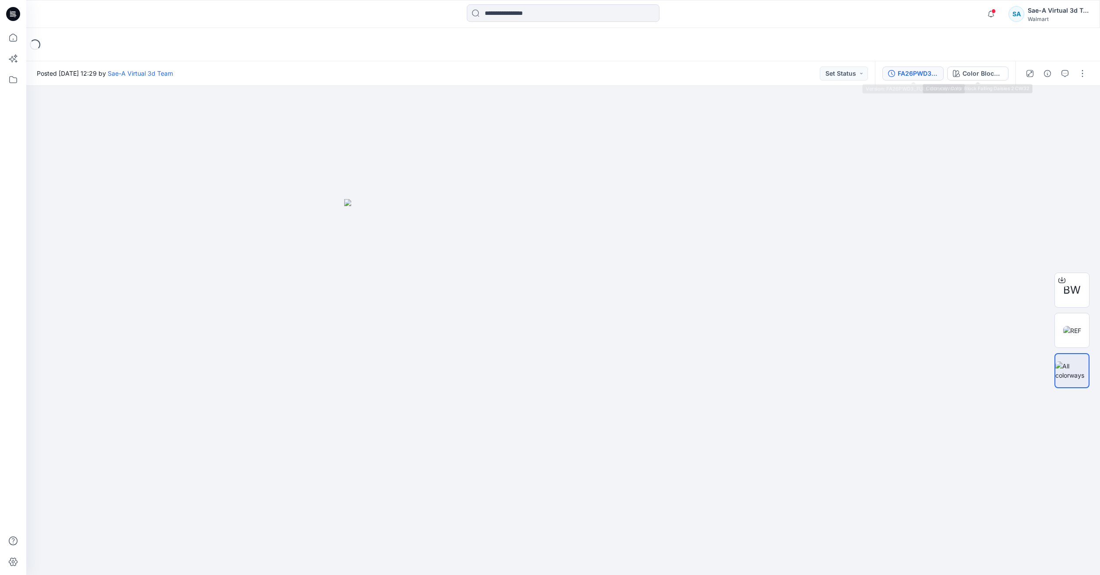
click at [923, 77] on div "FA26PWD3_FULL COLORWAYS" at bounding box center [917, 74] width 40 height 10
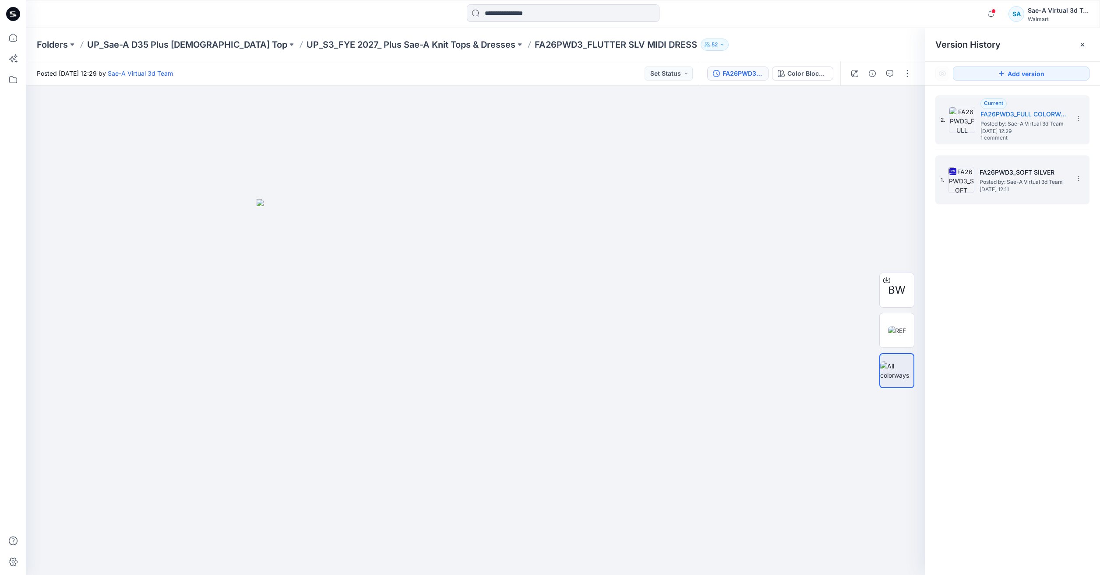
click at [977, 169] on div "1. FA26PWD3_SOFT SILVER Posted by: Sae-A Virtual 3d Team [DATE] 12:11" at bounding box center [1005, 180] width 131 height 42
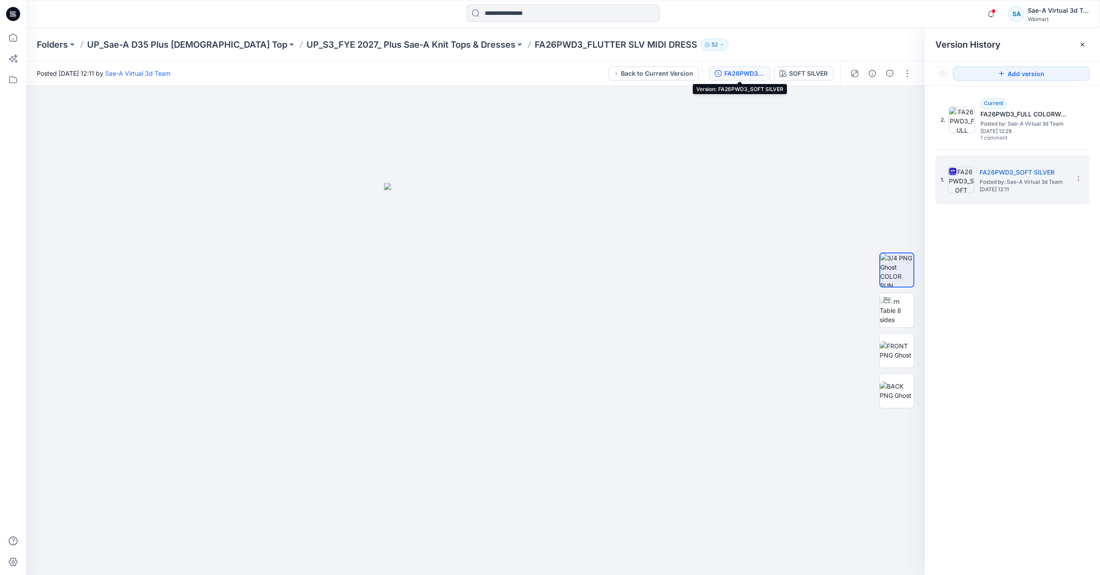
click at [765, 73] on button "FA26PWD3_SOFT SILVER" at bounding box center [739, 74] width 61 height 14
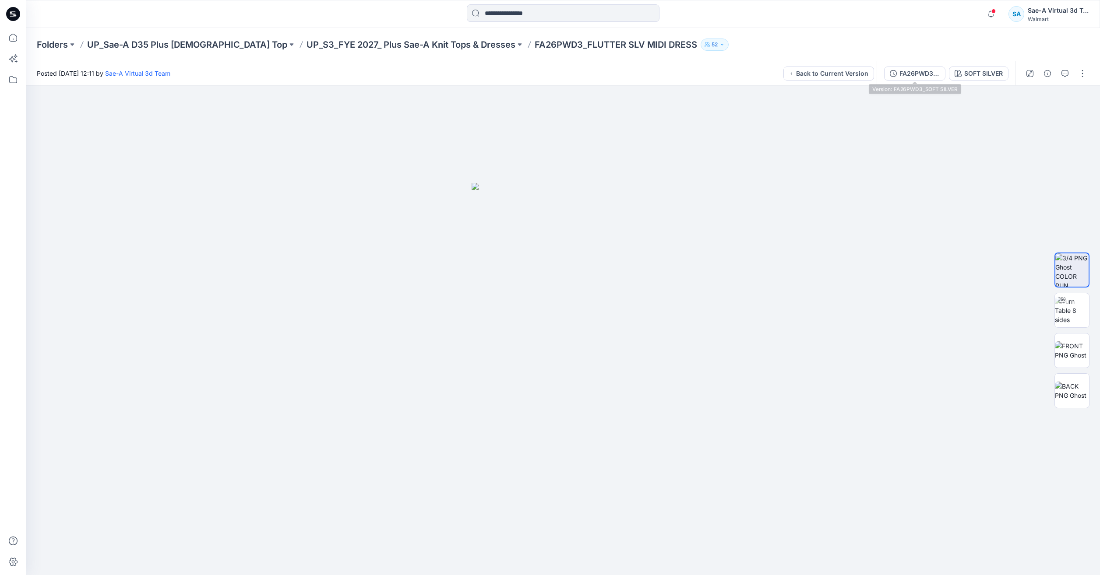
click at [882, 68] on div "FA26PWD3_SOFT SILVER SOFT SILVER" at bounding box center [945, 73] width 139 height 25
click at [911, 69] on div "FA26PWD3_SOFT SILVER" at bounding box center [919, 74] width 40 height 10
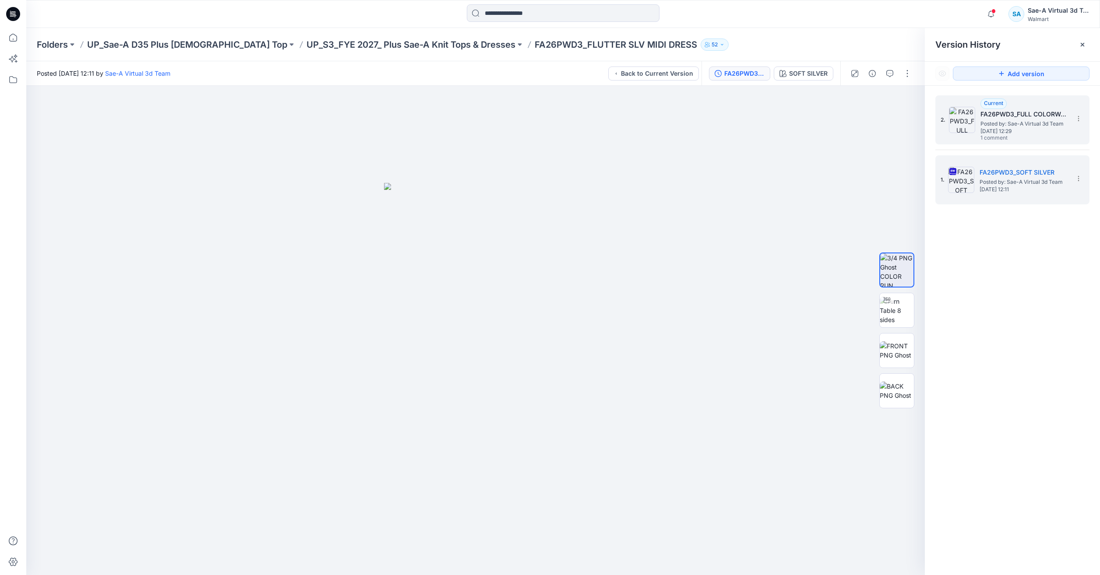
click at [997, 123] on span "Posted by: Sae-A Virtual 3d Team" at bounding box center [1024, 124] width 88 height 9
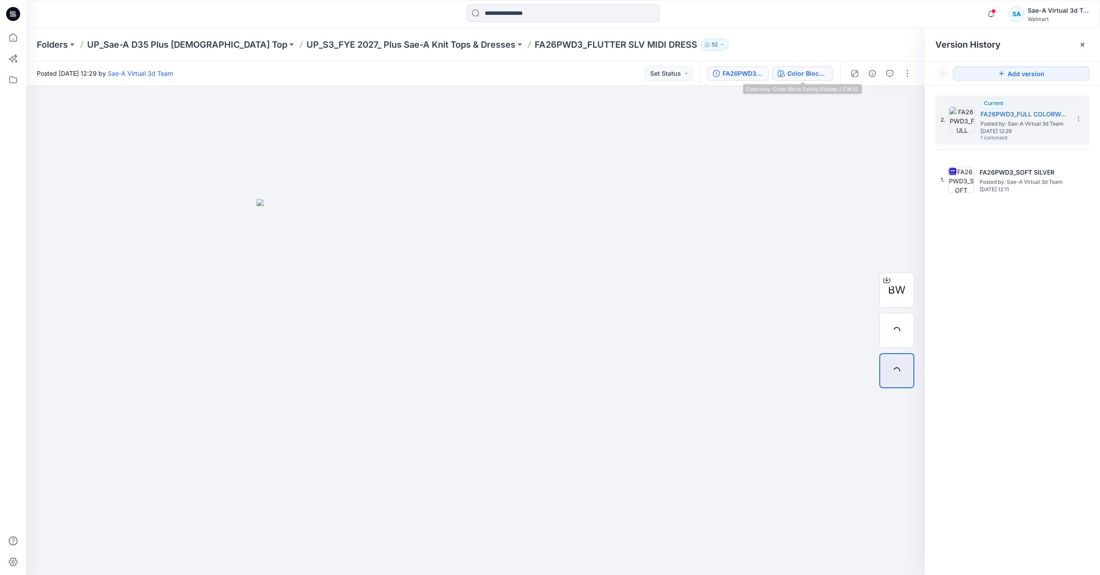
click at [821, 72] on div "Color Block Falling Daisies 2 CW32" at bounding box center [807, 74] width 40 height 10
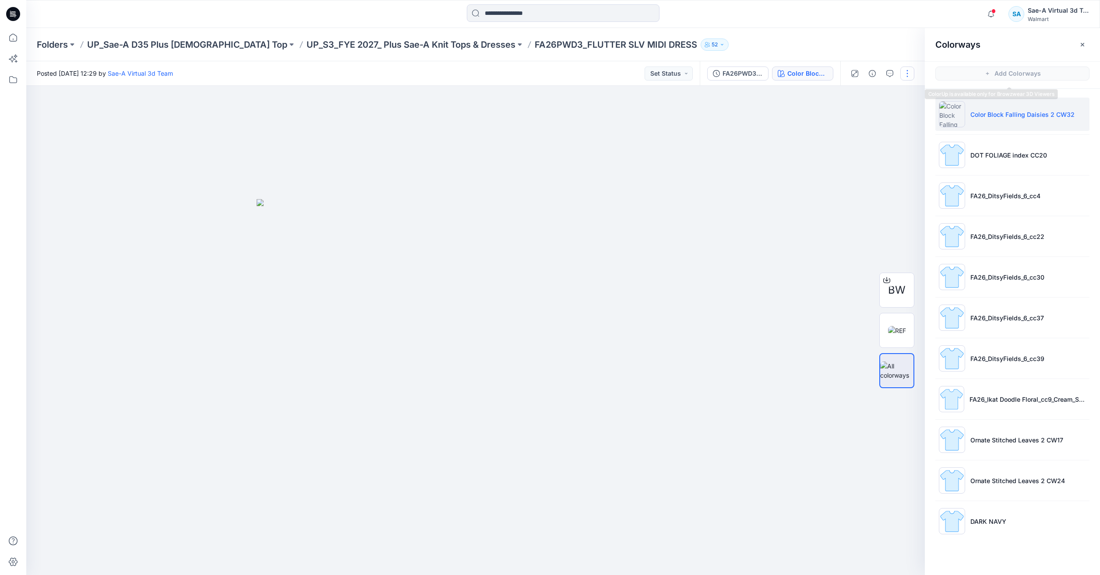
click at [909, 76] on button "button" at bounding box center [907, 74] width 14 height 14
click at [875, 120] on button "Edit" at bounding box center [870, 118] width 81 height 16
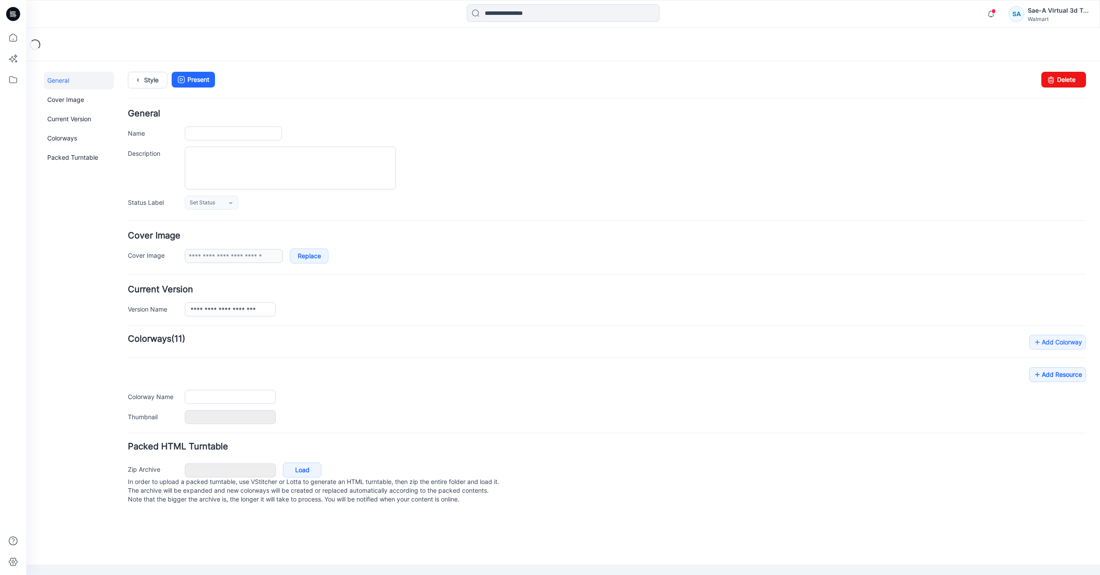
type input "**********"
type input "***"
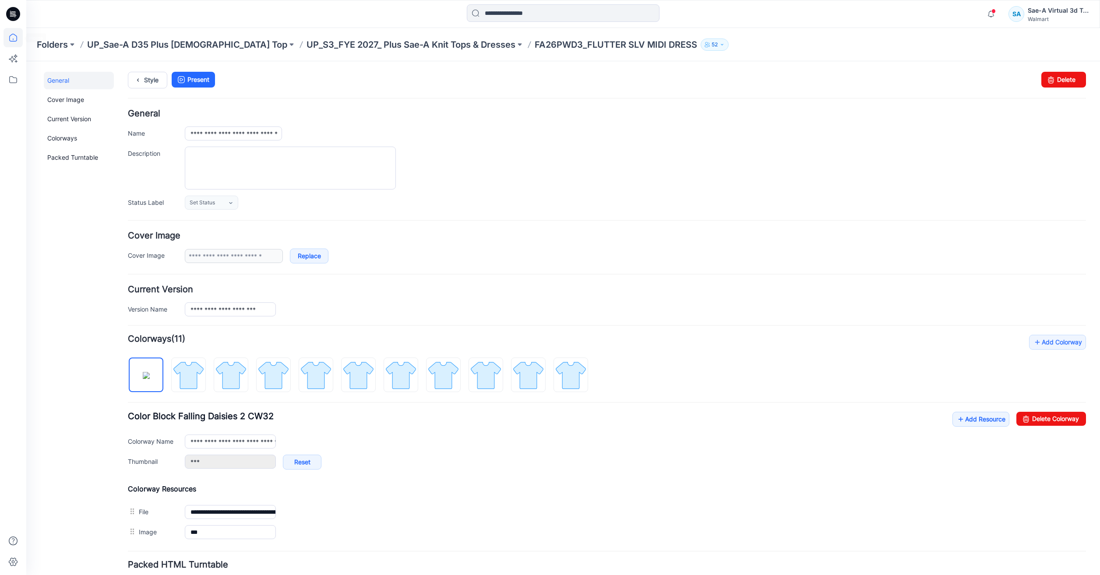
click at [13, 42] on icon at bounding box center [13, 37] width 19 height 19
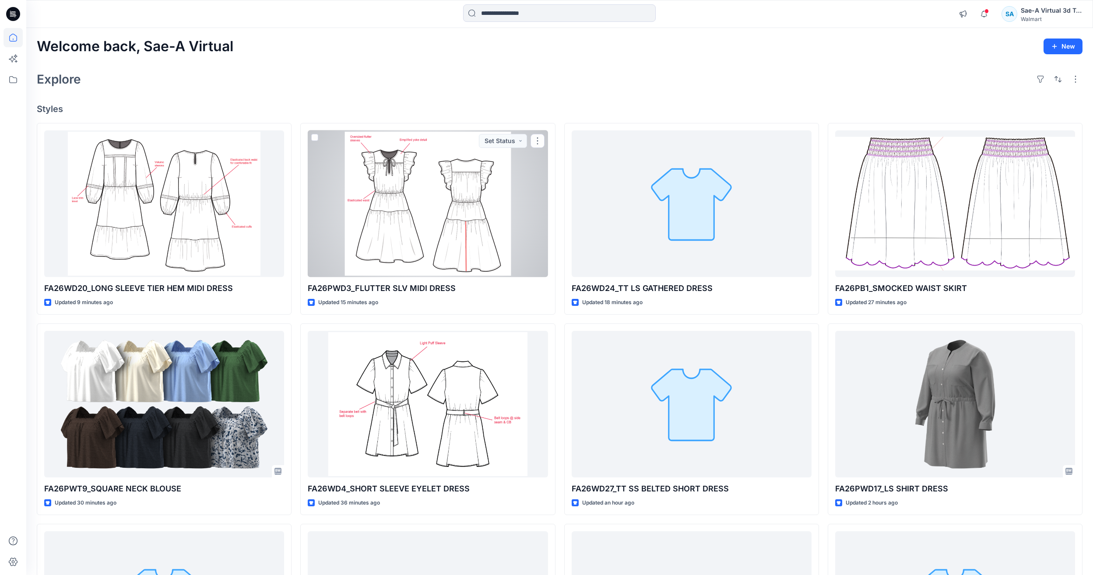
drag, startPoint x: 403, startPoint y: 252, endPoint x: 382, endPoint y: 210, distance: 46.8
click at [403, 252] on div at bounding box center [428, 203] width 240 height 147
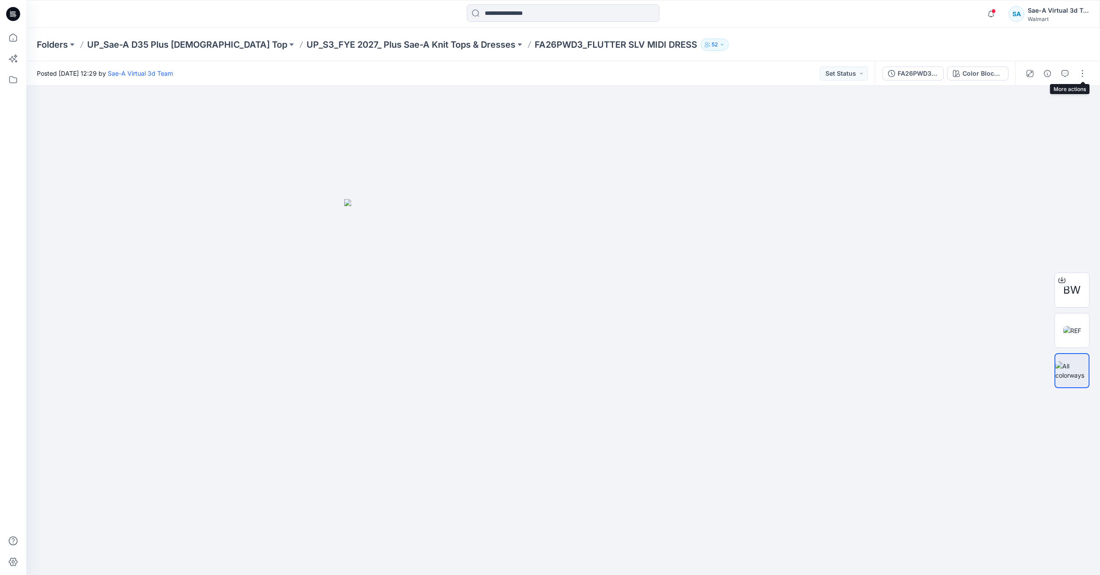
click at [1074, 70] on div at bounding box center [1055, 73] width 81 height 25
click at [1080, 69] on button "button" at bounding box center [1082, 74] width 14 height 14
click at [1026, 114] on p "Edit" at bounding box center [1026, 118] width 11 height 9
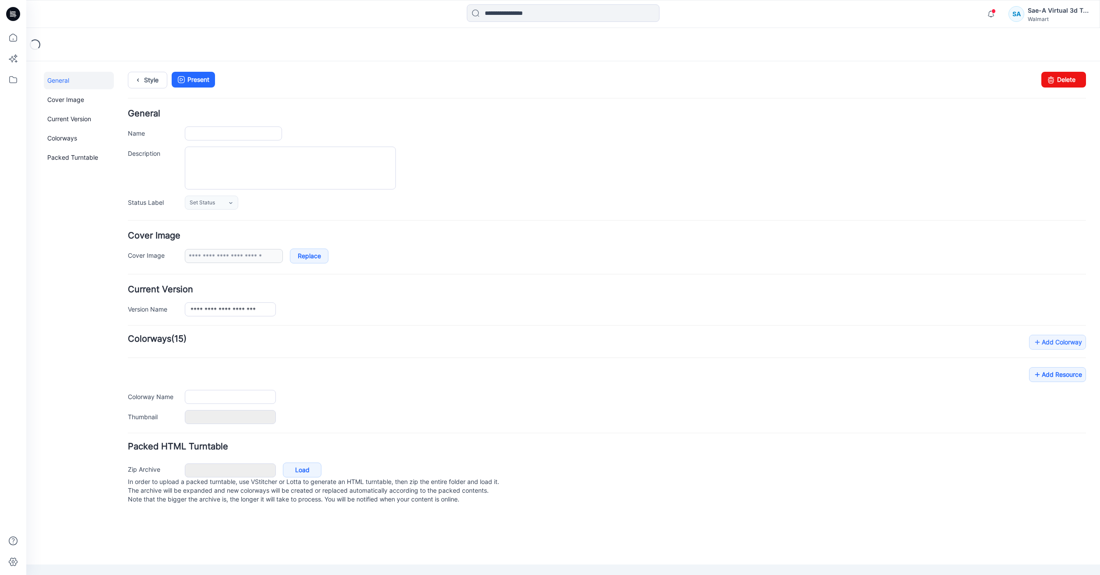
type input "**********"
type input "***"
type input "**********"
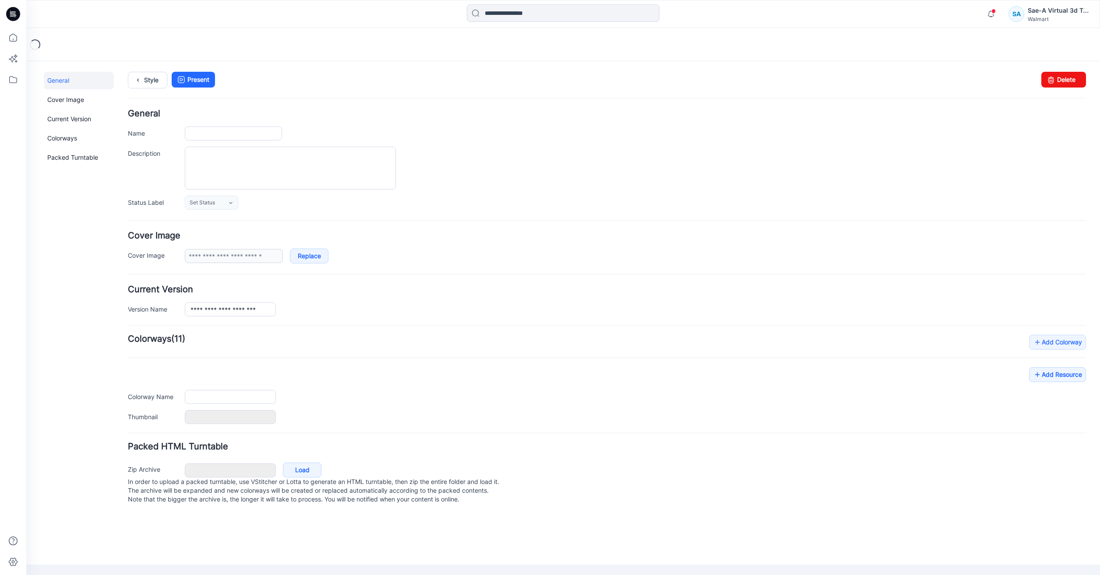
type input "***"
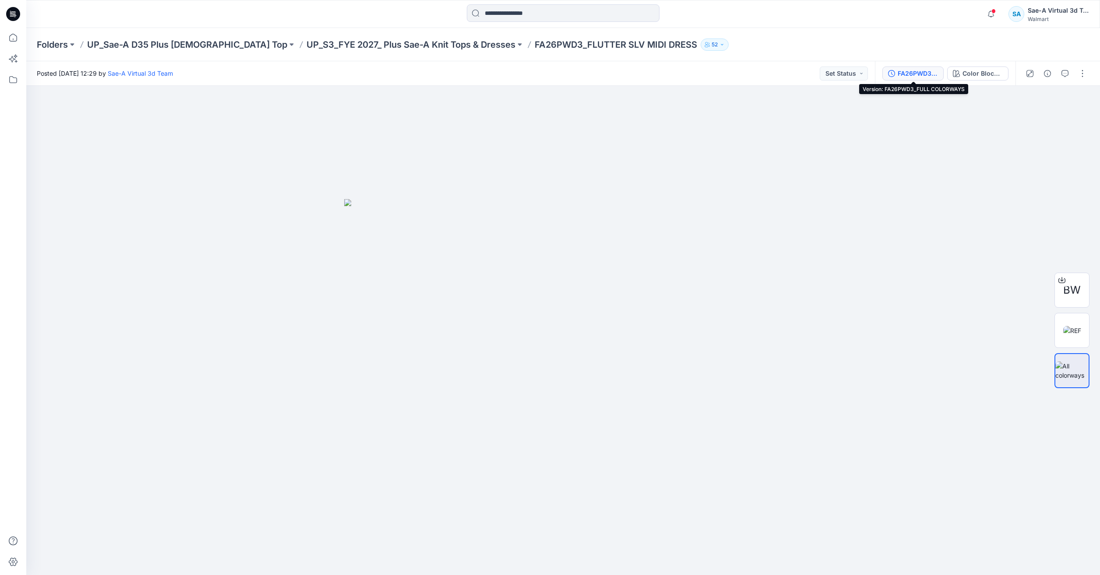
click at [921, 79] on button "FA26PWD3_FULL COLORWAYS" at bounding box center [912, 74] width 61 height 14
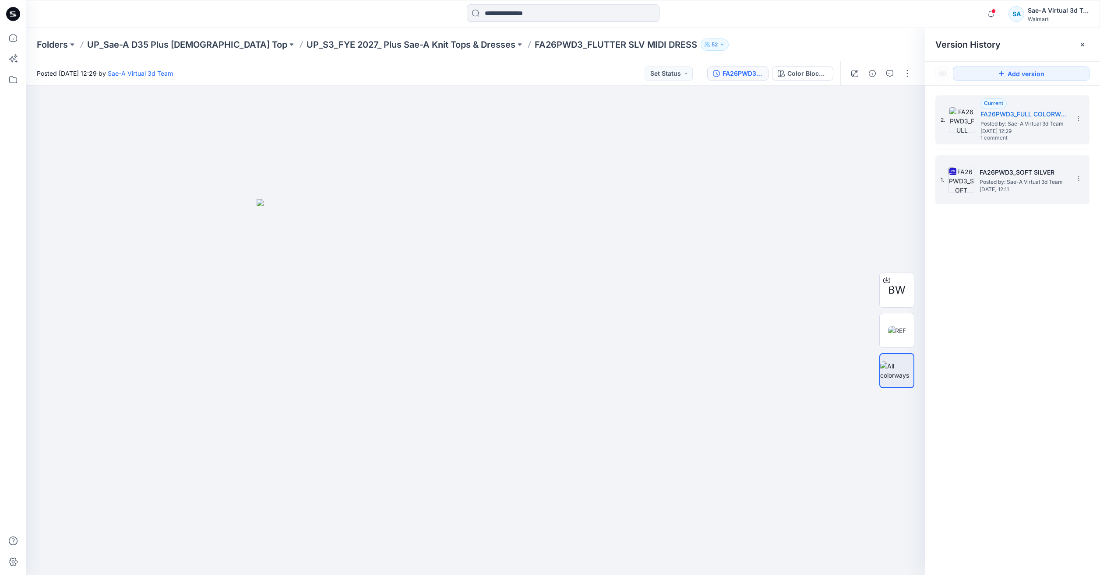
click at [1027, 185] on span "Posted by: Sae-A Virtual 3d Team" at bounding box center [1023, 182] width 88 height 9
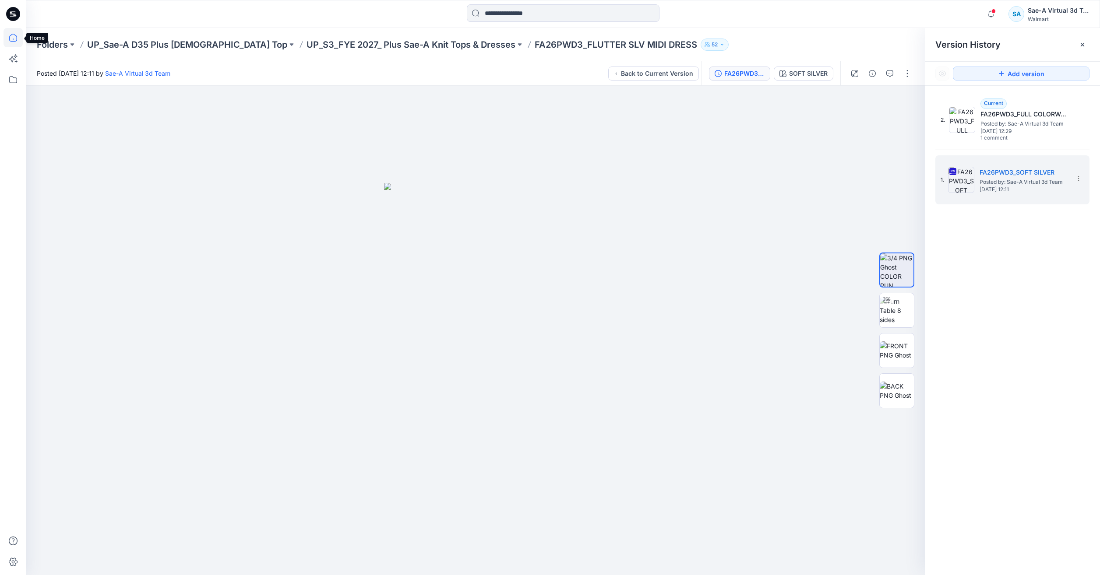
click at [11, 34] on icon at bounding box center [13, 37] width 19 height 19
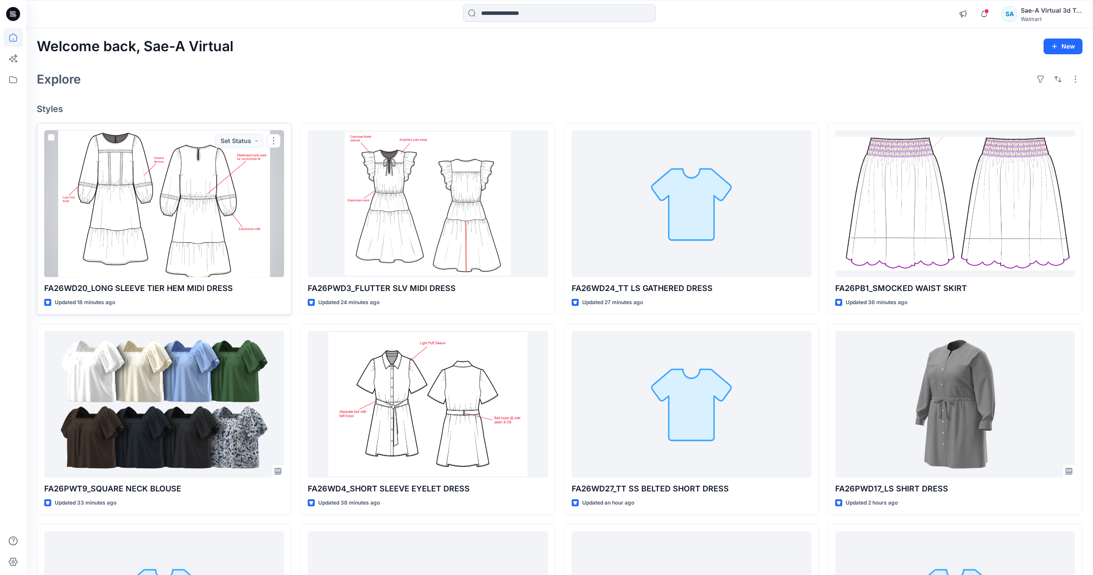
click at [229, 206] on div at bounding box center [164, 203] width 240 height 147
